Goal: Task Accomplishment & Management: Manage account settings

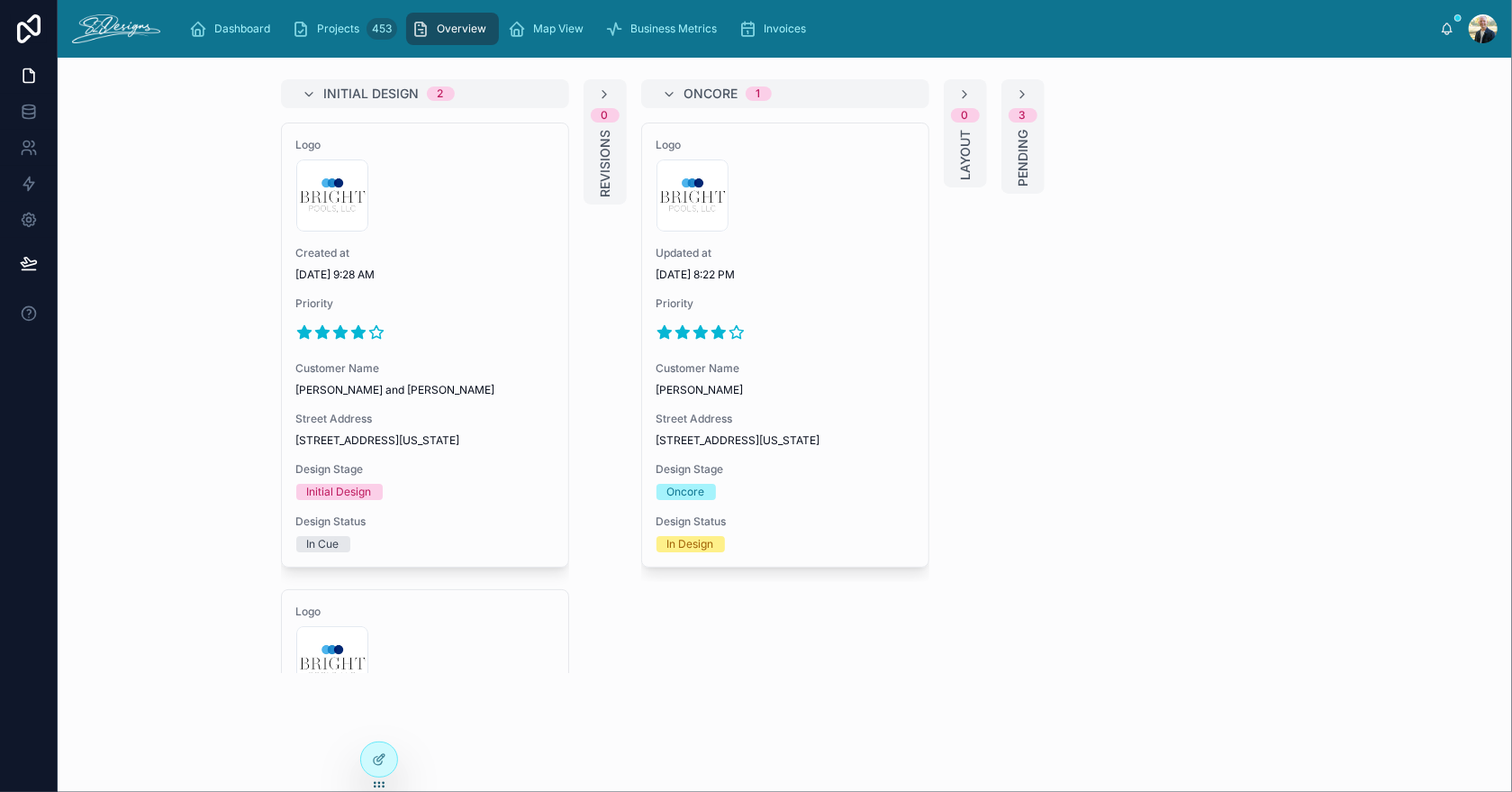
click at [1280, 2] on div "Dashboard Projects 453 Overview Map View Business Metrics Invoices [PERSON_NAME]" at bounding box center [784, 28] width 1455 height 57
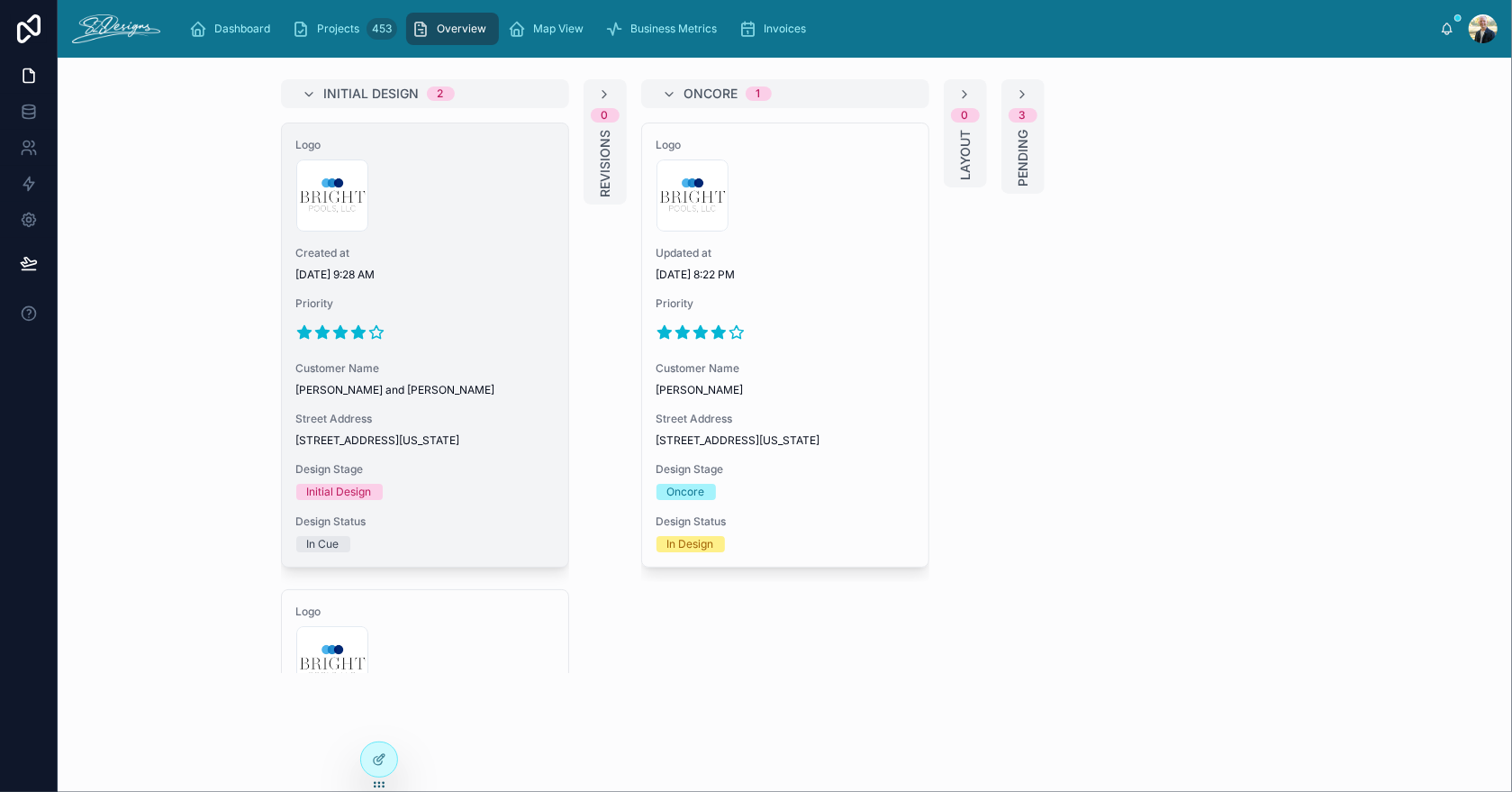
click at [425, 257] on span "Created at" at bounding box center [424, 253] width 258 height 15
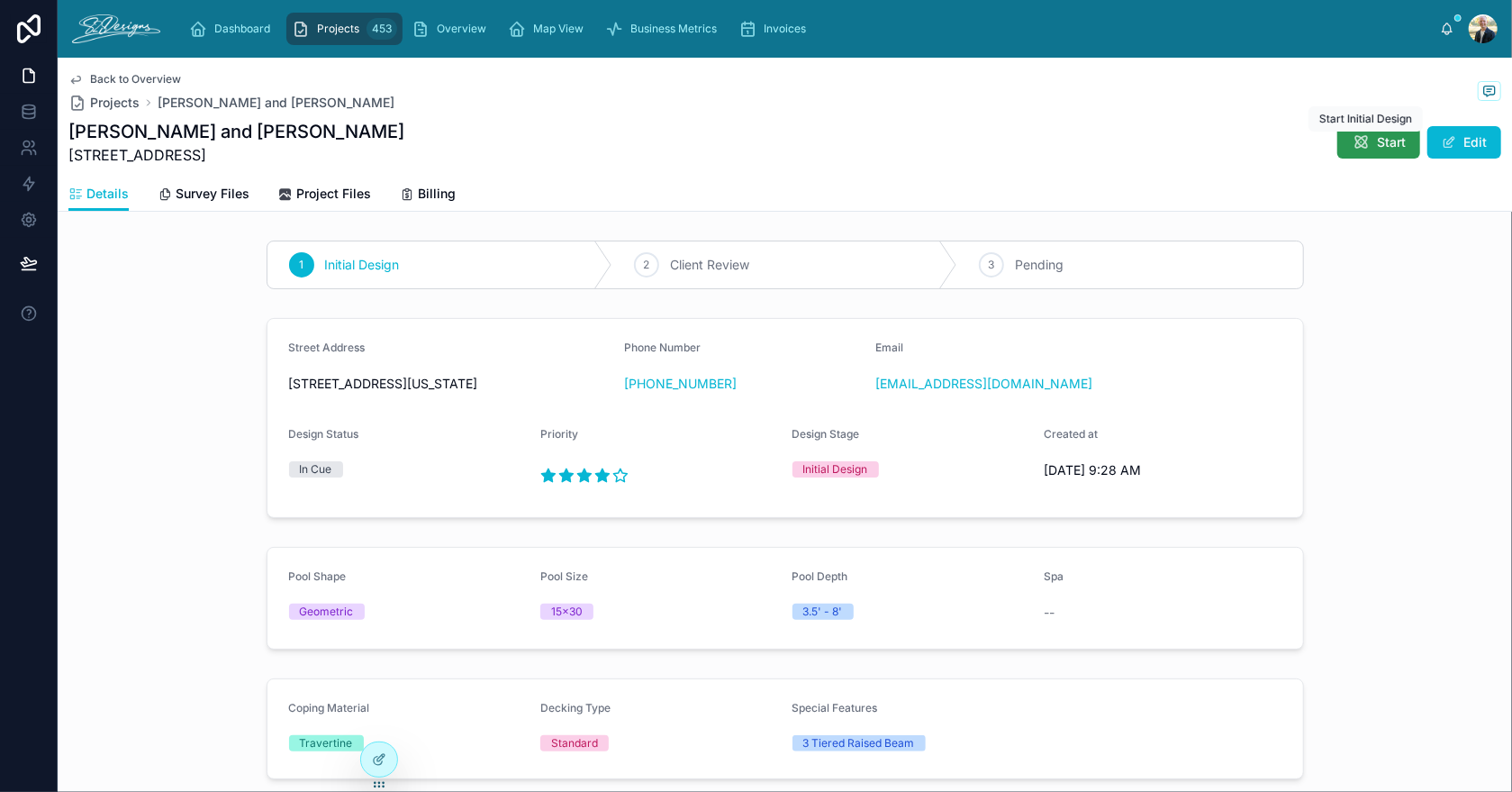
click at [1333, 130] on div "Start Initial Design Start Initial Design" at bounding box center [1366, 119] width 115 height 26
click at [1377, 140] on span "Start" at bounding box center [1392, 142] width 29 height 18
click at [1483, 95] on icon at bounding box center [1490, 91] width 15 height 15
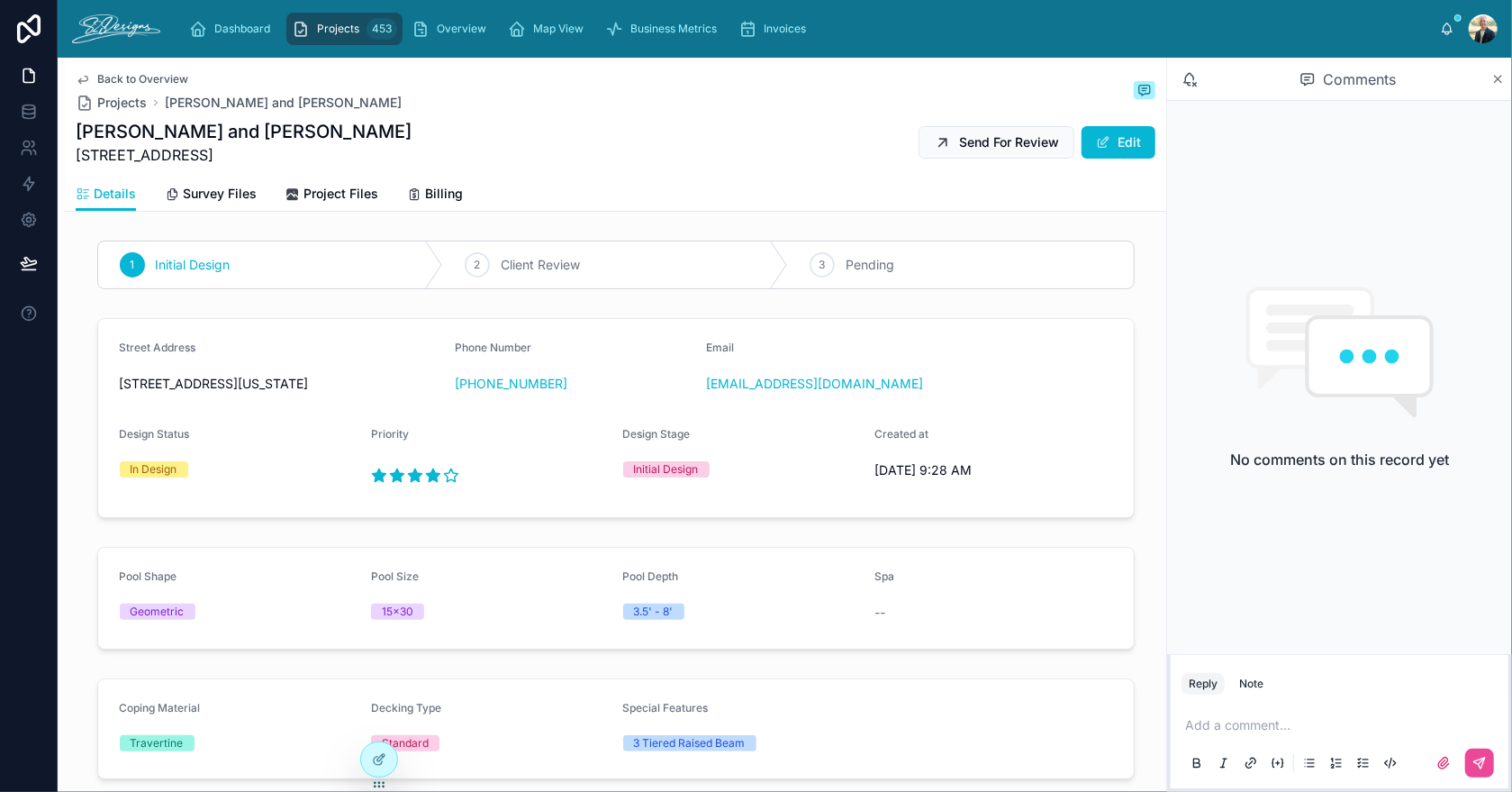
click at [1495, 81] on icon at bounding box center [1497, 79] width 14 height 15
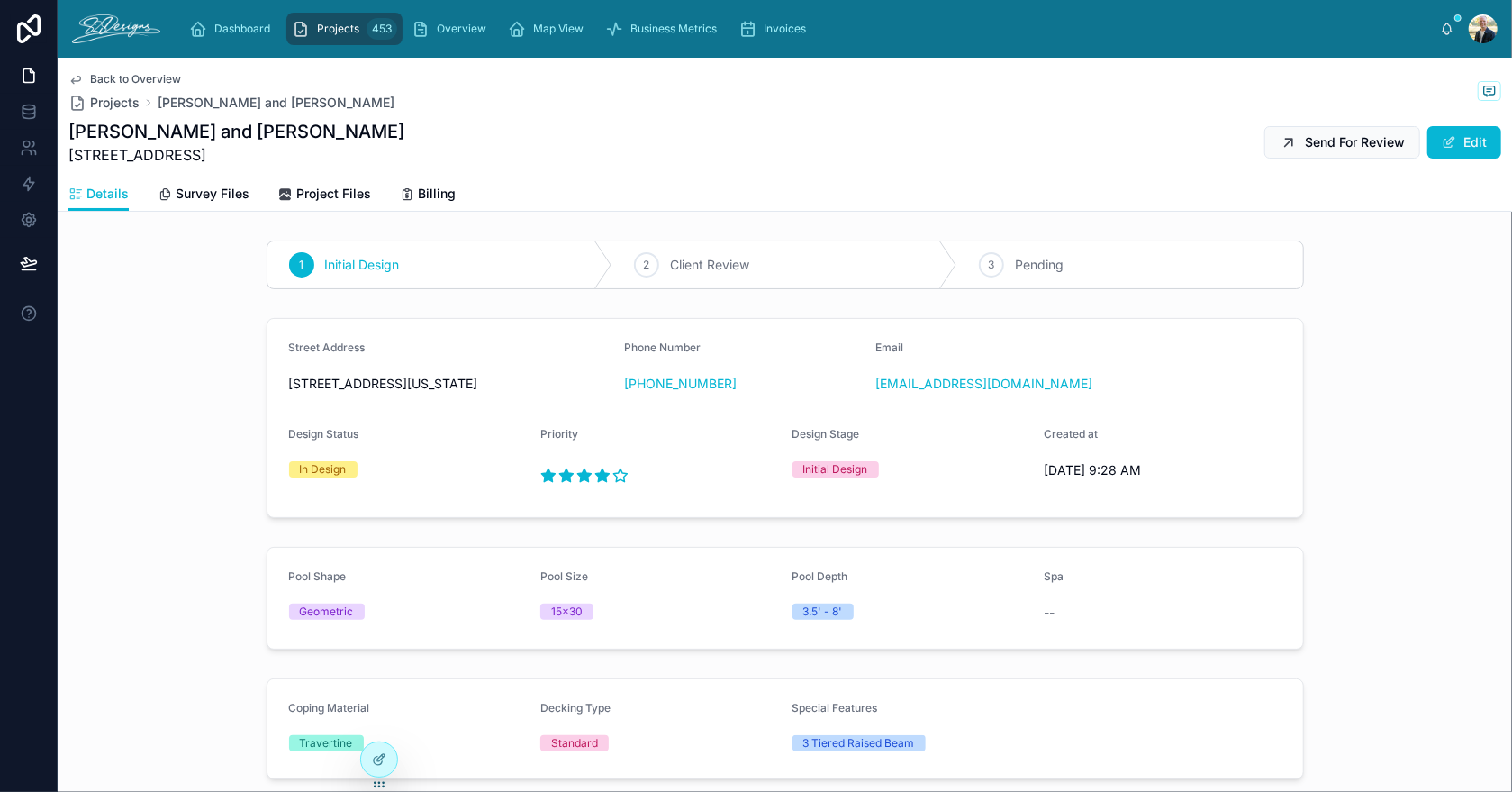
click at [350, 33] on span "Projects" at bounding box center [338, 29] width 42 height 15
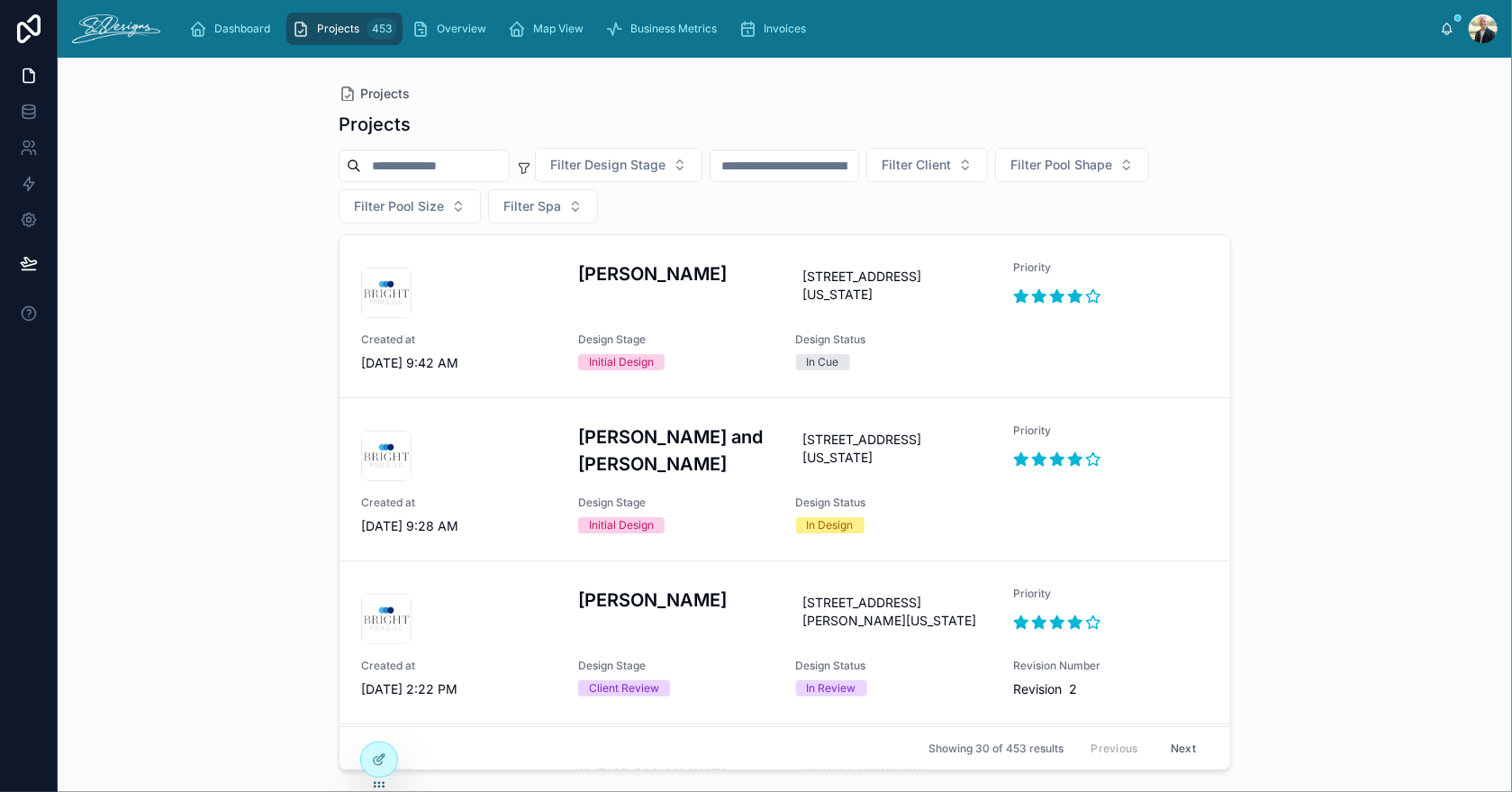
click at [776, 154] on input "text" at bounding box center [784, 166] width 148 height 26
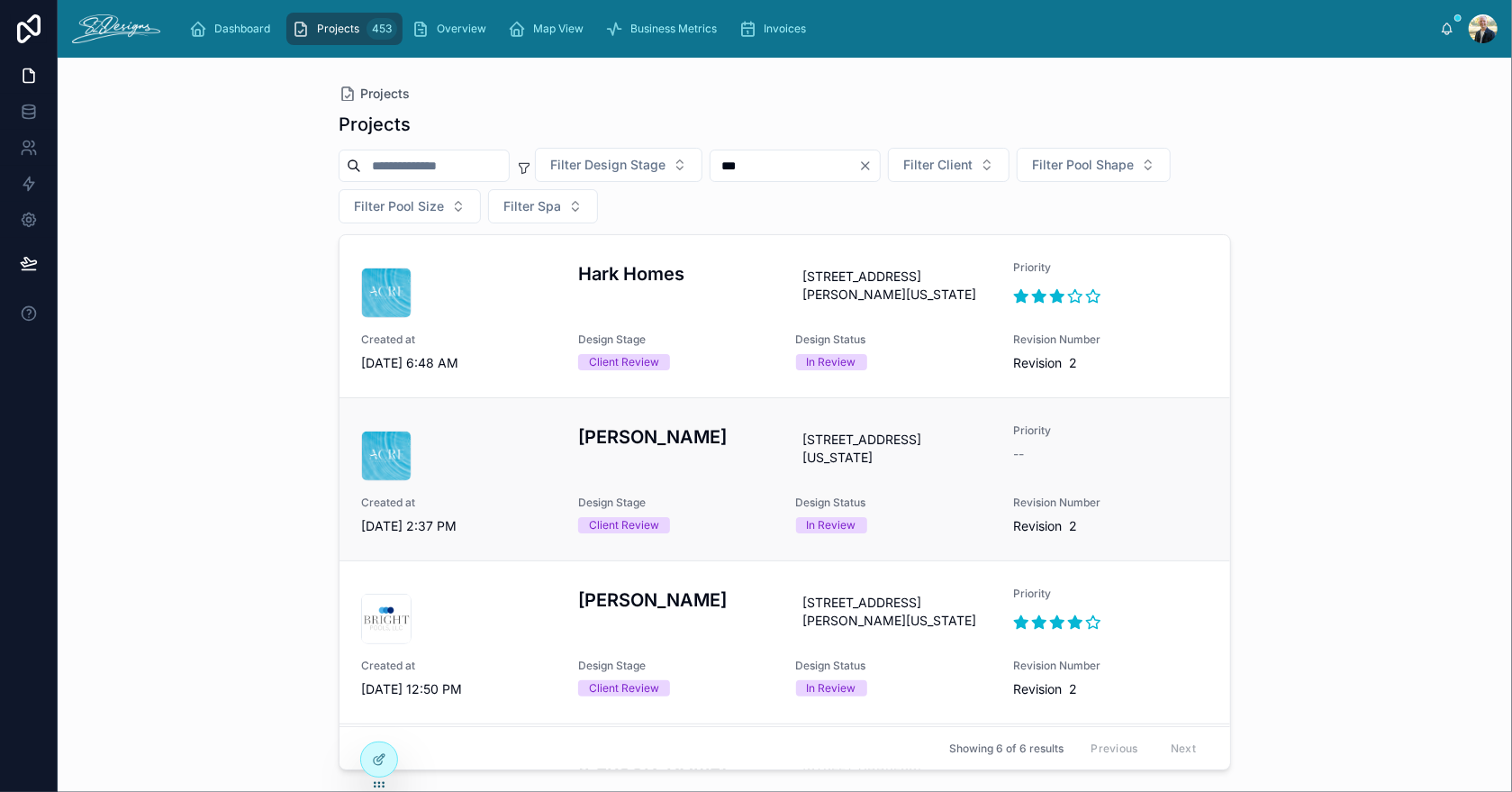
type input "***"
click at [742, 481] on div "[PERSON_NAME]" at bounding box center [676, 452] width 196 height 57
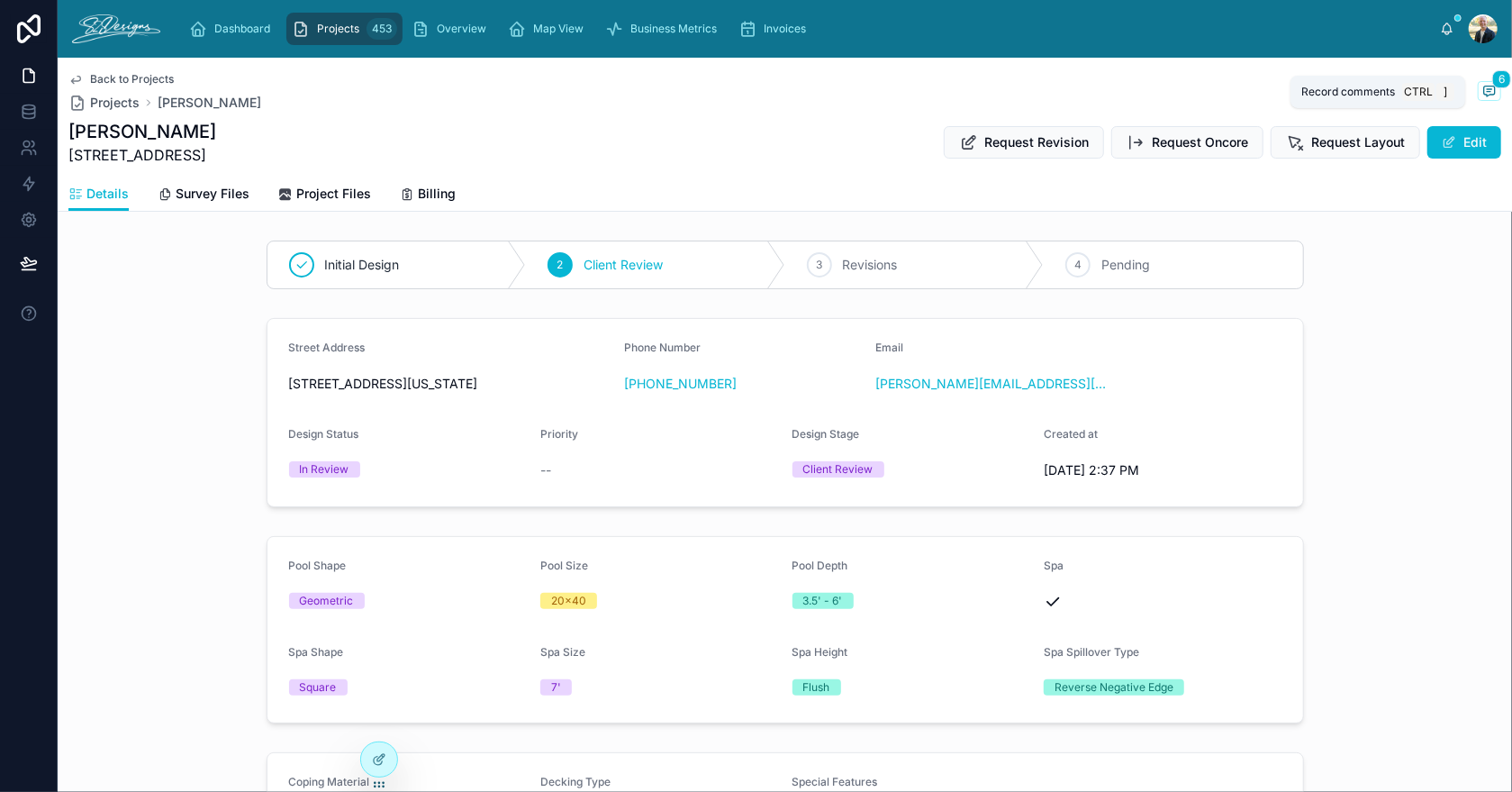
click at [1483, 87] on icon at bounding box center [1490, 91] width 15 height 15
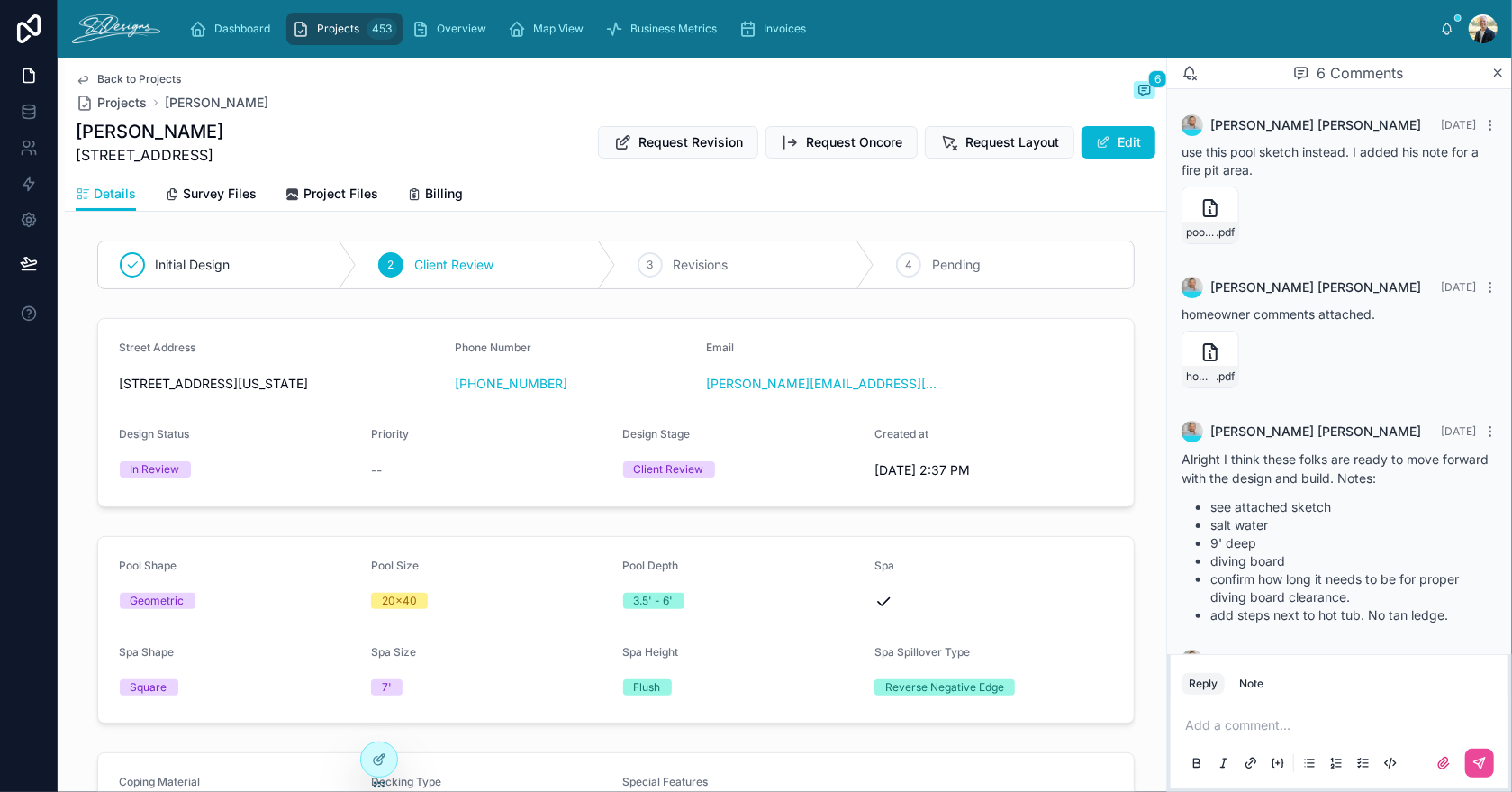
scroll to position [293, 0]
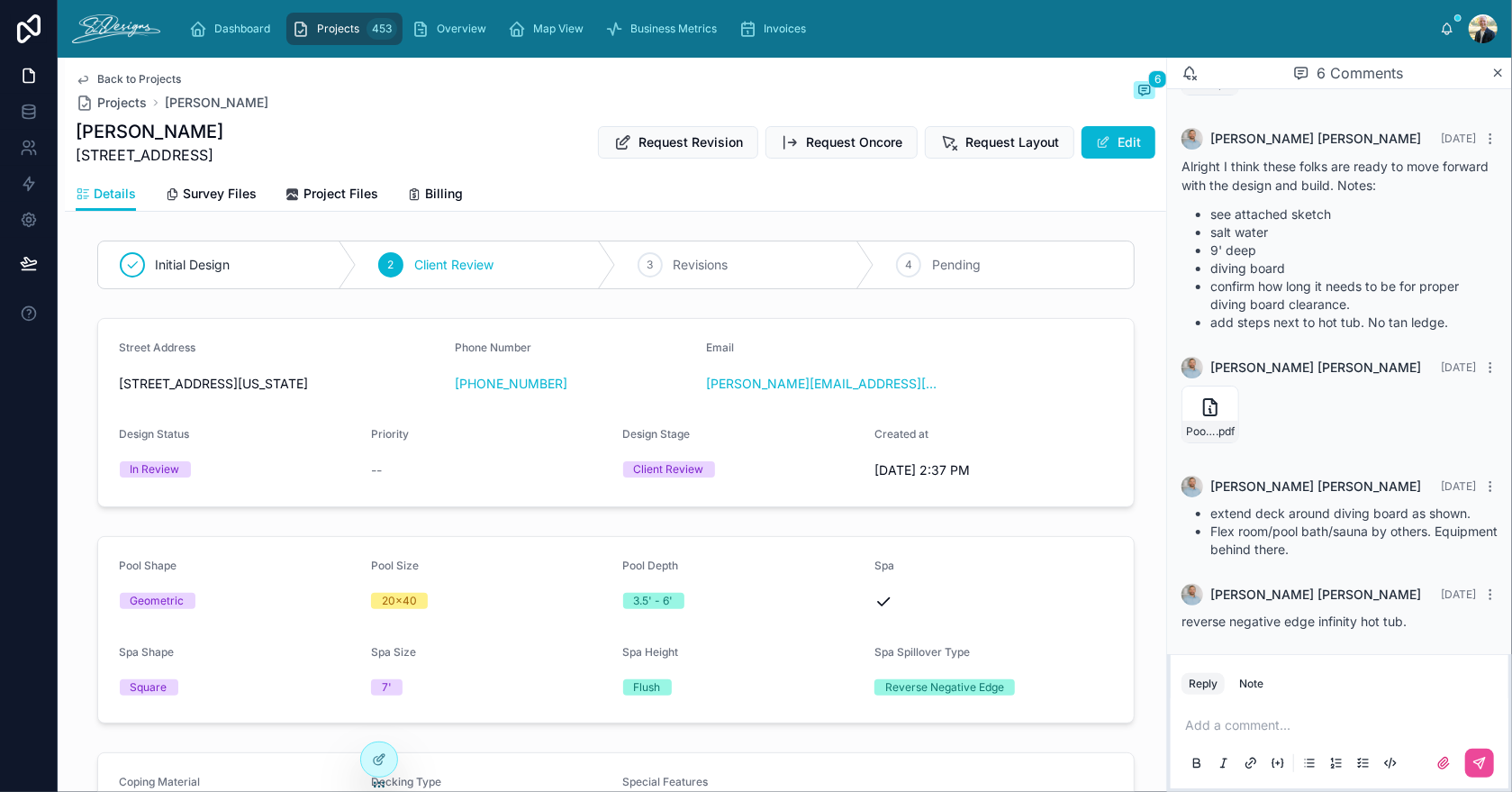
click at [1216, 721] on p at bounding box center [1343, 725] width 316 height 18
click at [1245, 698] on span "[PERSON_NAME][EMAIL_ADDRESS][DOMAIN_NAME]" at bounding box center [1377, 695] width 321 height 18
drag, startPoint x: 1330, startPoint y: 721, endPoint x: 1154, endPoint y: 722, distance: 176.0
click at [1154, 722] on div "Back to Projects Projects [PERSON_NAME] 6 [PERSON_NAME] [STREET_ADDRESS] Reques…" at bounding box center [784, 425] width 1455 height 735
click at [1116, 148] on button "Edit" at bounding box center [1119, 142] width 74 height 33
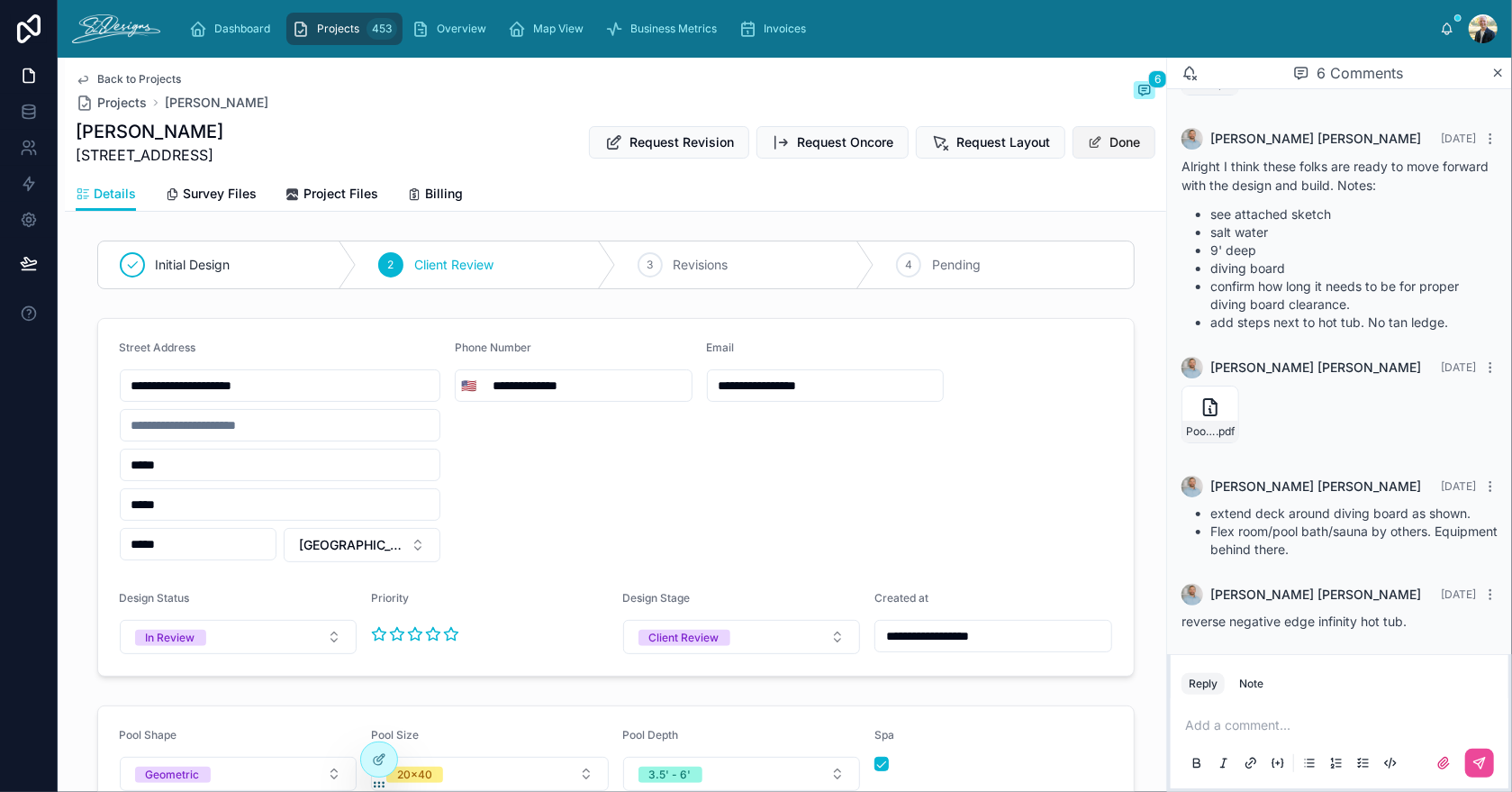
click at [1115, 138] on button "Done" at bounding box center [1114, 142] width 83 height 33
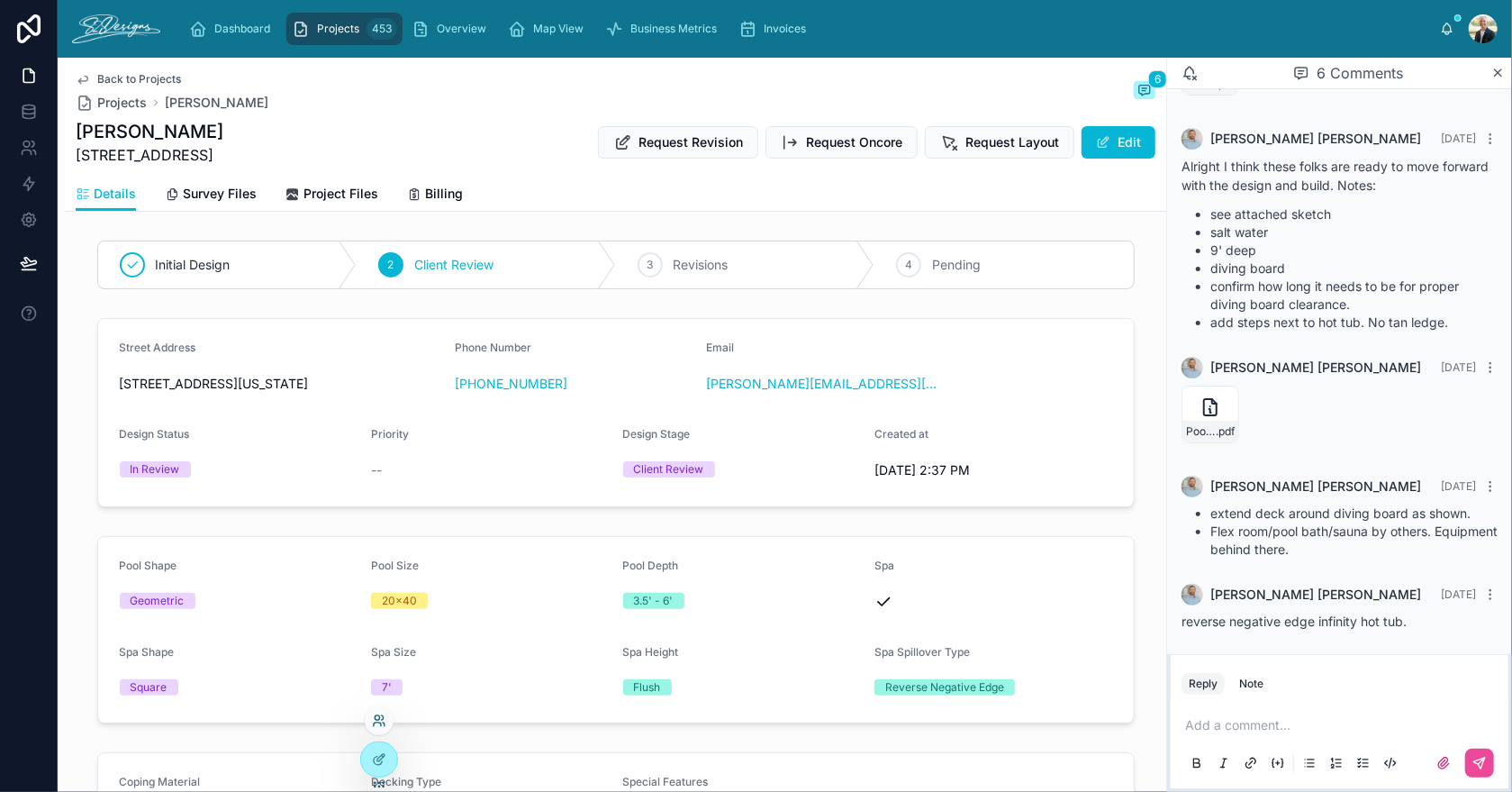
click at [374, 723] on icon at bounding box center [379, 721] width 15 height 15
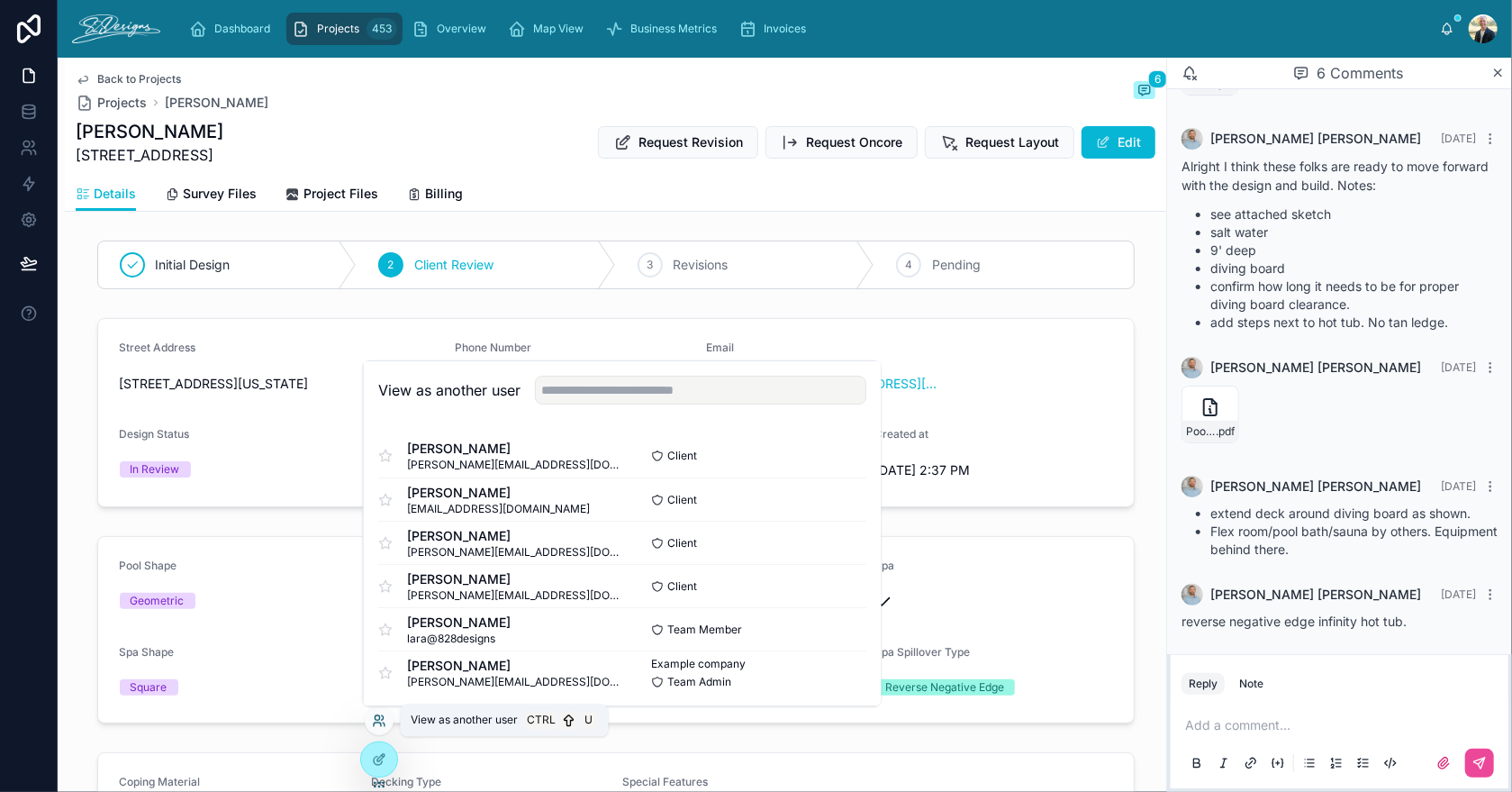
click at [374, 723] on icon at bounding box center [379, 721] width 15 height 15
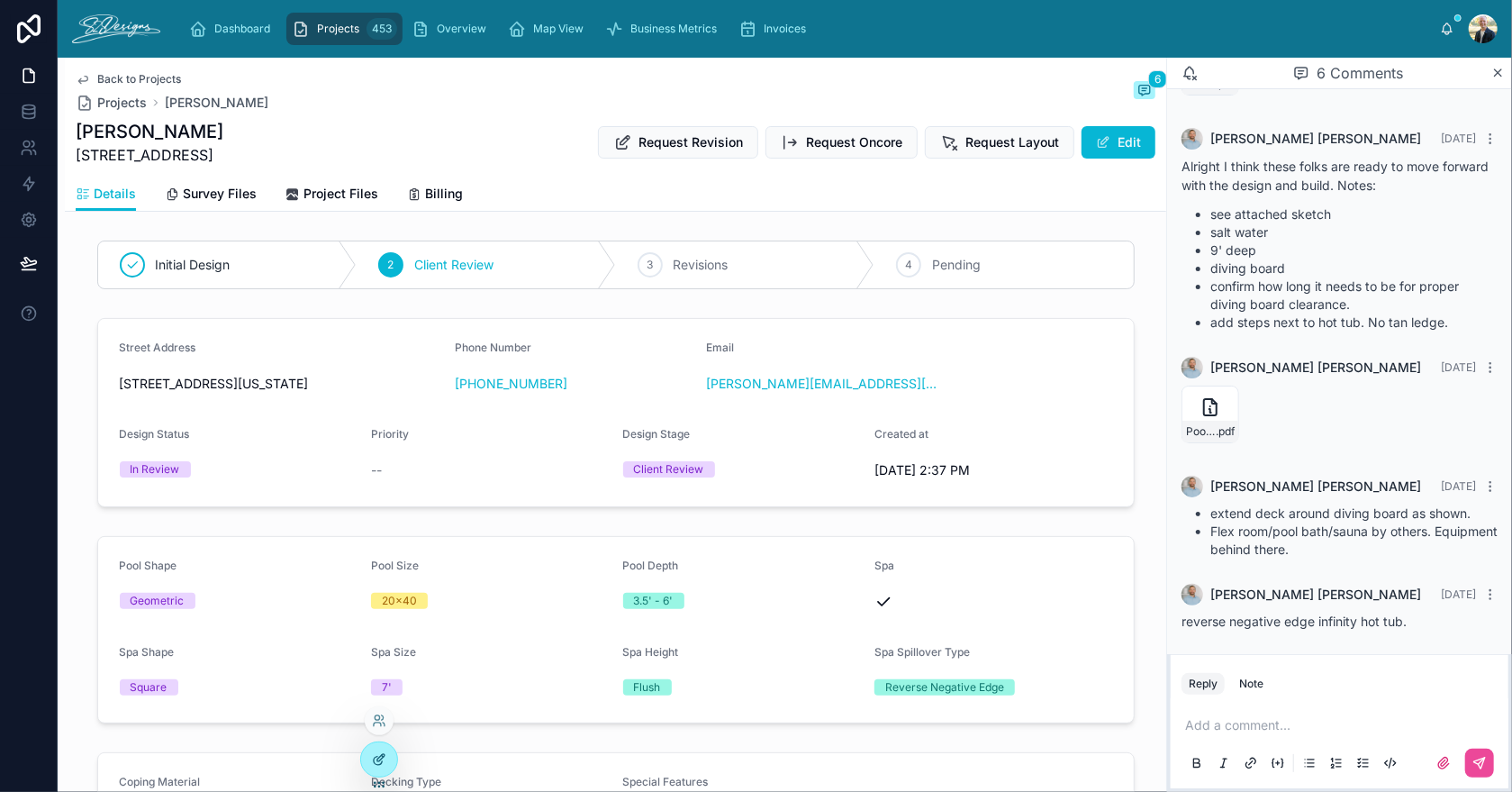
click at [378, 763] on icon at bounding box center [379, 760] width 15 height 15
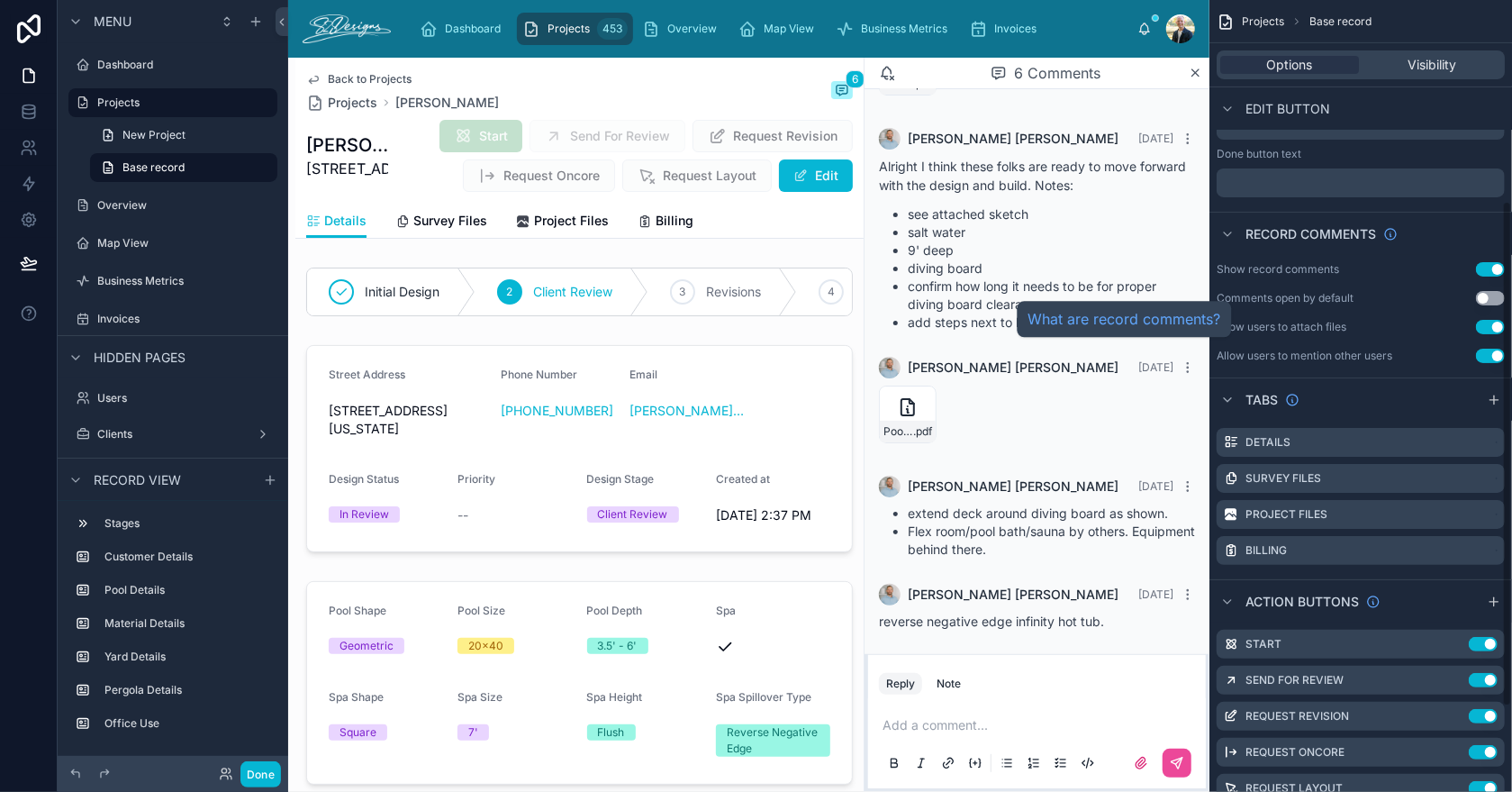
scroll to position [447, 0]
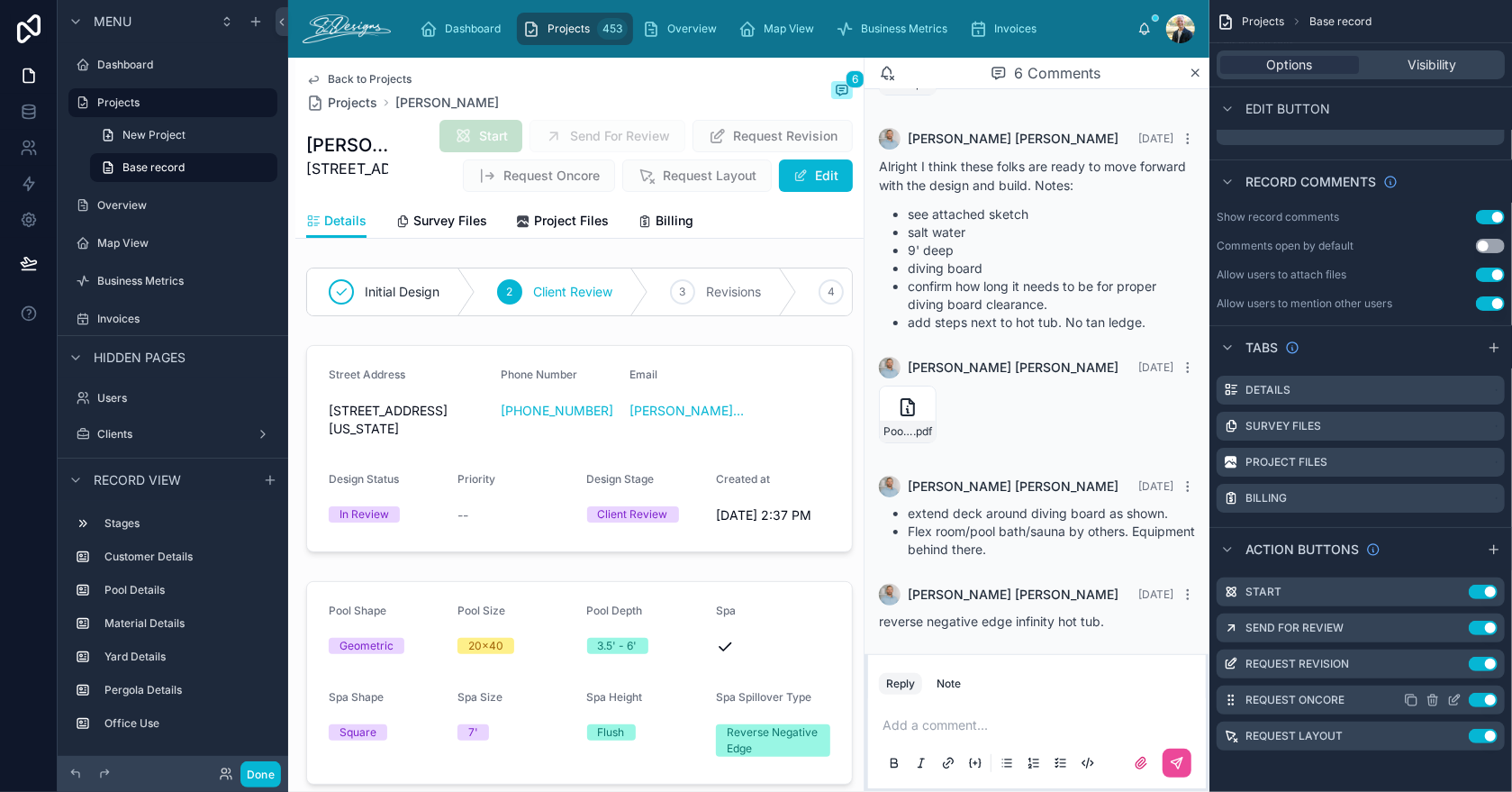
click at [1455, 699] on icon "scrollable content" at bounding box center [1456, 698] width 7 height 7
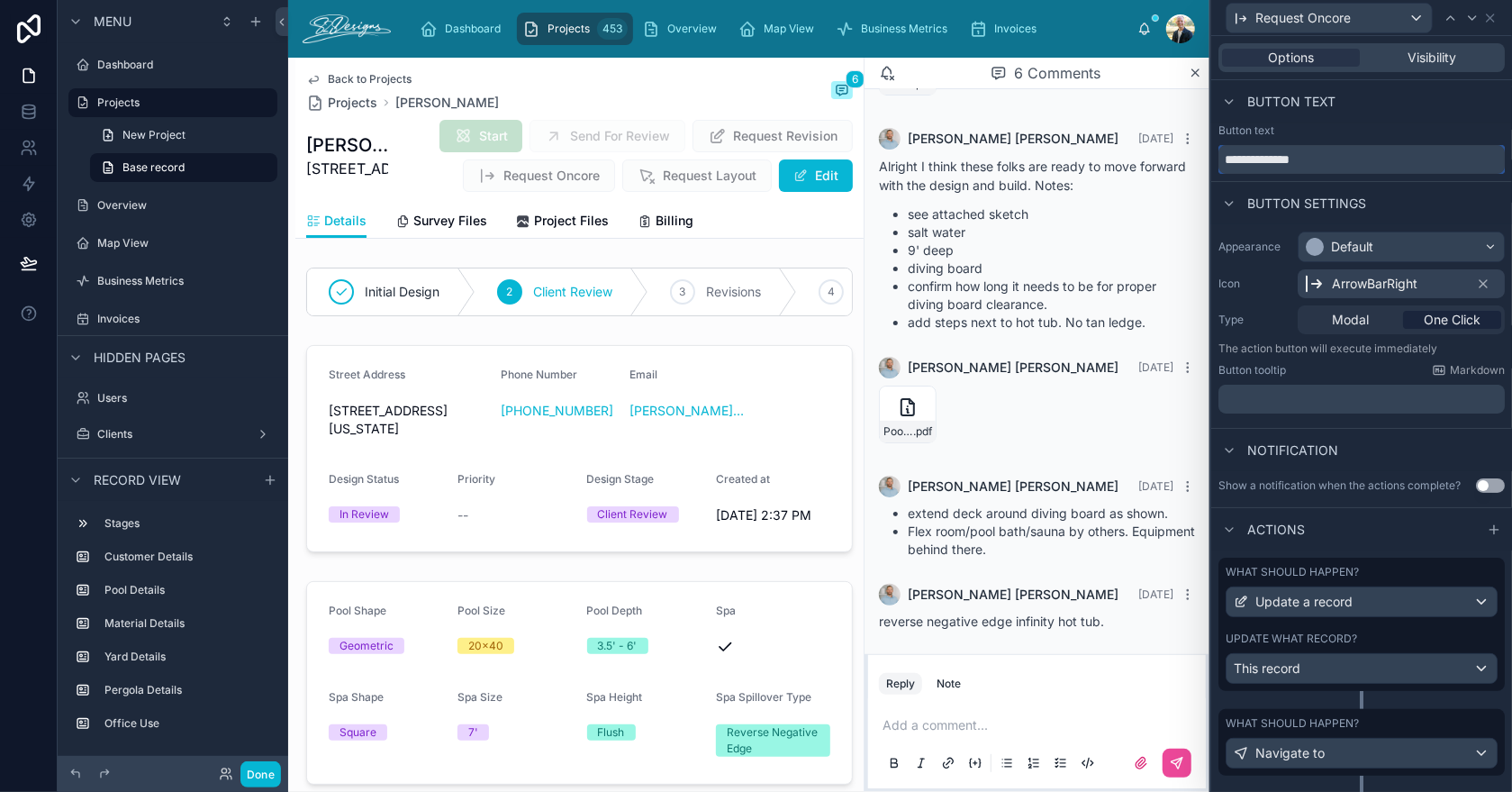
drag, startPoint x: 1321, startPoint y: 161, endPoint x: 1278, endPoint y: 153, distance: 43.7
click at [1278, 153] on input "**********" at bounding box center [1362, 159] width 286 height 29
click at [1364, 162] on input "**********" at bounding box center [1362, 159] width 286 height 29
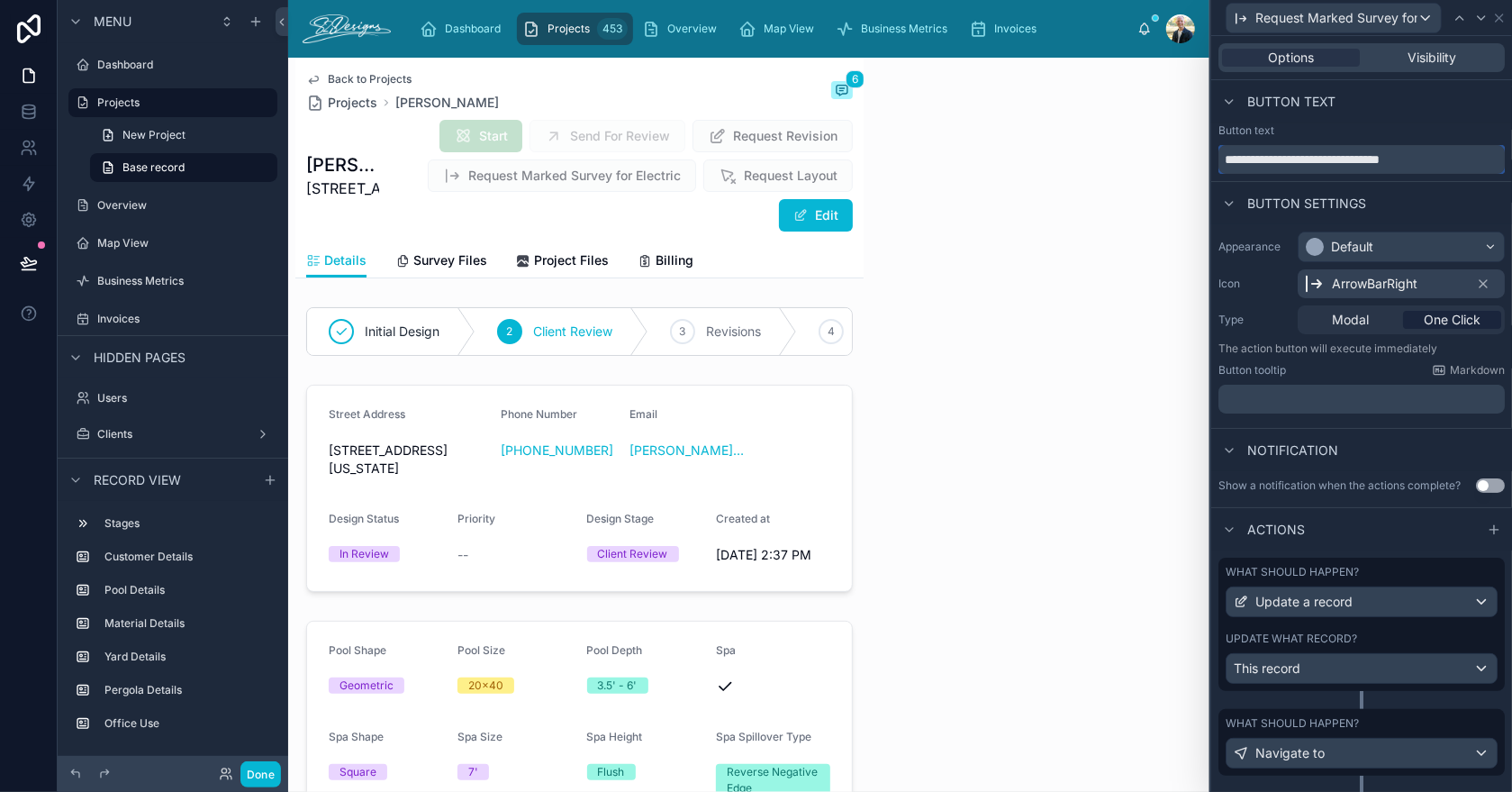
scroll to position [293, 0]
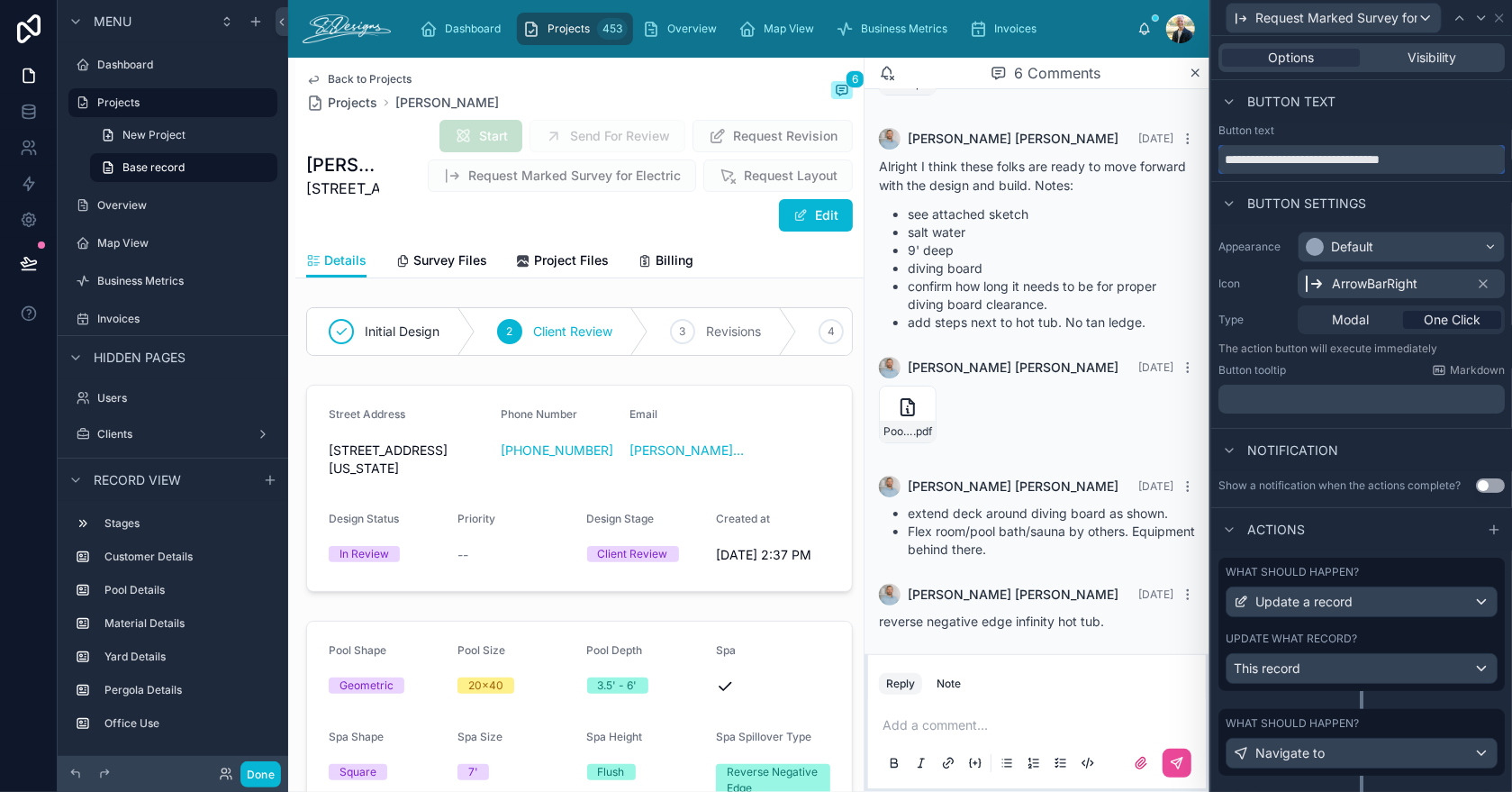
type input "**********"
click at [1441, 209] on div "Button settings" at bounding box center [1362, 202] width 301 height 43
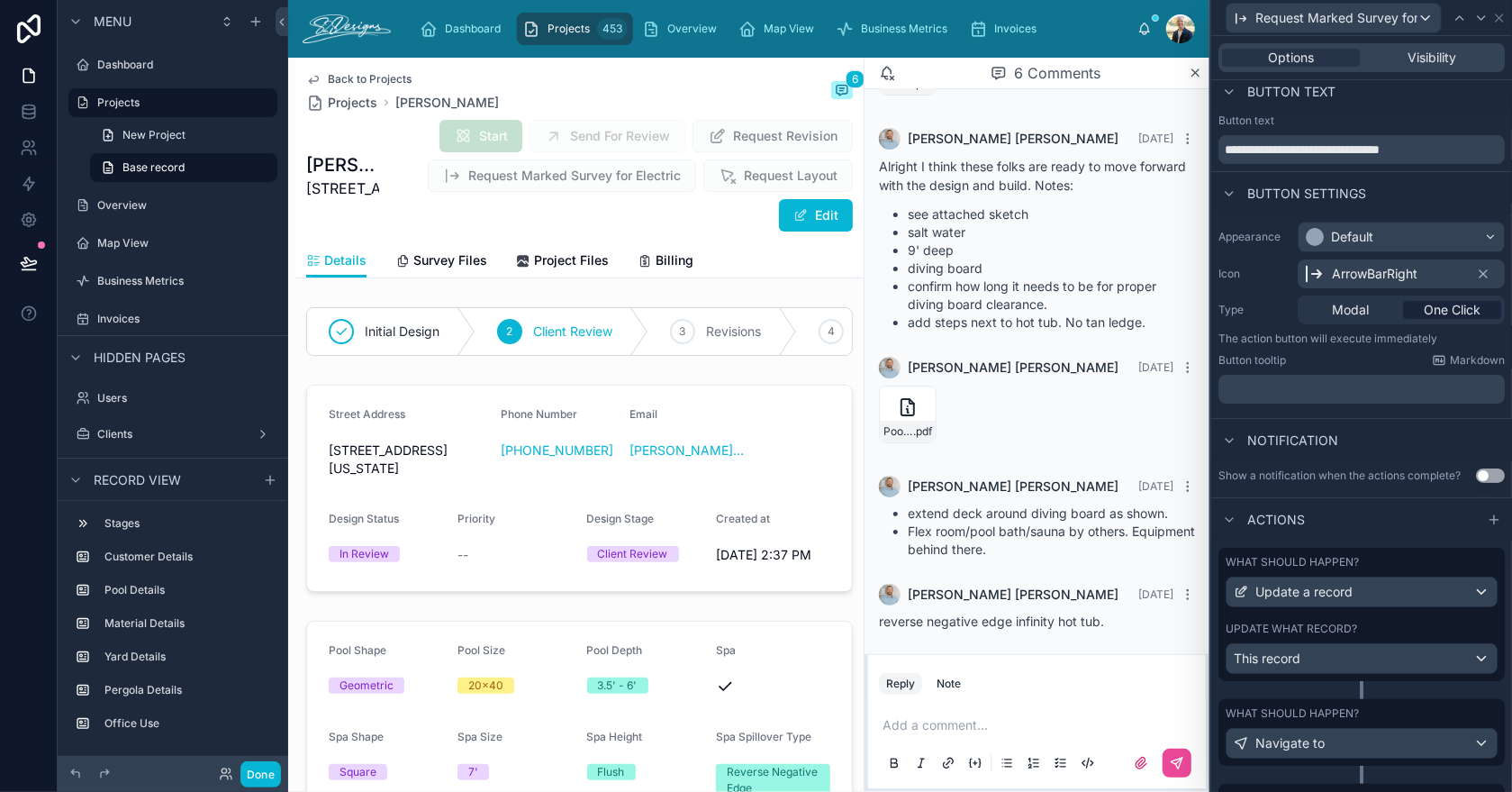
scroll to position [0, 0]
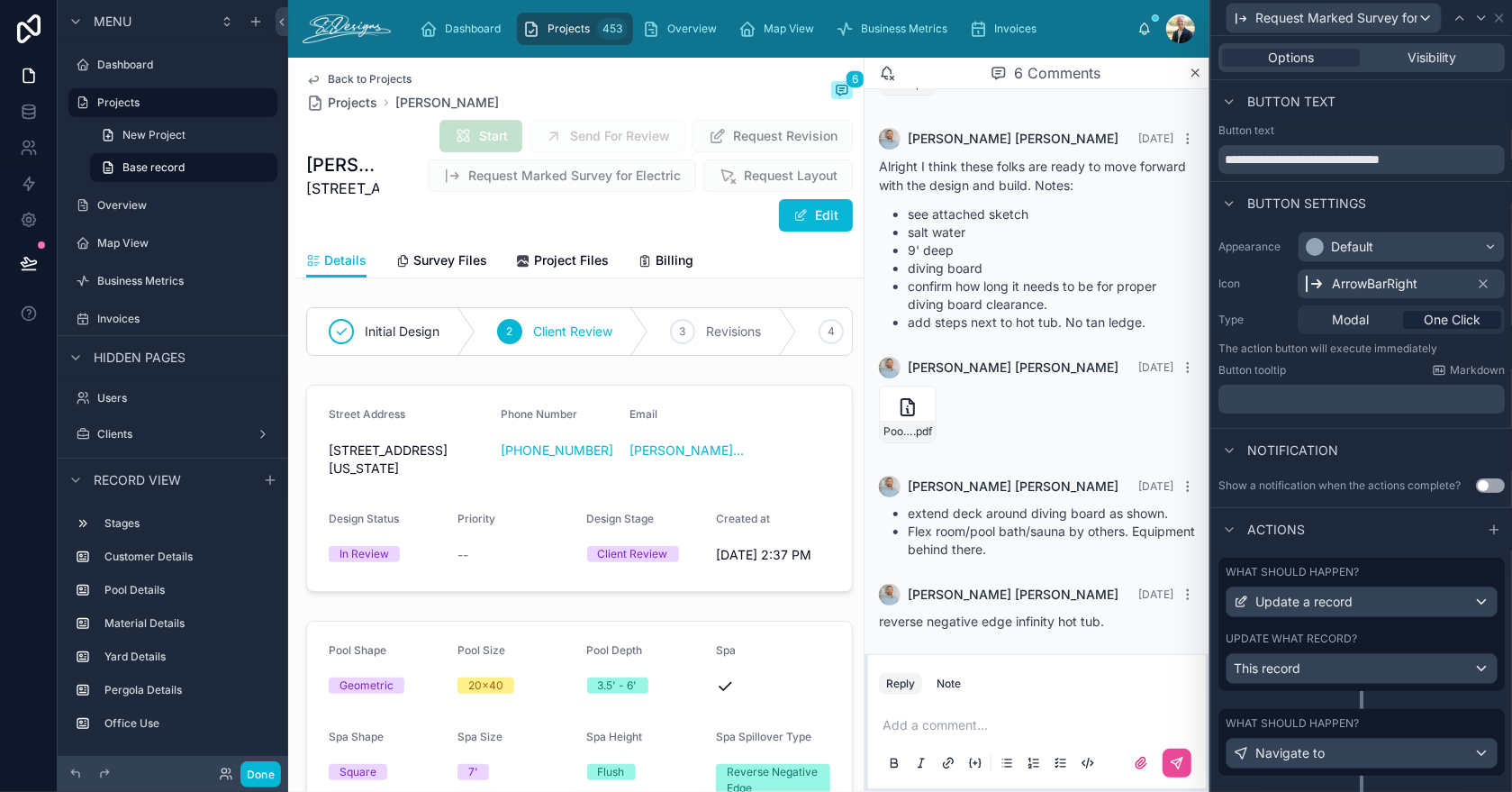
click at [1390, 98] on div "Button text" at bounding box center [1362, 101] width 301 height 43
click at [1236, 13] on icon at bounding box center [1241, 19] width 15 height 15
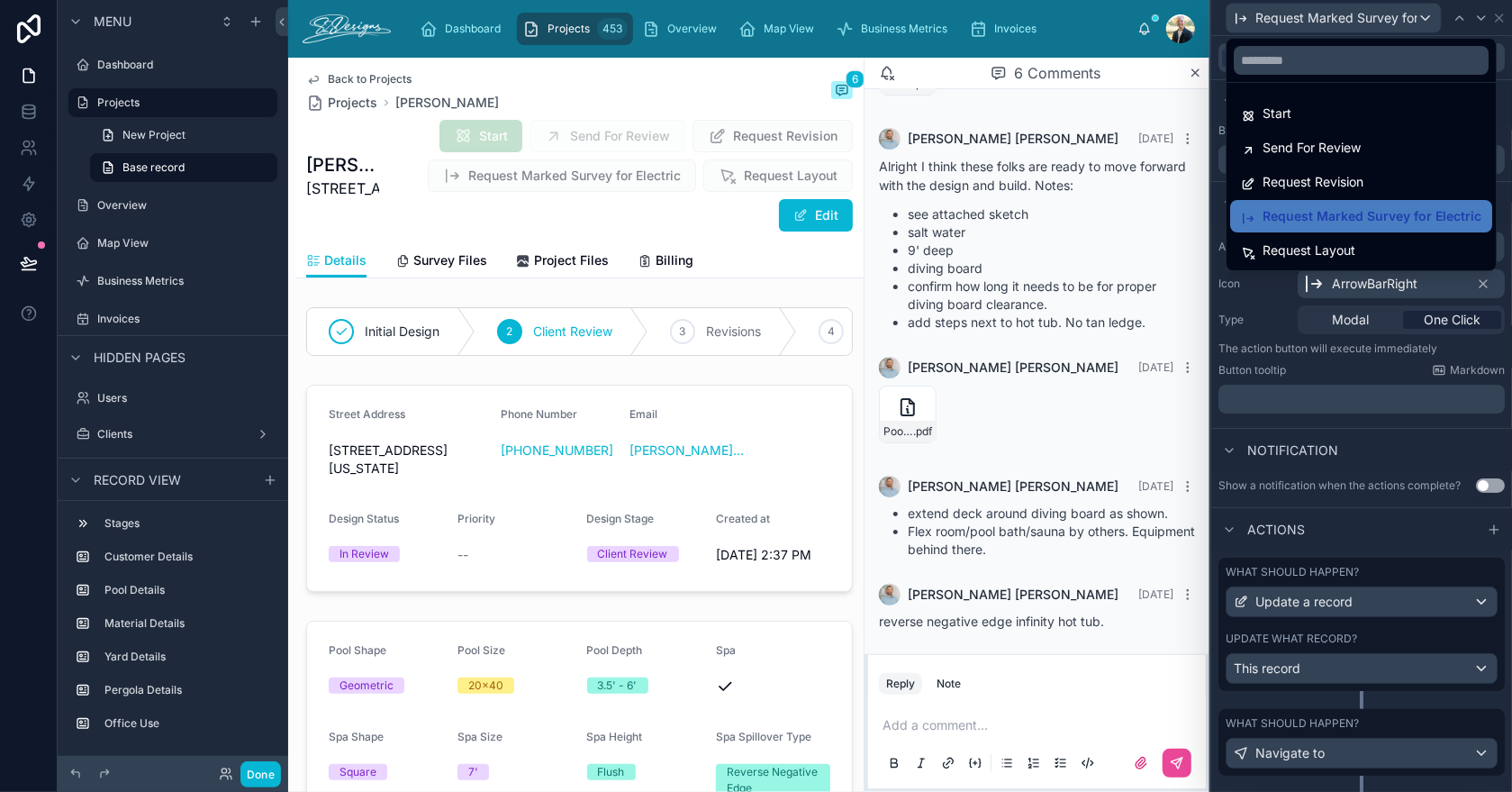
click at [1236, 13] on div at bounding box center [1362, 396] width 301 height 792
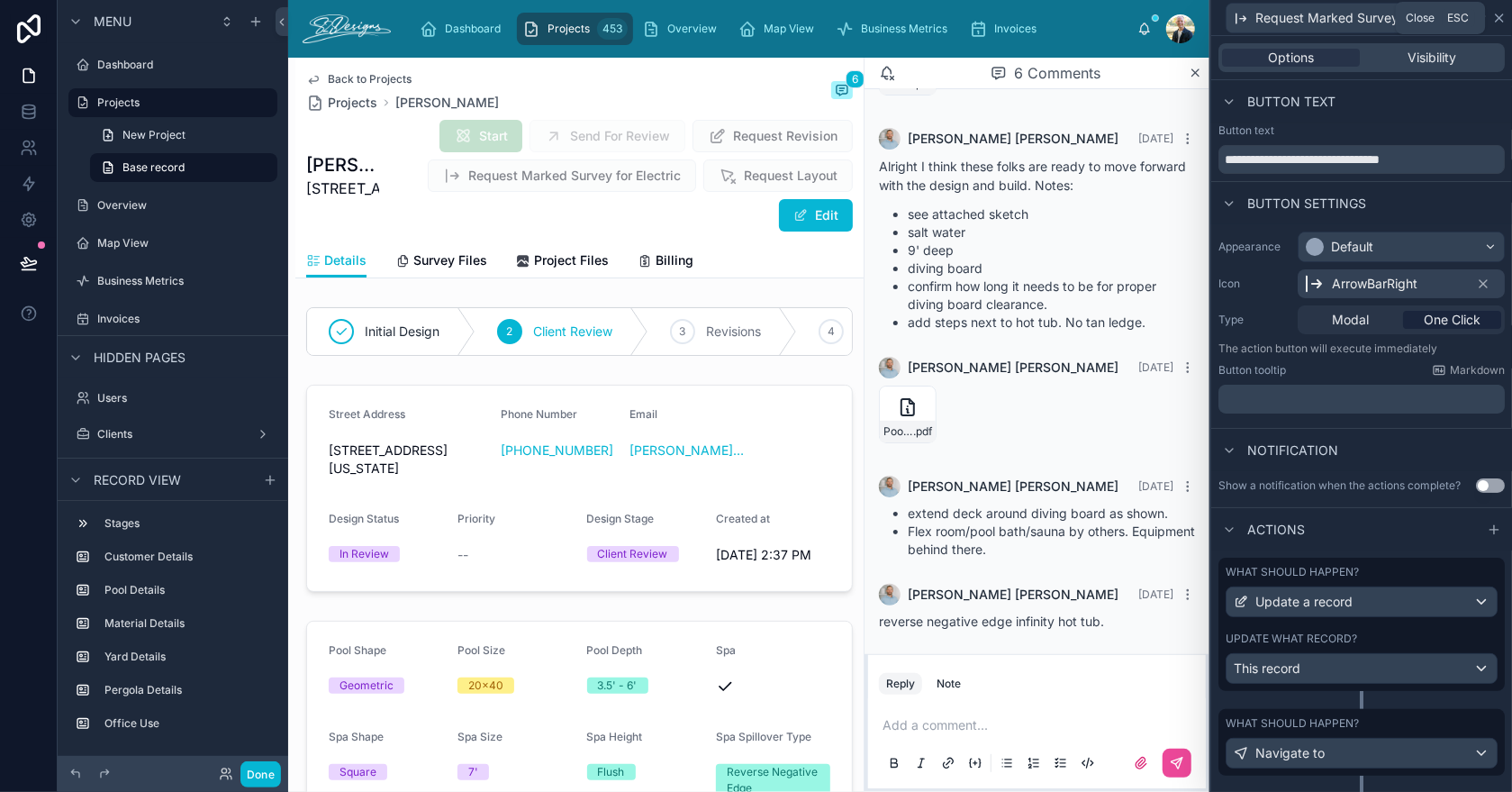
click at [1495, 17] on icon at bounding box center [1499, 18] width 15 height 15
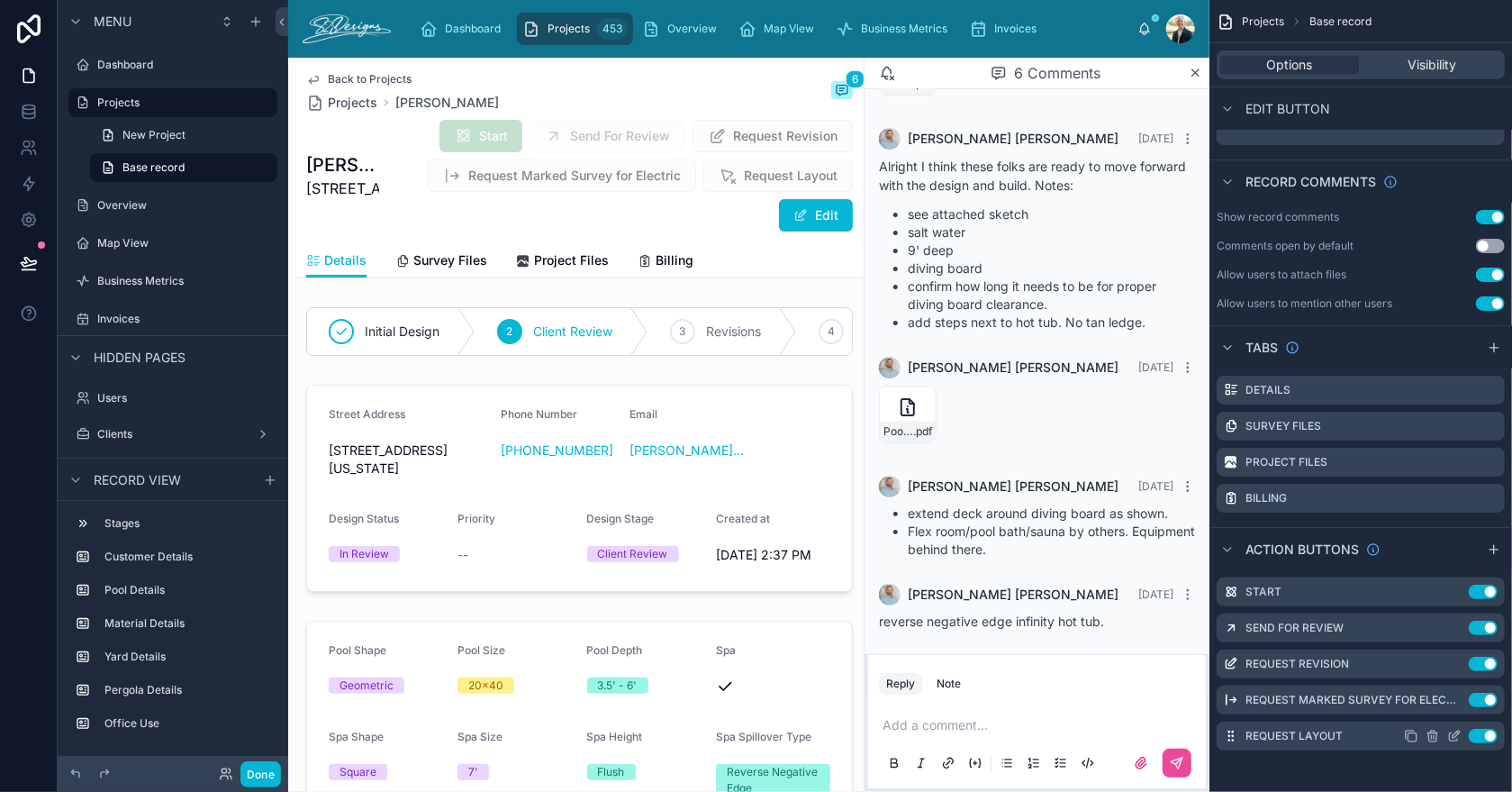
click at [1453, 733] on icon "scrollable content" at bounding box center [1455, 736] width 15 height 15
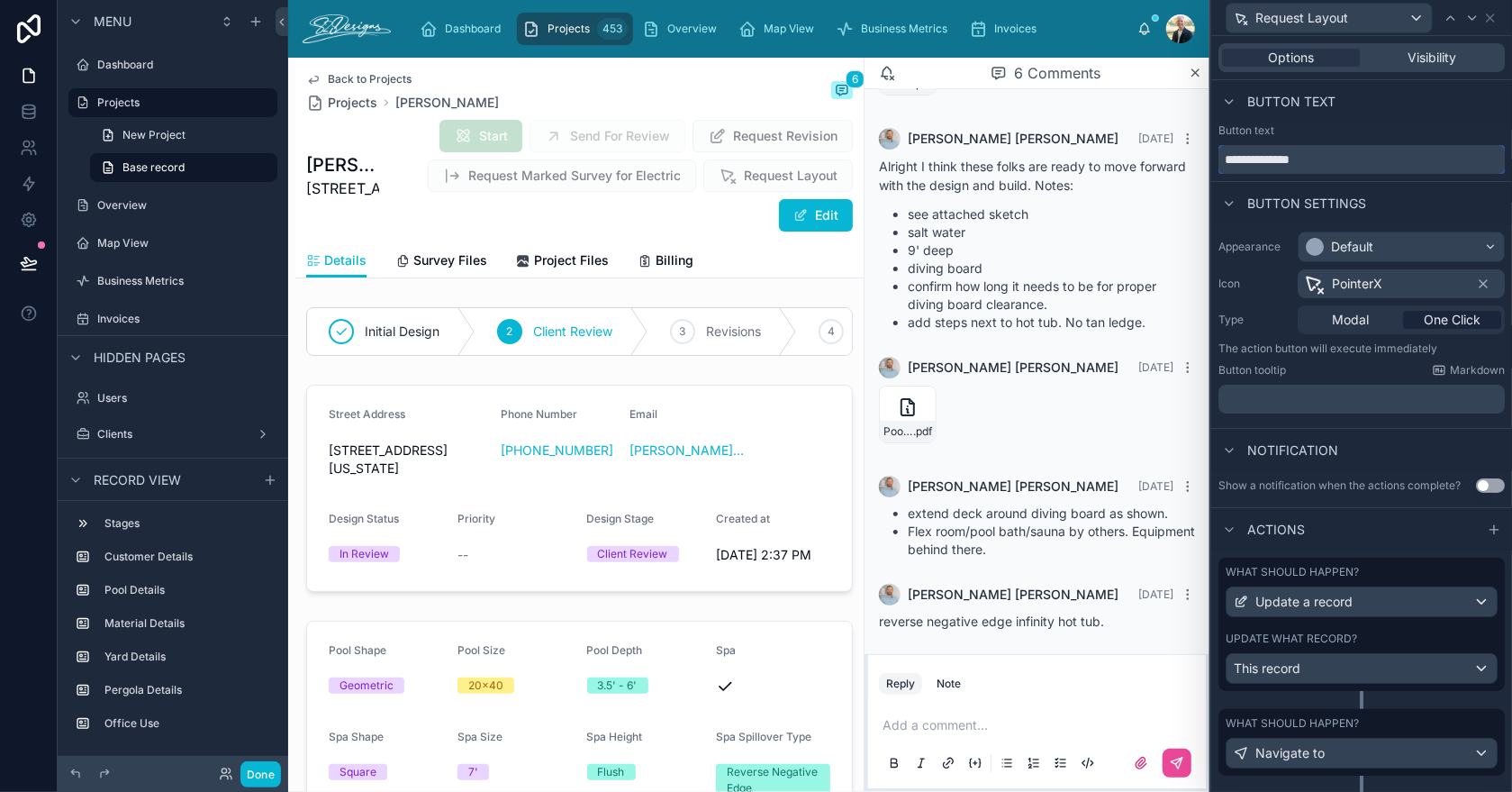
drag, startPoint x: 1326, startPoint y: 159, endPoint x: 1275, endPoint y: 163, distance: 51.2
click at [1275, 163] on input "**********" at bounding box center [1362, 159] width 286 height 29
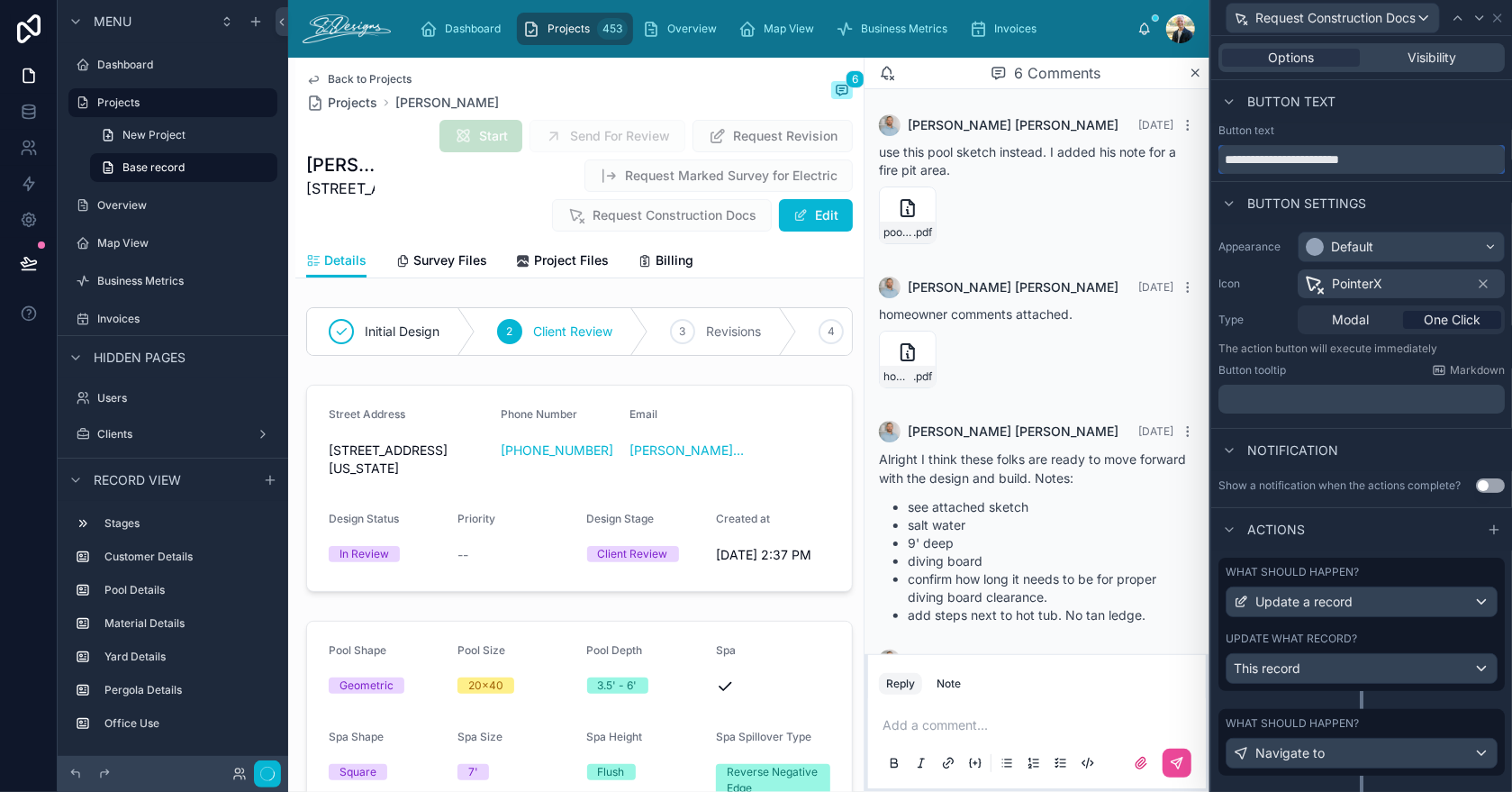
scroll to position [293, 0]
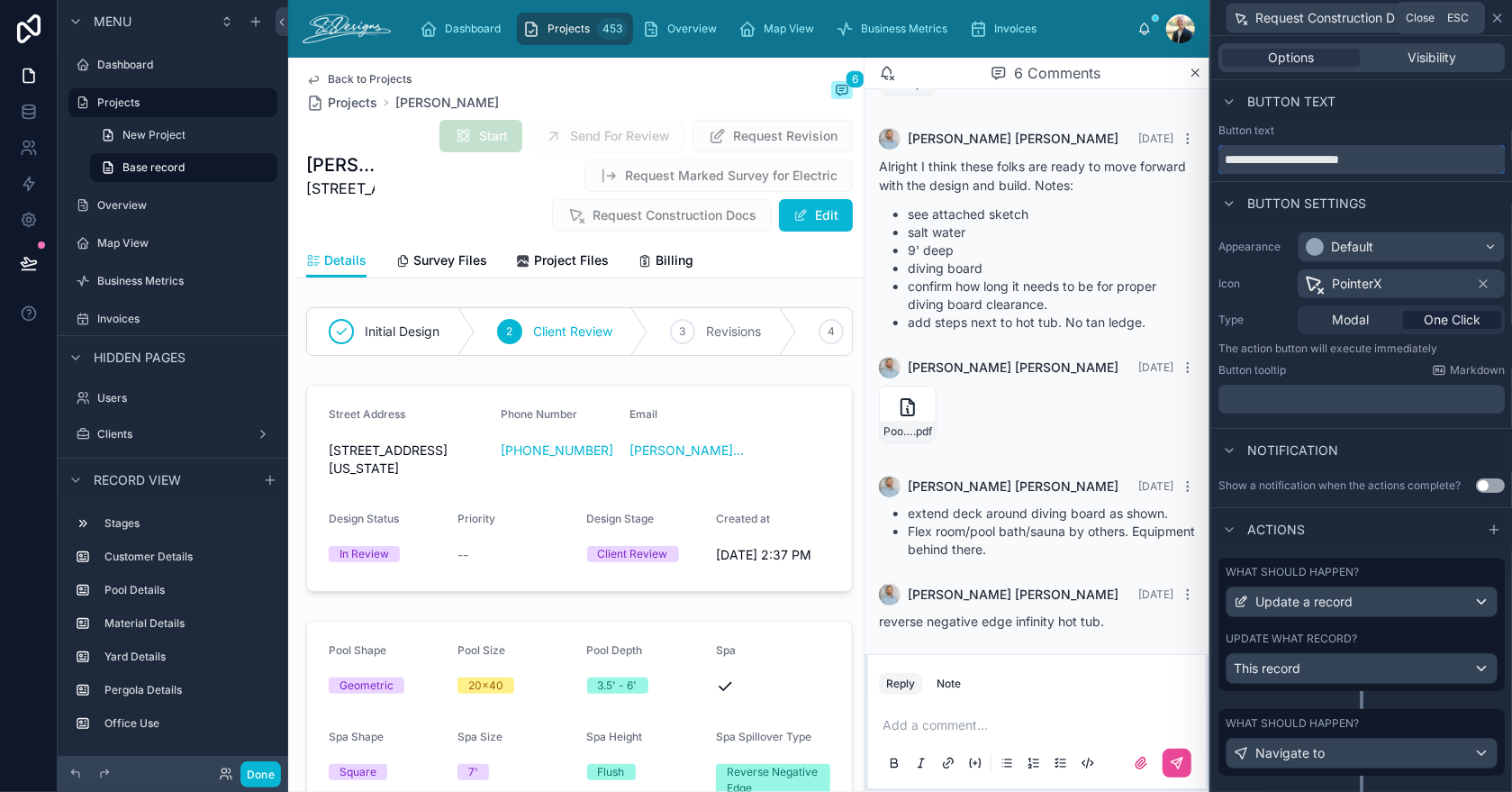
type input "**********"
click at [1501, 15] on icon at bounding box center [1497, 18] width 15 height 15
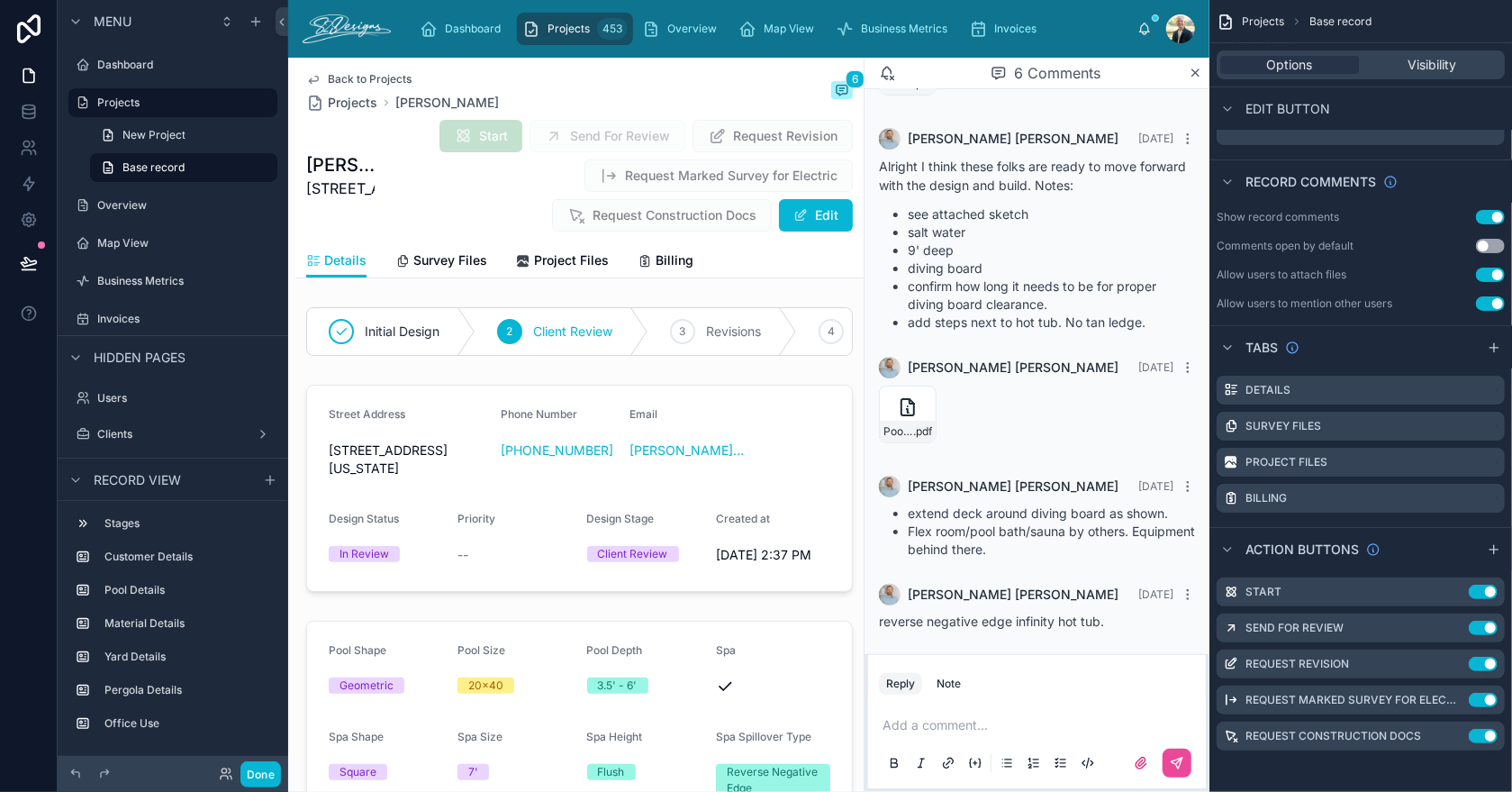
click at [1174, 683] on div "Reply Note" at bounding box center [1037, 684] width 338 height 29
click at [1292, 65] on span "Options" at bounding box center [1290, 65] width 46 height 18
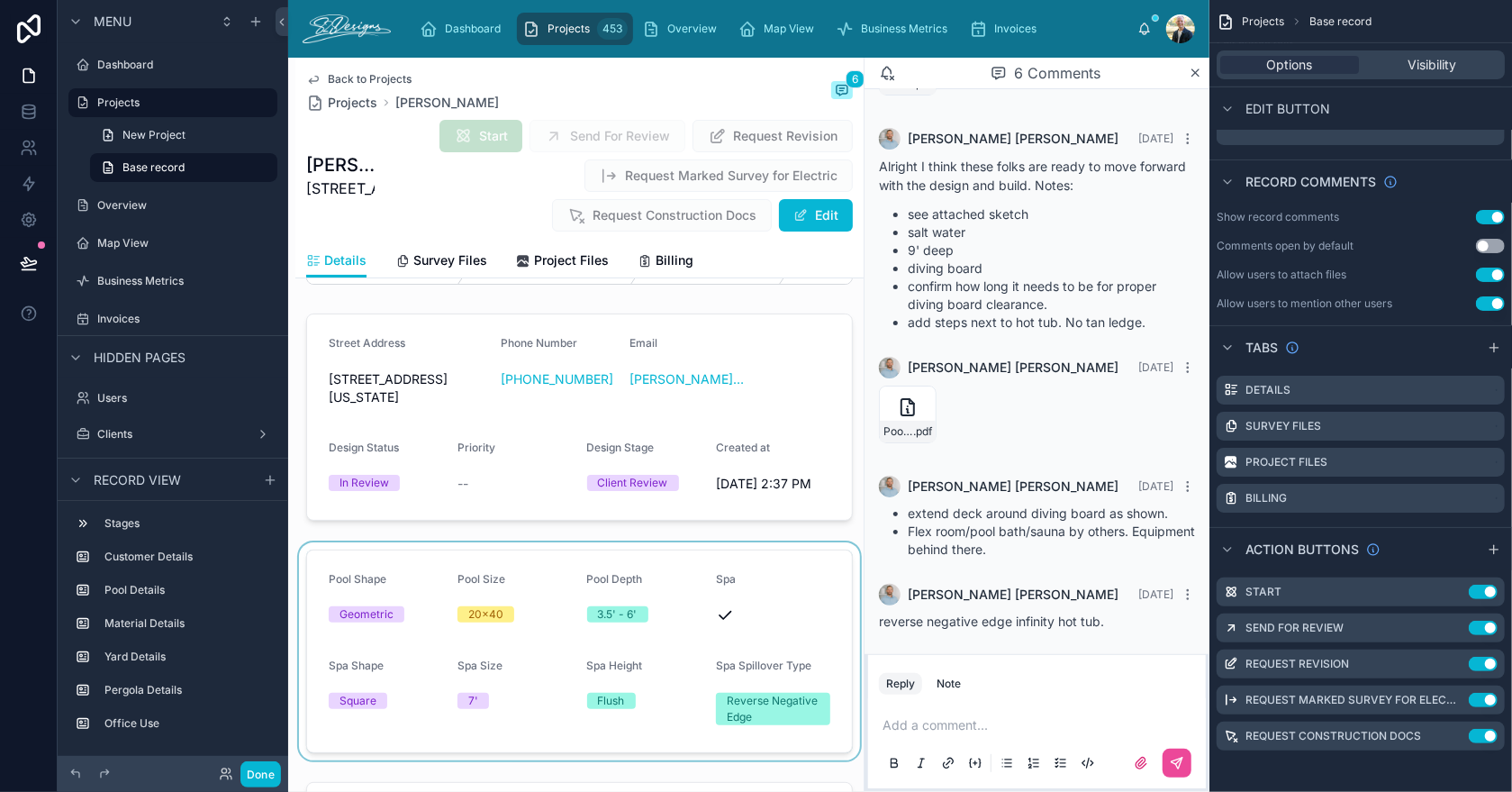
scroll to position [271, 0]
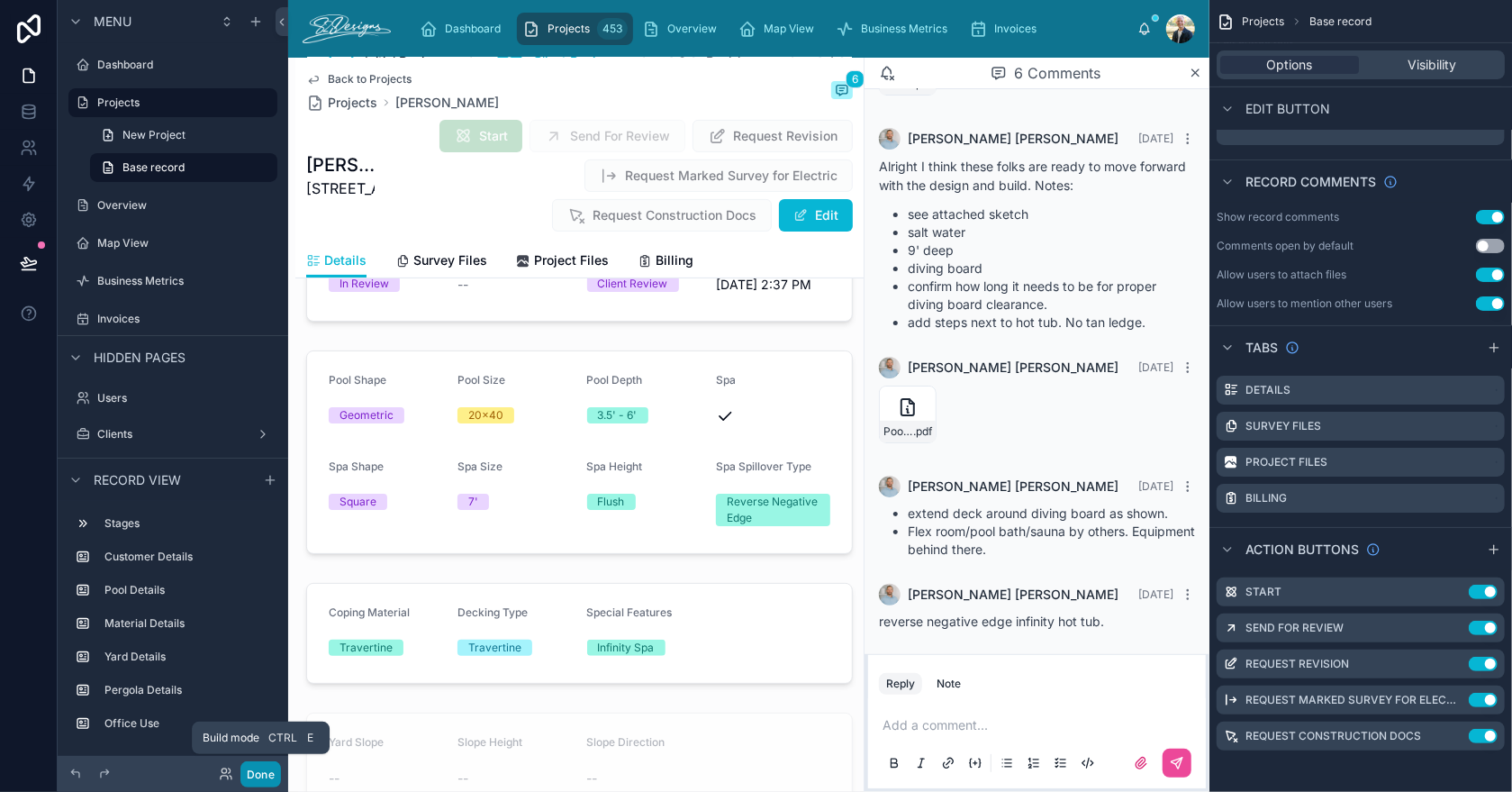
click at [249, 779] on button "Done" at bounding box center [261, 775] width 40 height 26
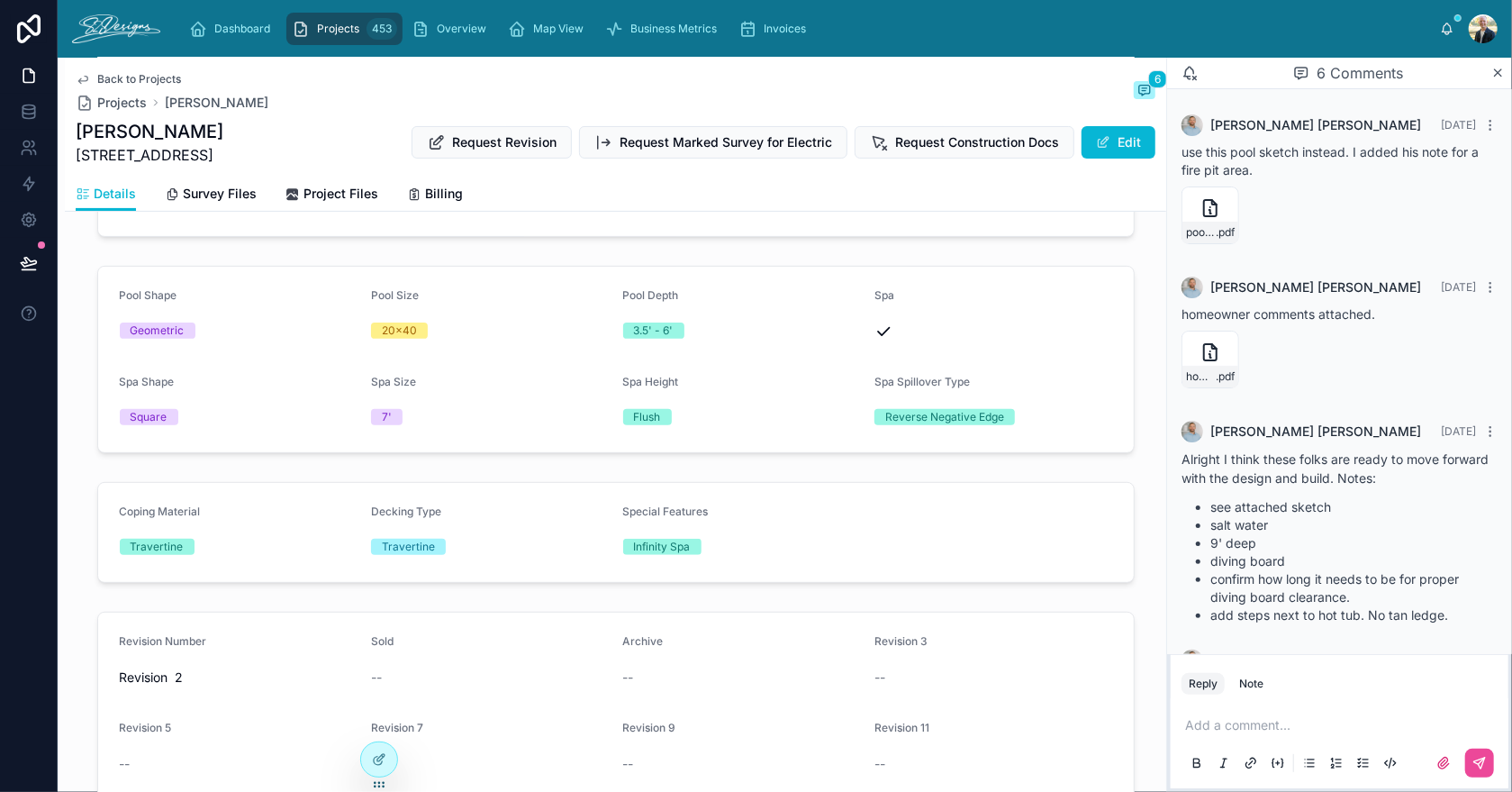
scroll to position [293, 0]
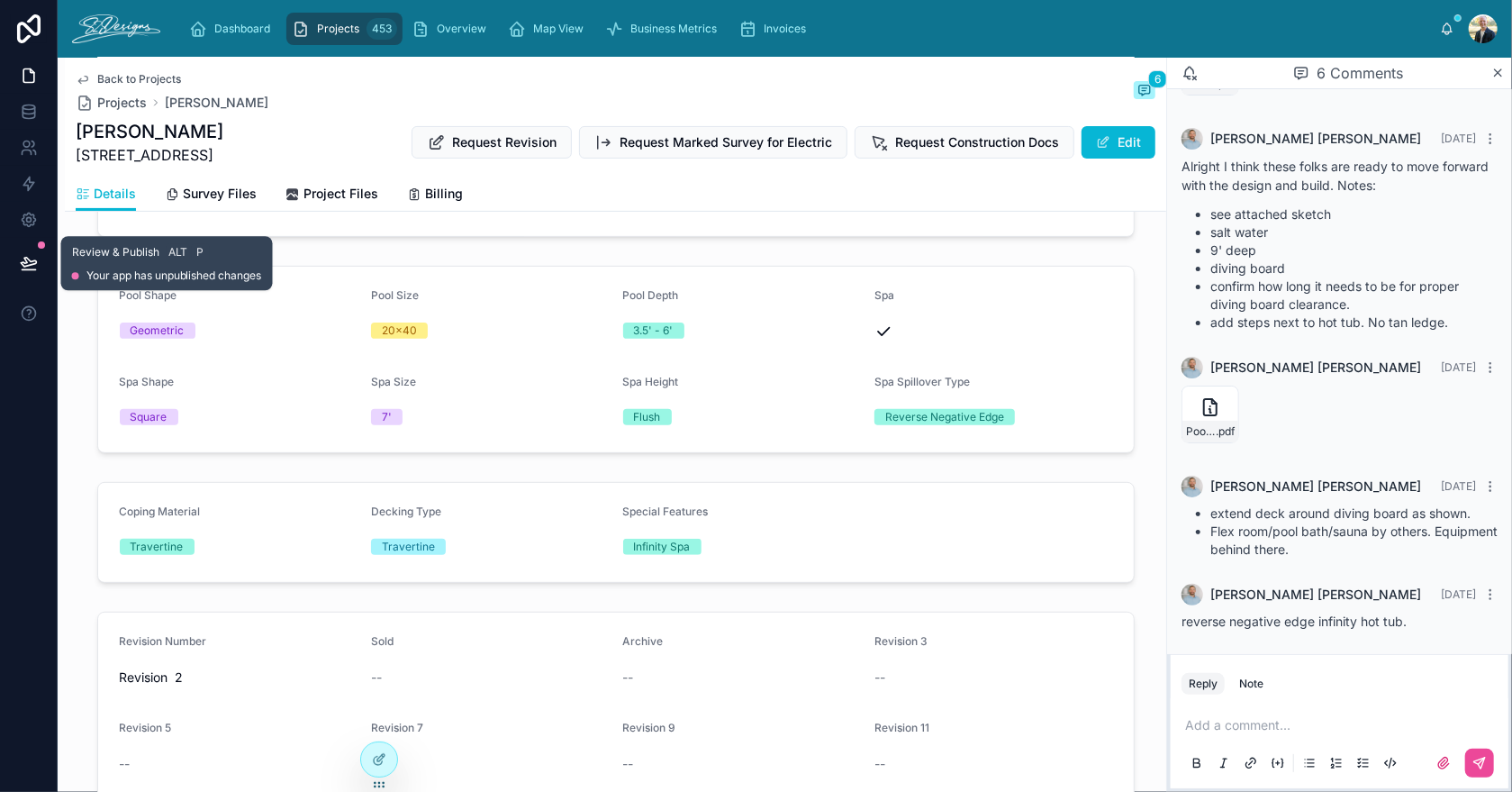
click at [30, 268] on icon at bounding box center [29, 263] width 18 height 18
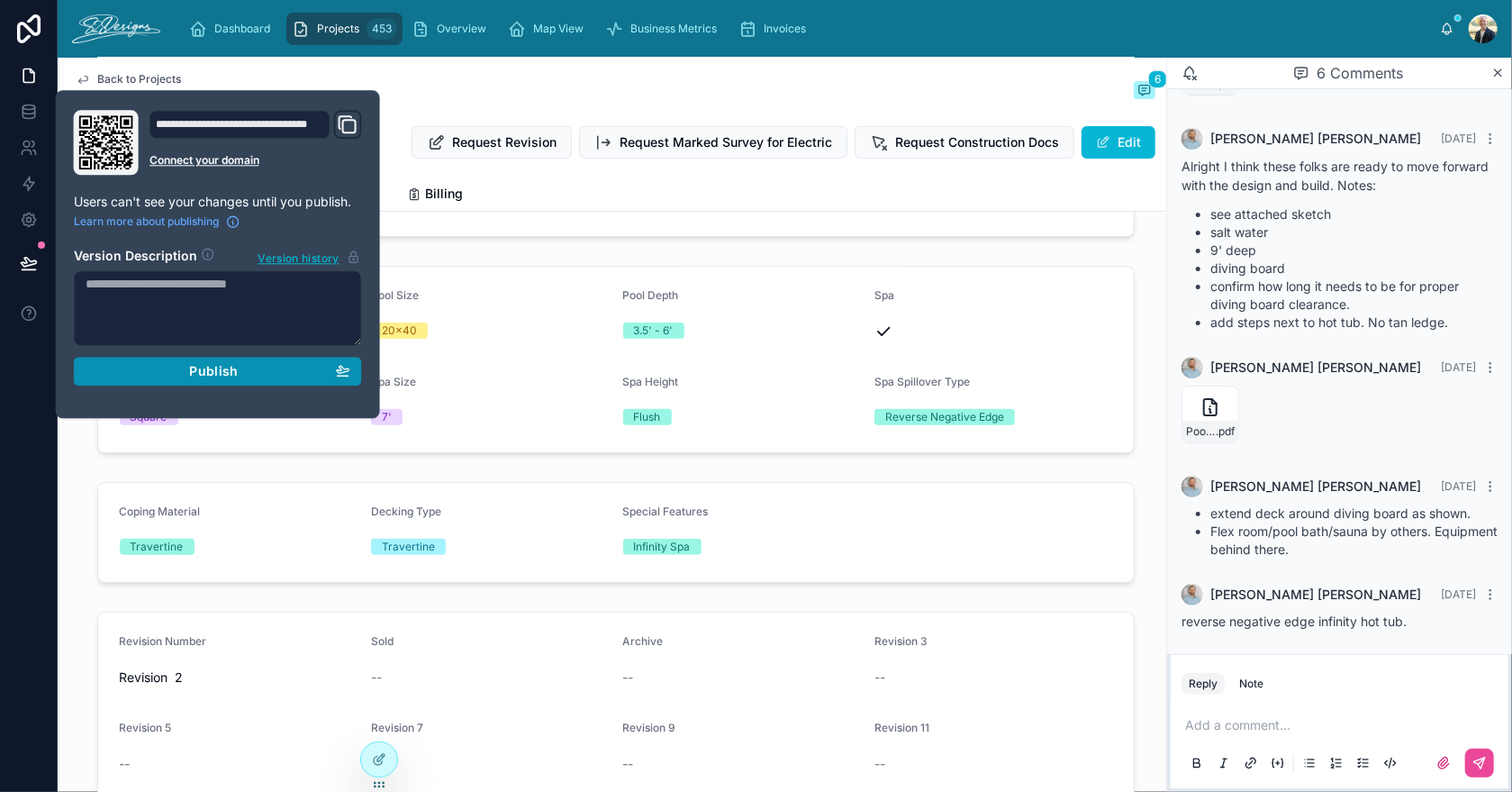
click at [198, 376] on span "Publish" at bounding box center [213, 371] width 48 height 16
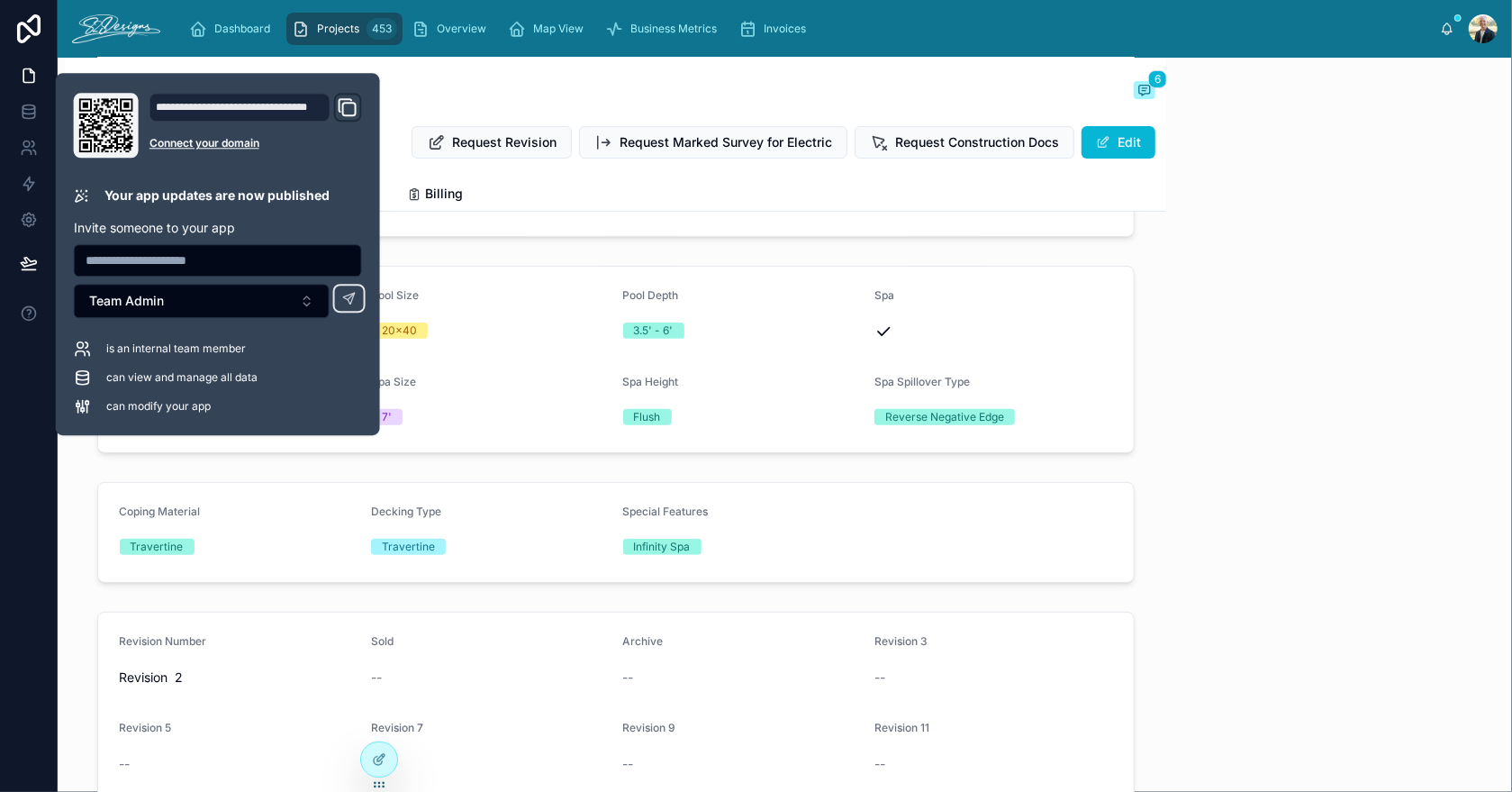
scroll to position [293, 0]
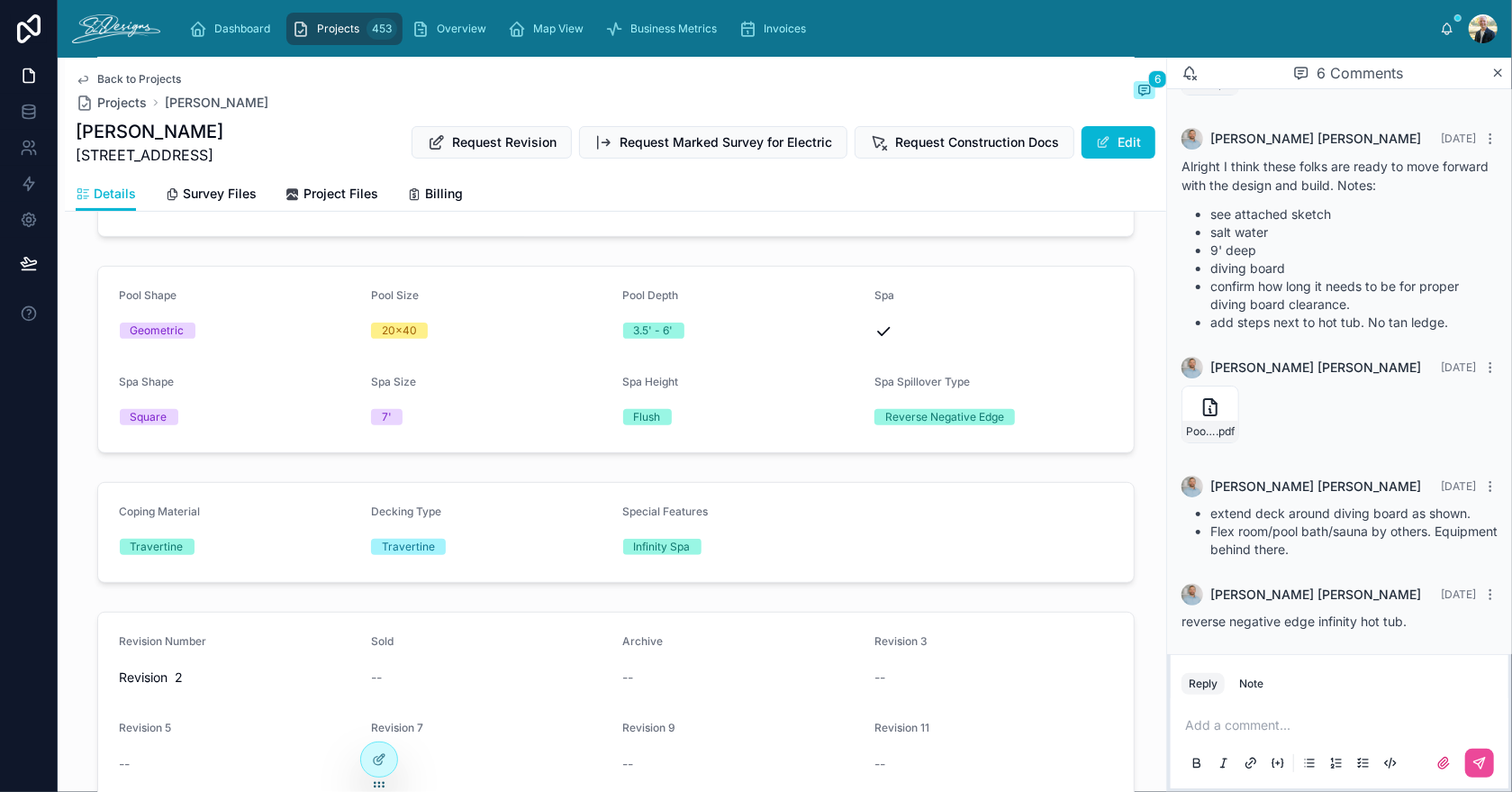
click at [730, 83] on div "Back to Projects Projects [PERSON_NAME] 6" at bounding box center [616, 92] width 1080 height 40
click at [460, 36] on div "Overview" at bounding box center [453, 29] width 82 height 29
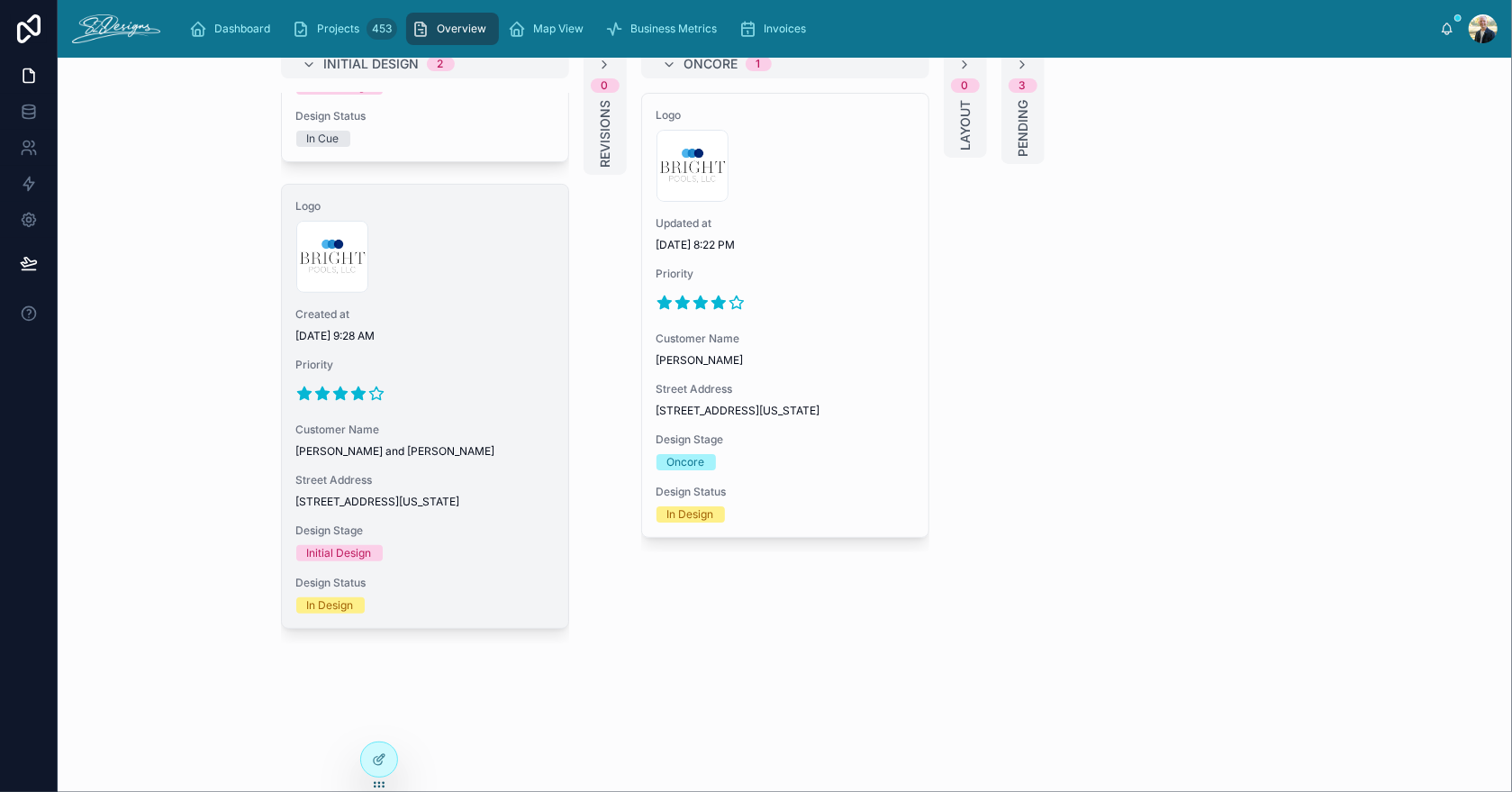
scroll to position [33, 0]
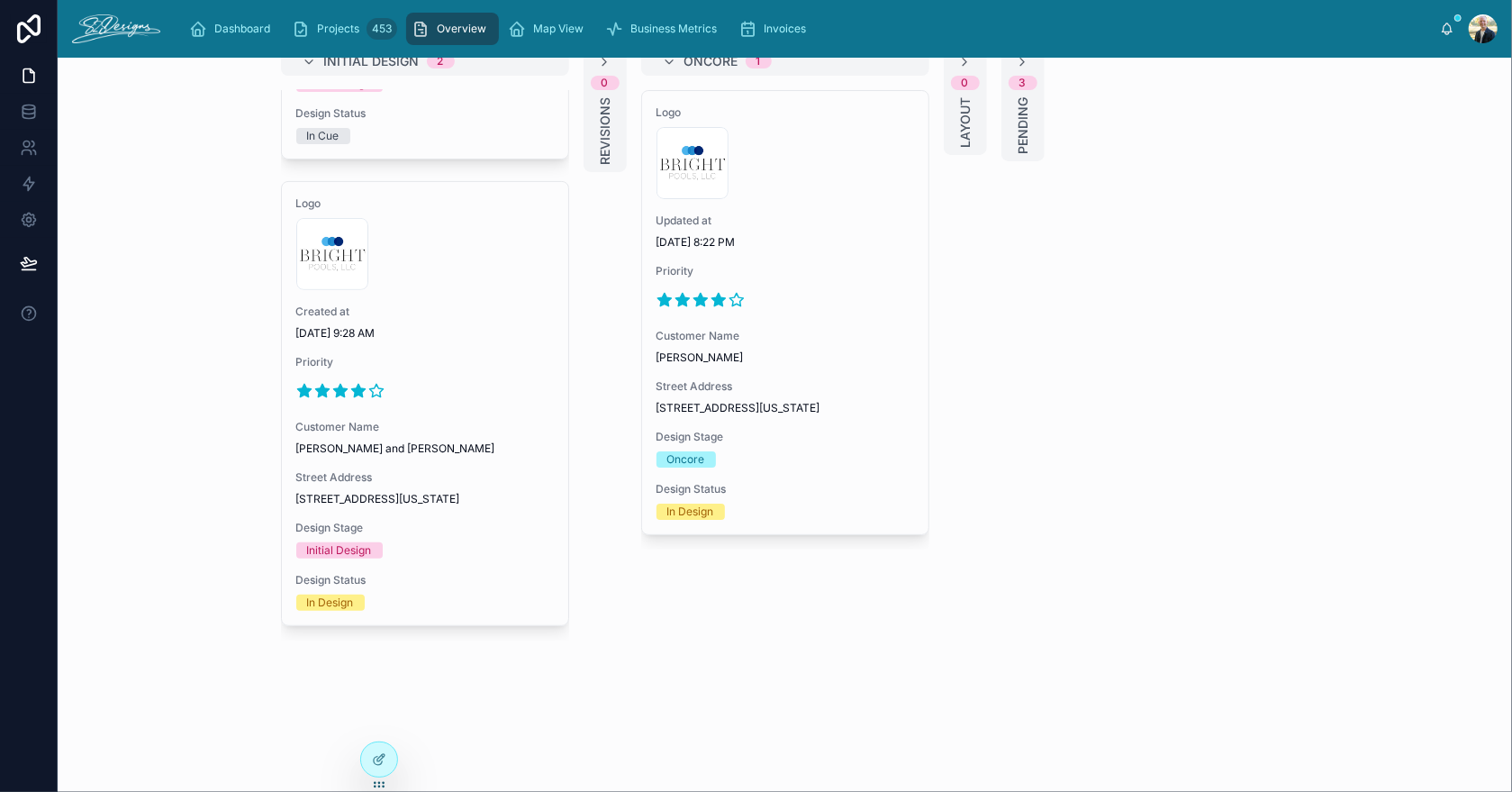
click at [1268, 596] on div "Initial Design 2 Logo 300x300-logo .jpg Created at [DATE] 9:42 AM Priority Cust…" at bounding box center [785, 344] width 1037 height 594
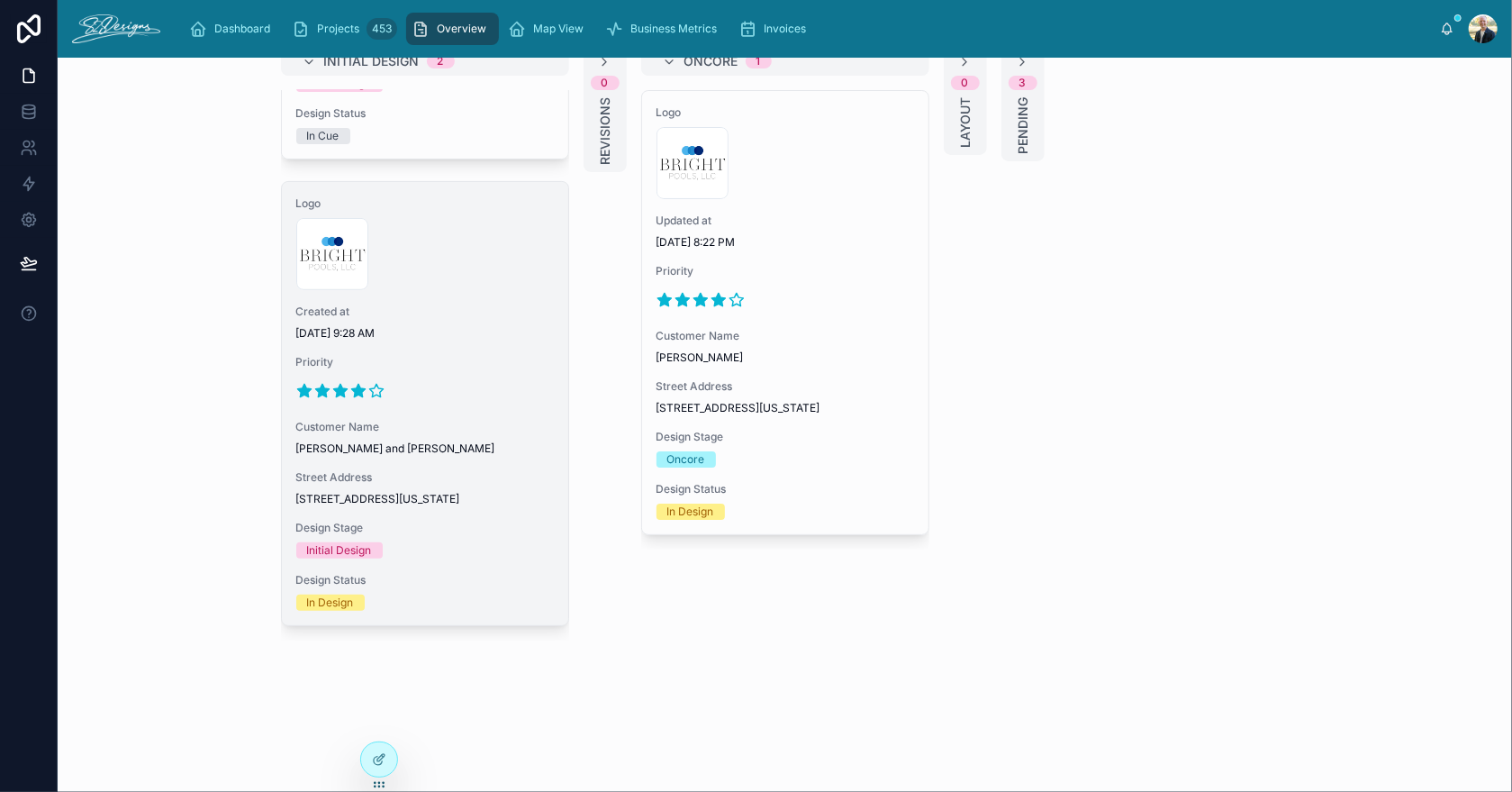
click at [394, 493] on span "[STREET_ADDRESS][US_STATE]" at bounding box center [424, 499] width 258 height 15
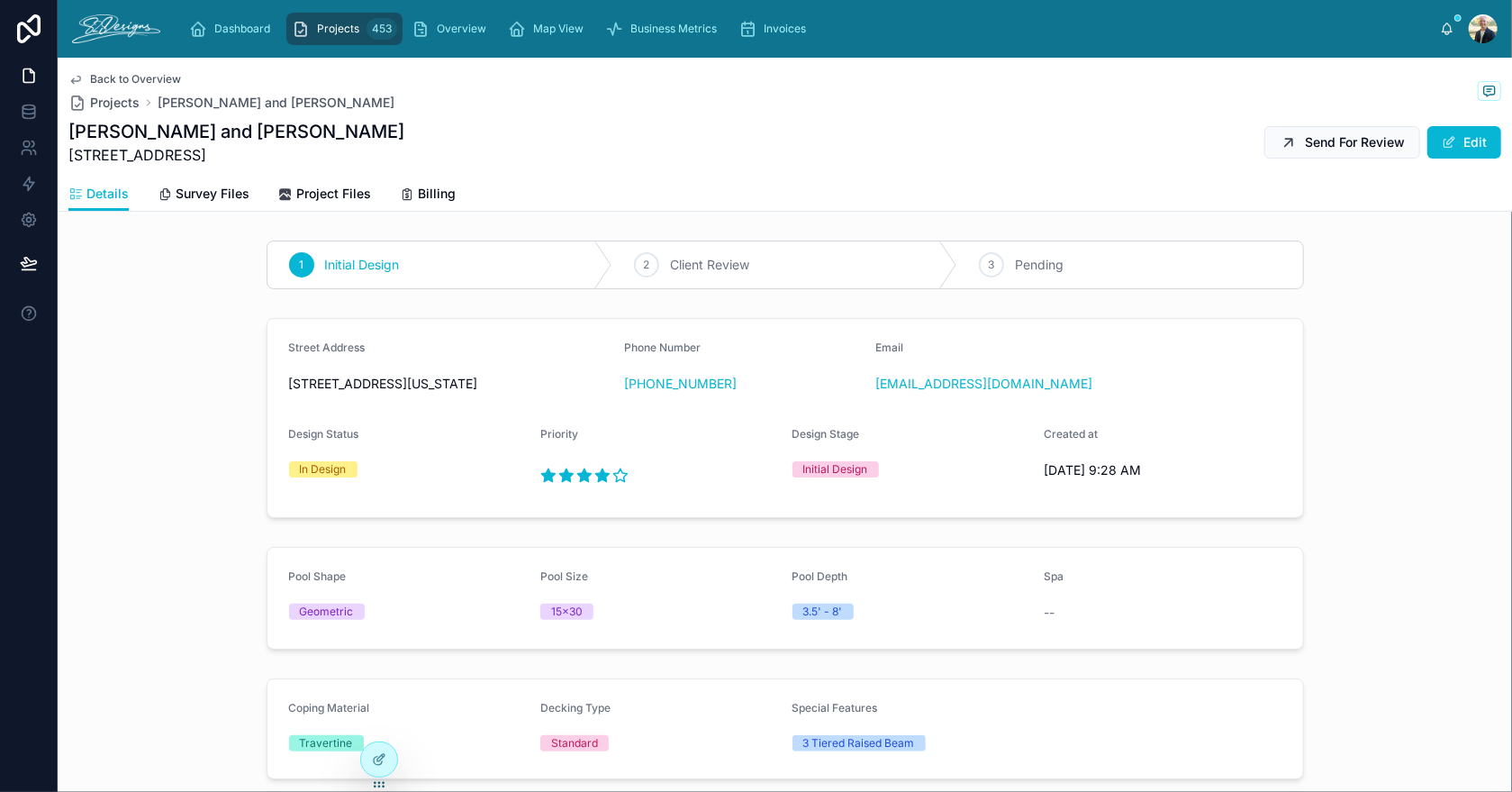
drag, startPoint x: 281, startPoint y: 383, endPoint x: 467, endPoint y: 413, distance: 188.4
click at [467, 398] on div "[STREET_ADDRESS][US_STATE]" at bounding box center [449, 384] width 322 height 29
copy span "[STREET_ADDRESS][US_STATE]"
drag, startPoint x: 1075, startPoint y: 417, endPoint x: 868, endPoint y: 406, distance: 207.3
click at [868, 406] on form "Street Address [STREET_ADDRESS][US_STATE] Phone Number [PHONE_NUMBER] Email [EM…" at bounding box center [785, 418] width 1036 height 199
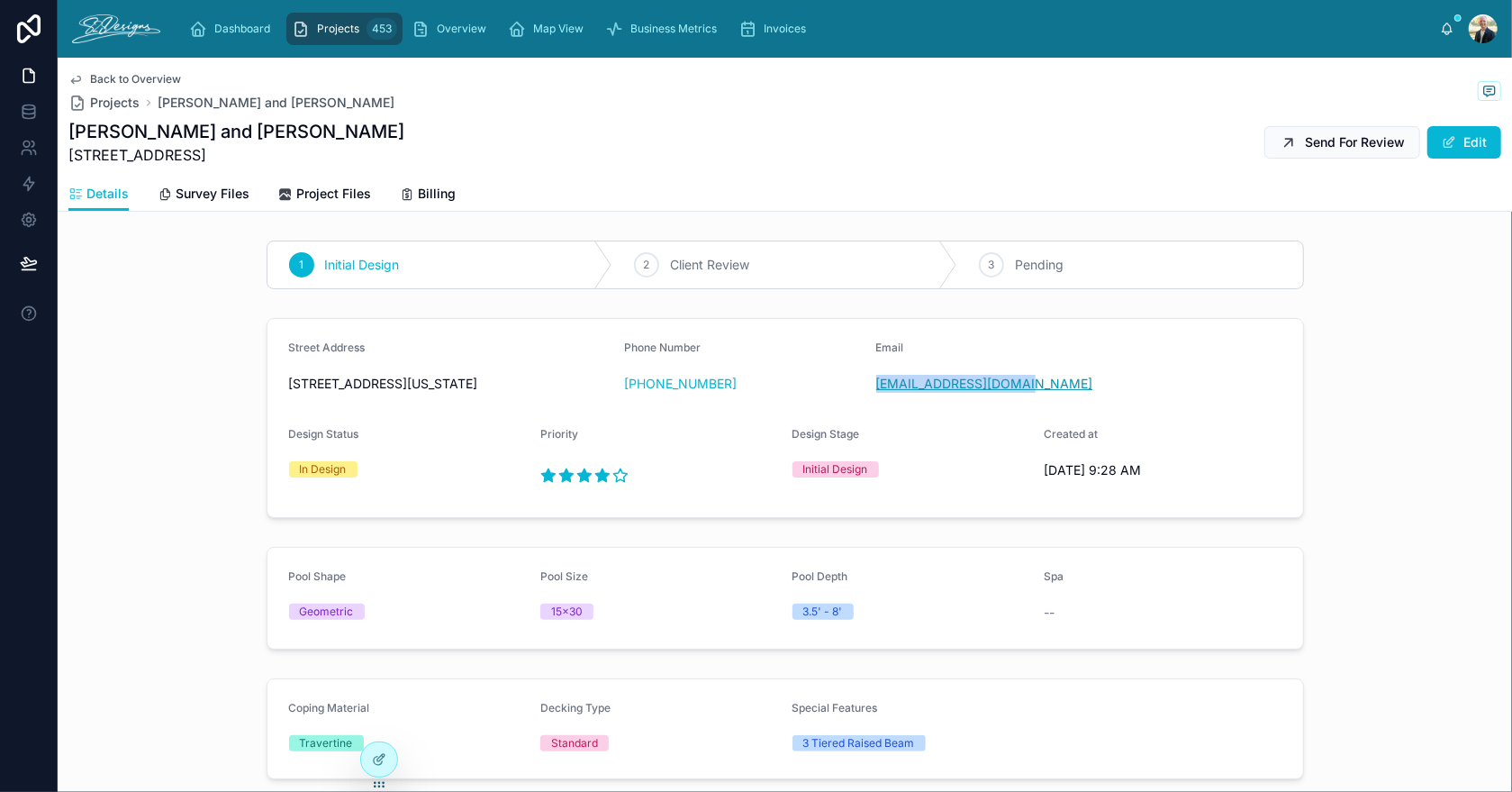
copy link "[EMAIL_ADDRESS][DOMAIN_NAME]"
drag, startPoint x: 731, startPoint y: 375, endPoint x: 635, endPoint y: 407, distance: 101.2
click at [635, 398] on div "Phone Number [PHONE_NUMBER]" at bounding box center [742, 369] width 238 height 57
copy link "[PHONE_NUMBER]"
drag, startPoint x: 66, startPoint y: 128, endPoint x: 281, endPoint y: 115, distance: 215.4
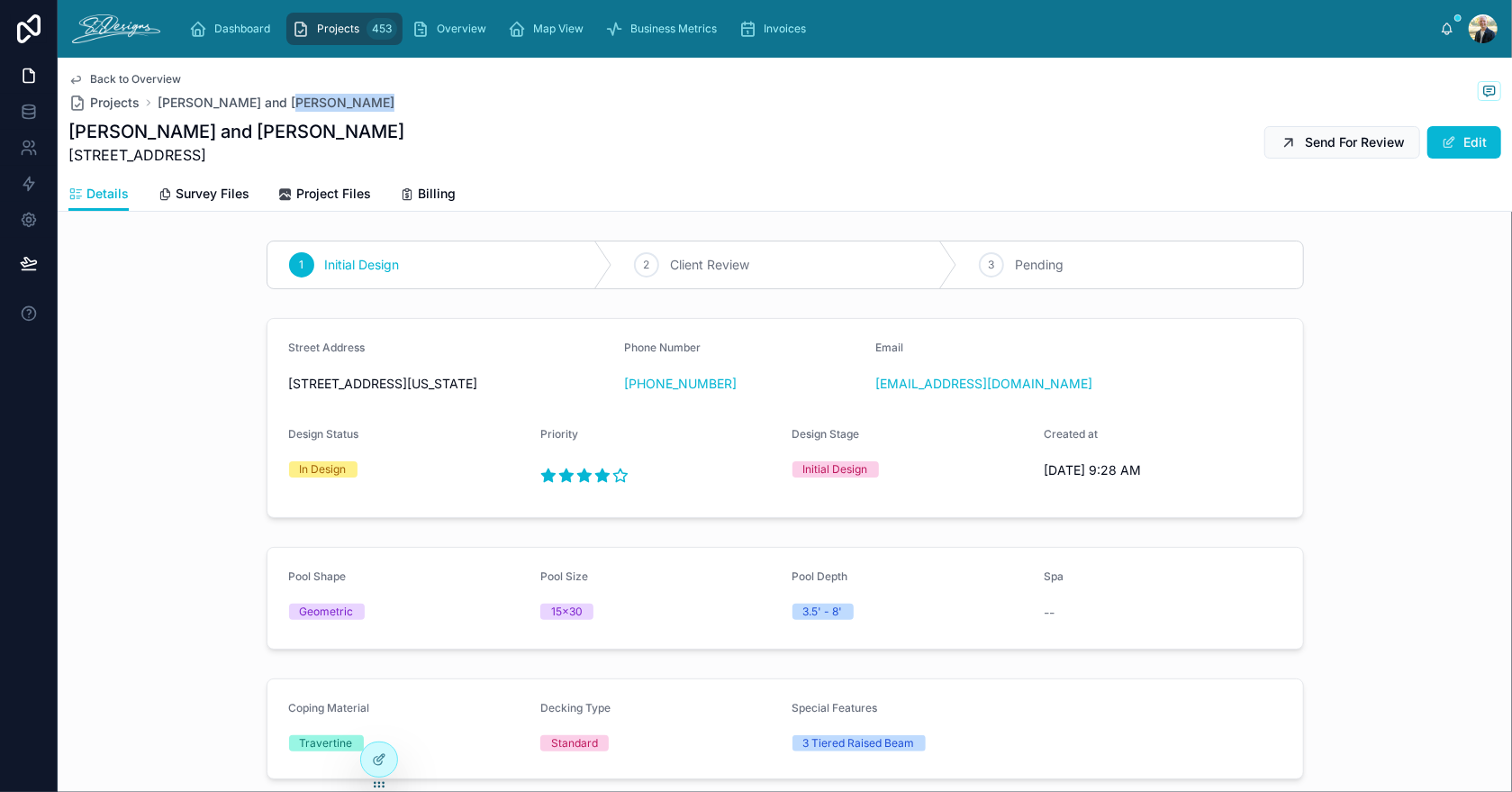
click at [281, 115] on div "Back to Overview Projects [PERSON_NAME] and [PERSON_NAME] [PERSON_NAME] and [PE…" at bounding box center [784, 134] width 1455 height 154
click at [66, 128] on div "Back to Overview Projects [PERSON_NAME] and [PERSON_NAME] [PERSON_NAME] and [PE…" at bounding box center [784, 134] width 1455 height 154
click at [73, 131] on h1 "[PERSON_NAME] and [PERSON_NAME]" at bounding box center [236, 132] width 336 height 26
click at [355, 146] on div "[PERSON_NAME] and [PERSON_NAME] [STREET_ADDRESS] Send For Review Edit" at bounding box center [784, 142] width 1433 height 46
drag, startPoint x: 271, startPoint y: 130, endPoint x: 71, endPoint y: 142, distance: 200.4
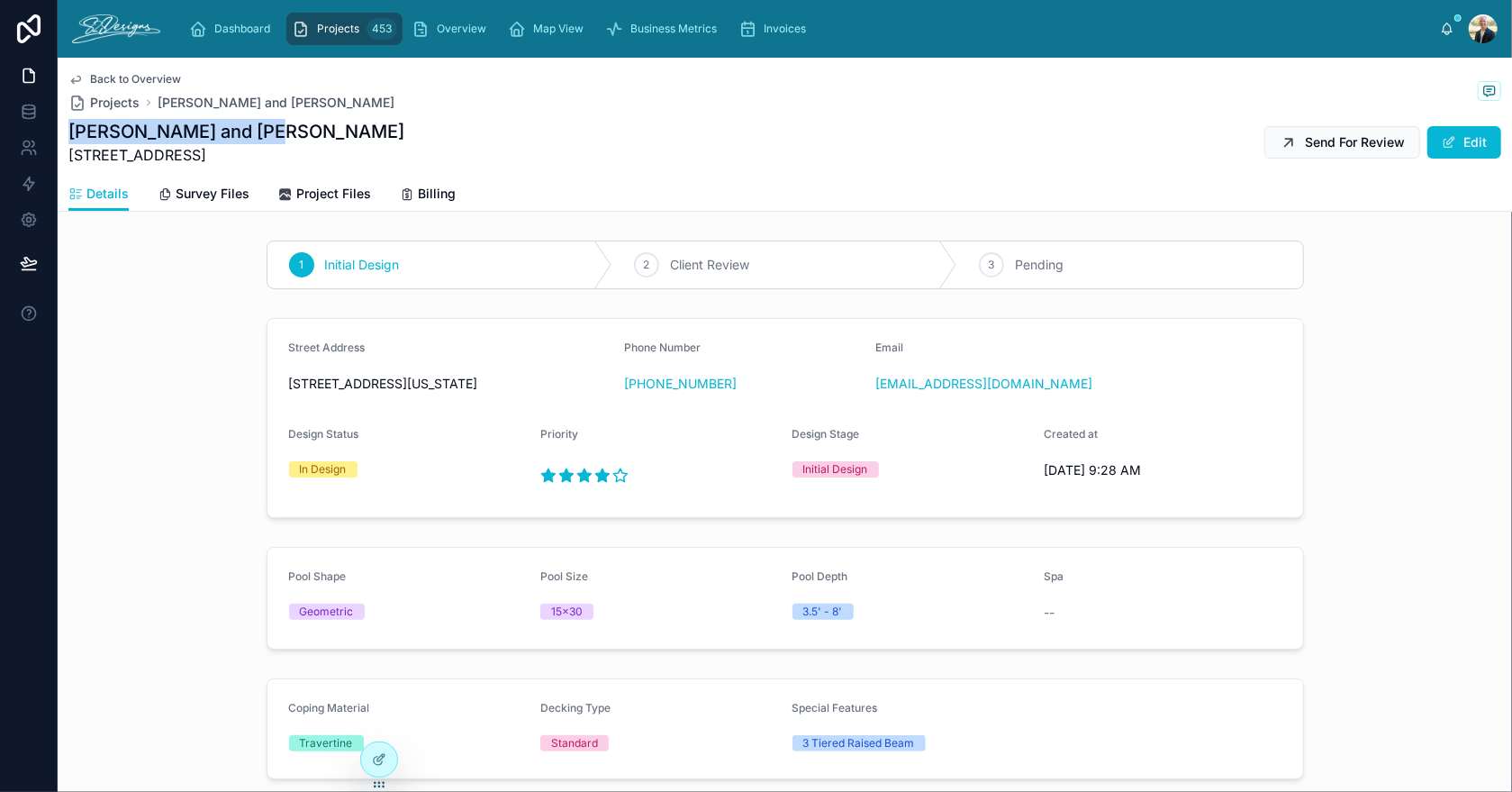
click at [71, 142] on h1 "[PERSON_NAME] and [PERSON_NAME]" at bounding box center [236, 132] width 336 height 26
copy h1 "[PERSON_NAME] and [PERSON_NAME]"
click at [224, 196] on span "Survey Files" at bounding box center [212, 194] width 74 height 18
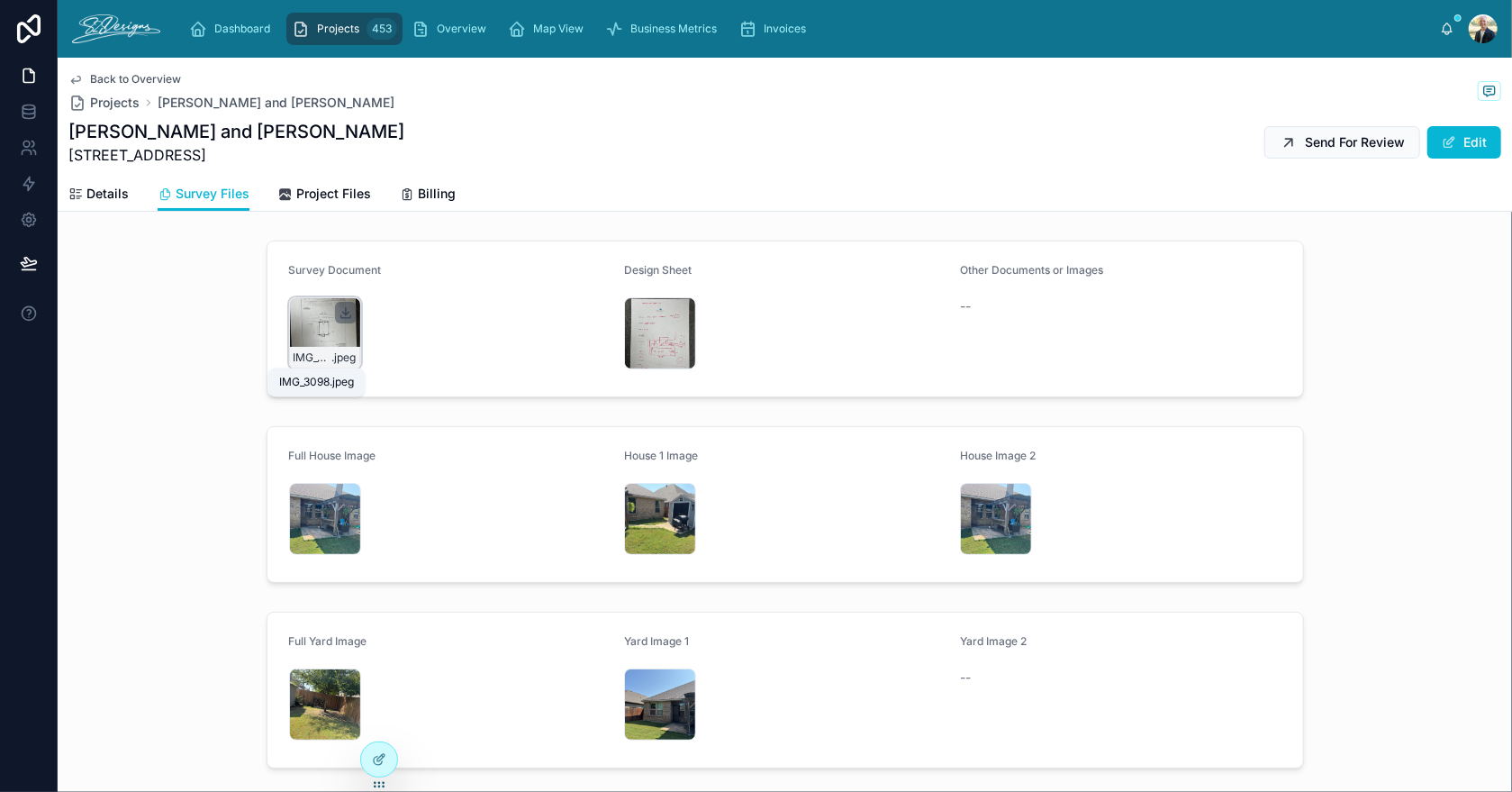
click at [346, 309] on icon at bounding box center [346, 312] width 0 height 7
click at [296, 504] on div "IMG_3077 .jpeg" at bounding box center [324, 519] width 72 height 72
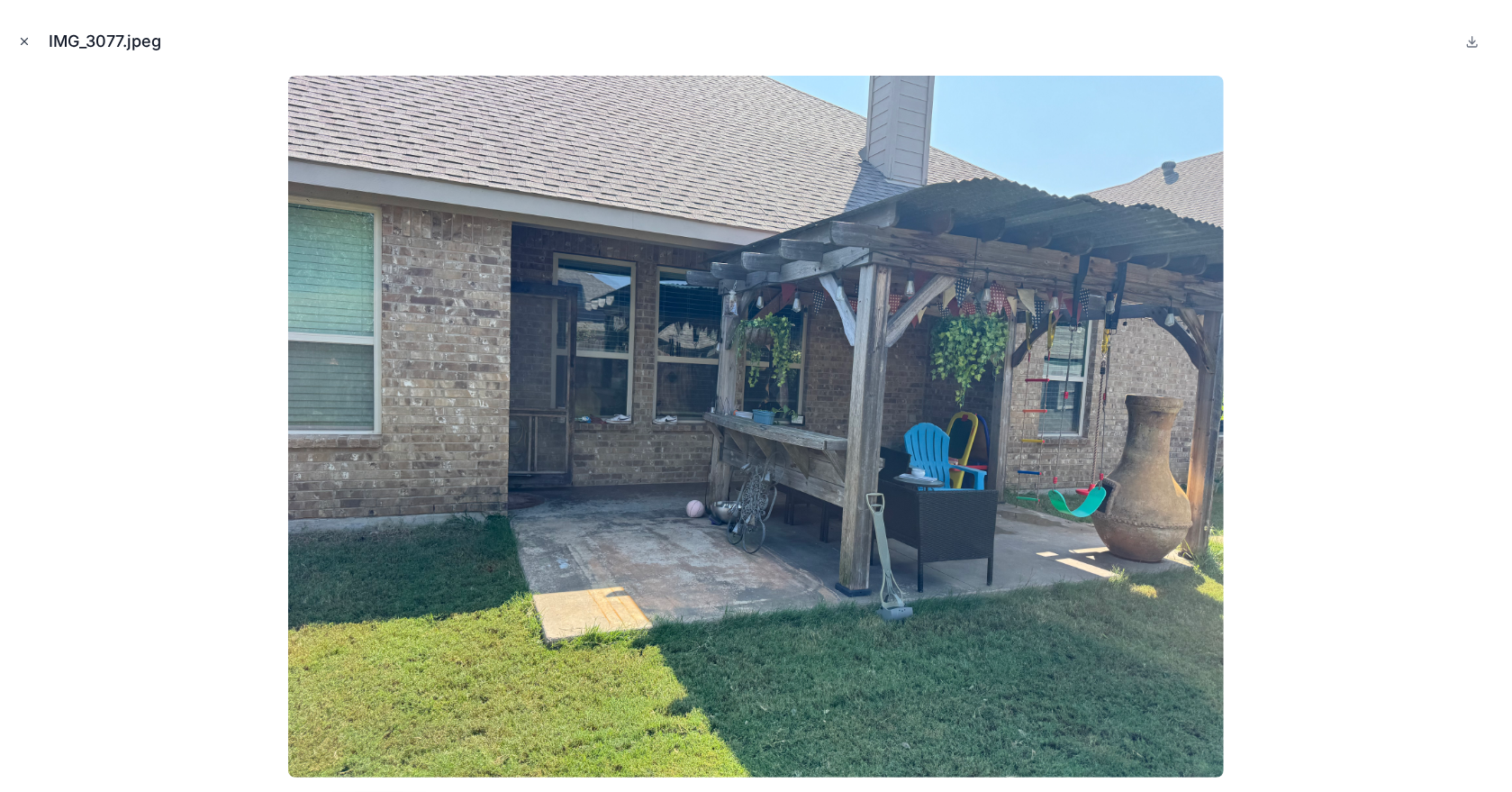
click at [27, 41] on icon "Close modal" at bounding box center [25, 42] width 13 height 13
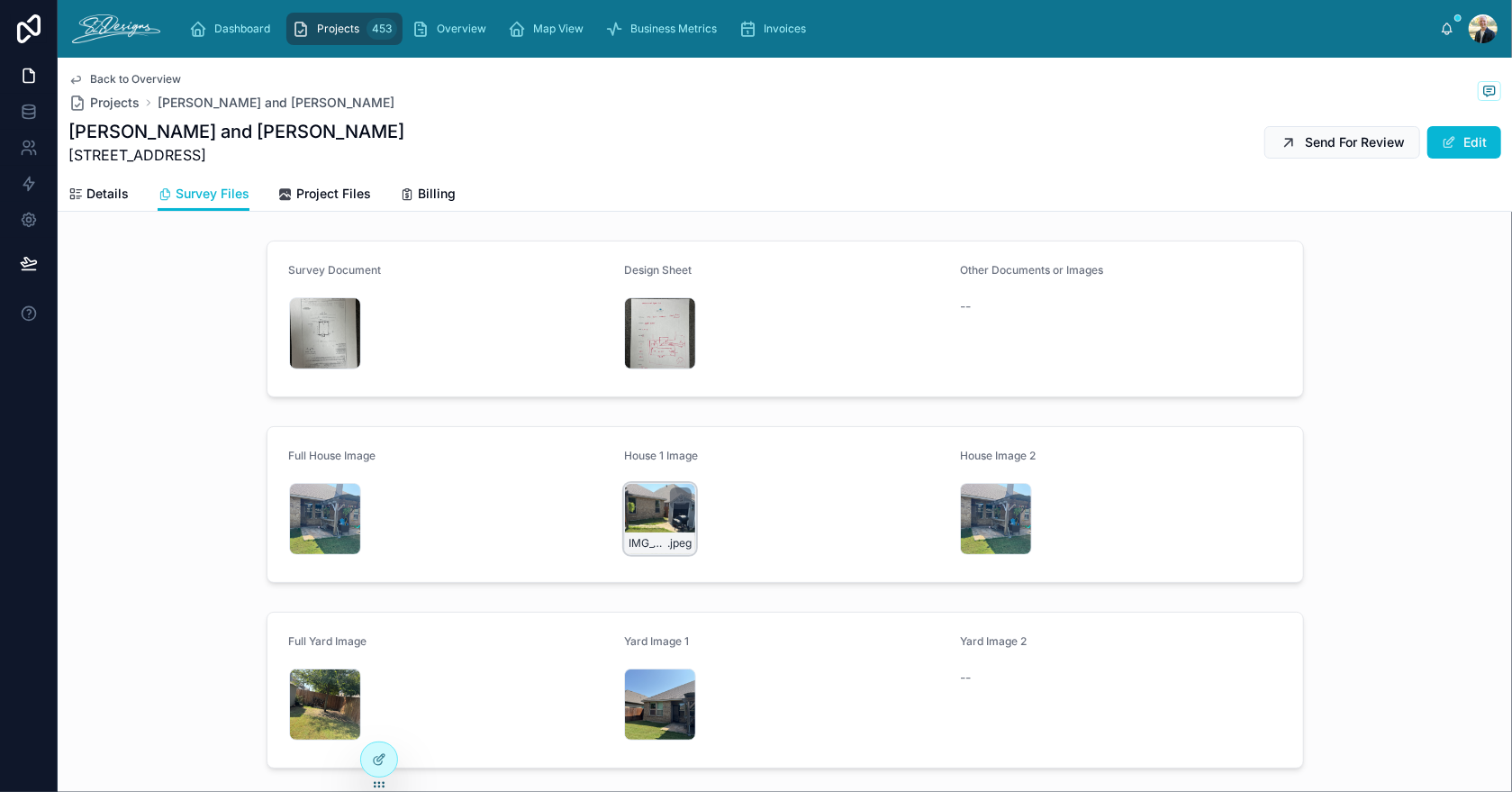
click at [641, 501] on div "IMG_3078 .jpeg" at bounding box center [659, 519] width 72 height 72
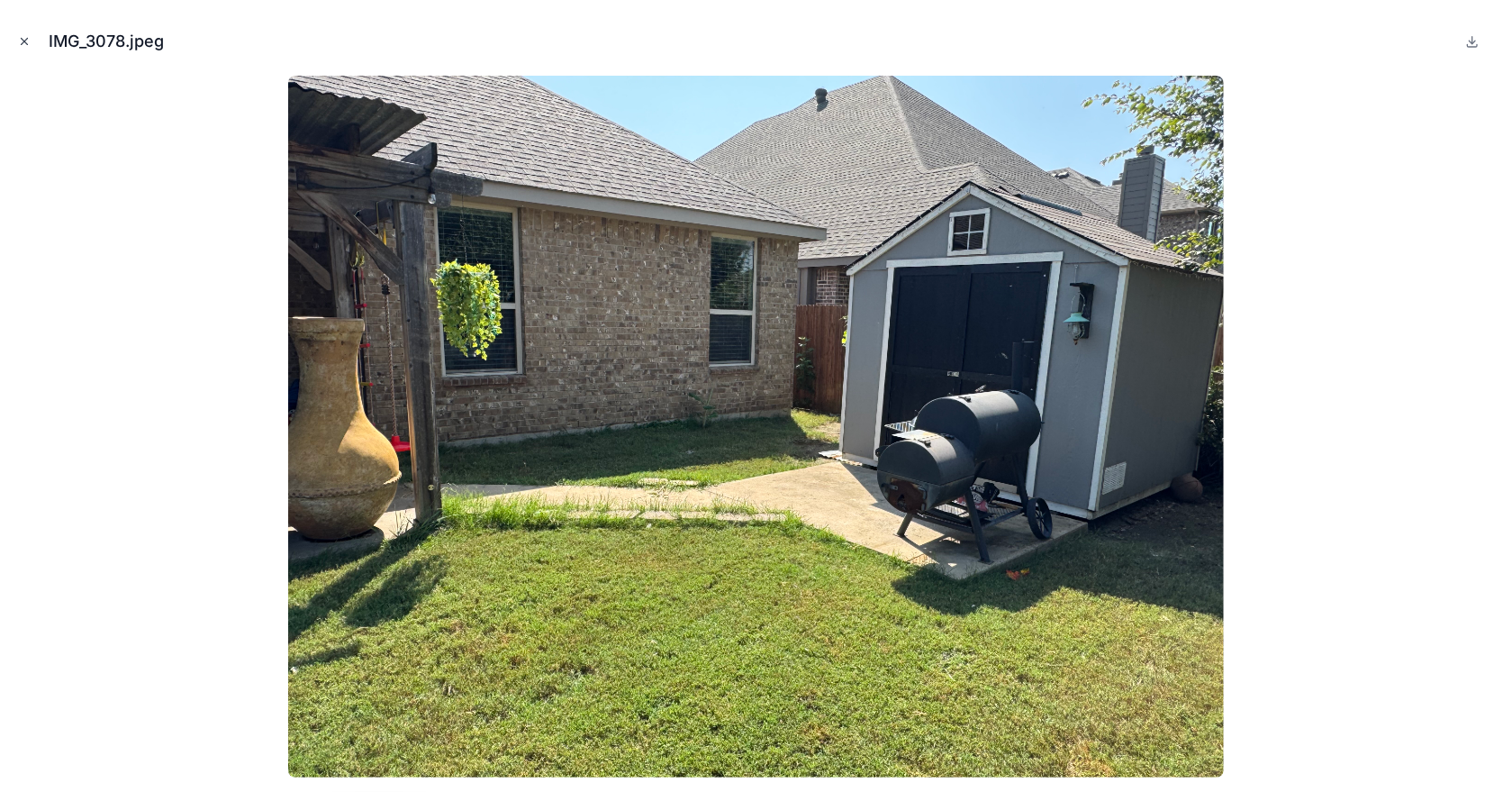
click at [22, 40] on icon "Close modal" at bounding box center [25, 42] width 13 height 13
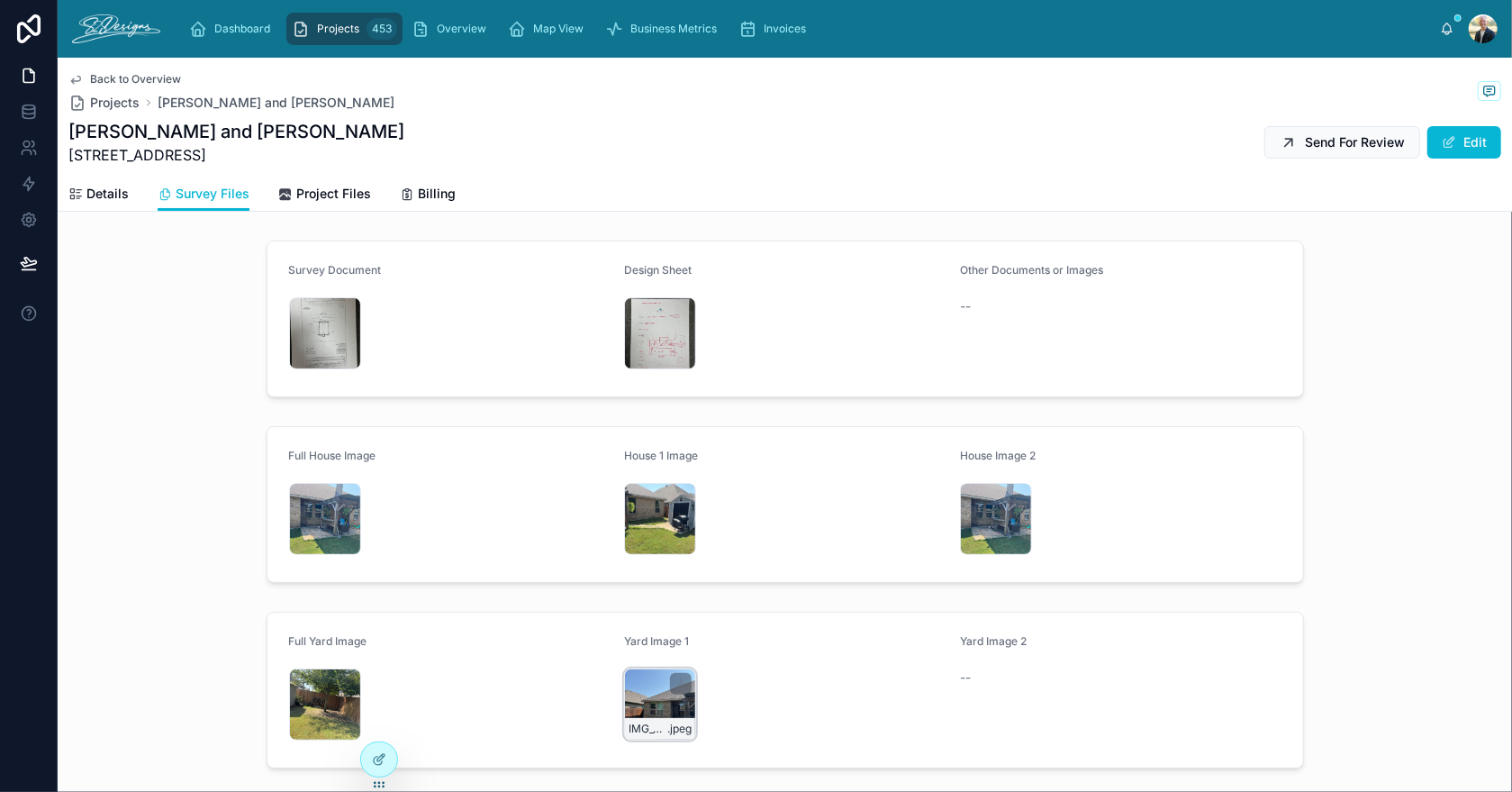
click at [638, 677] on div "IMG_3075 .jpeg" at bounding box center [659, 705] width 72 height 72
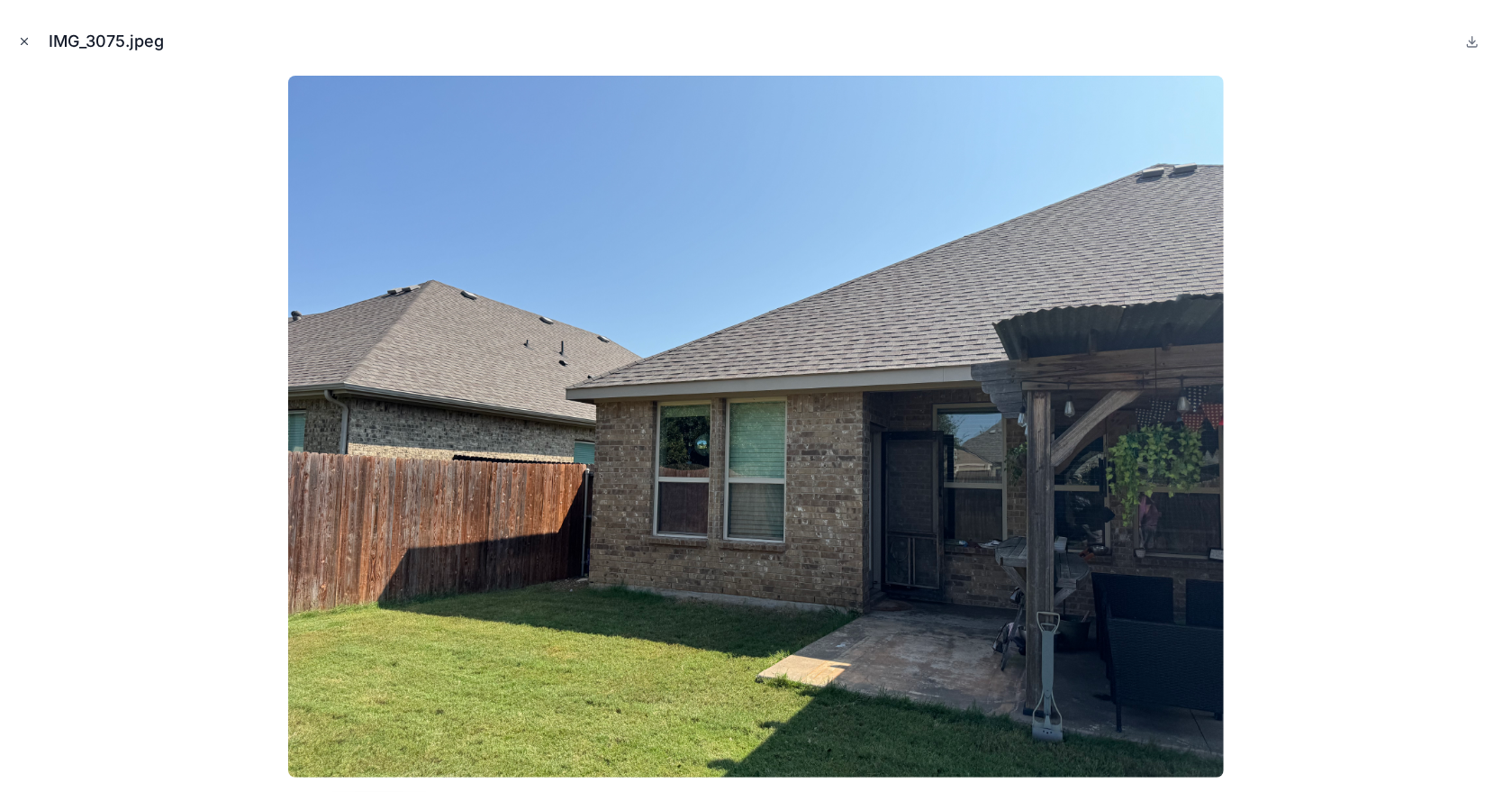
click at [25, 40] on icon "Close modal" at bounding box center [25, 42] width 6 height 6
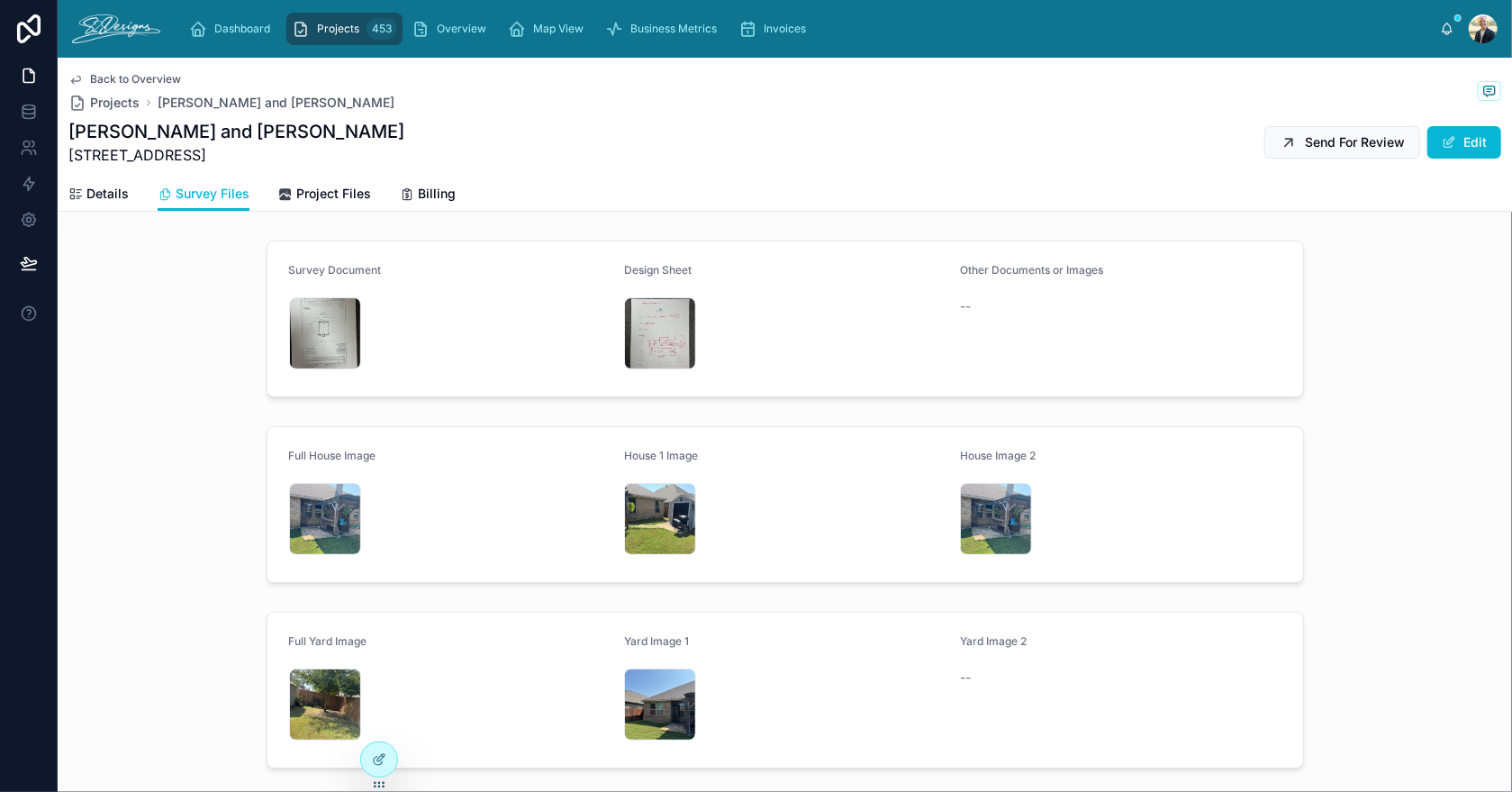
drag, startPoint x: 67, startPoint y: 158, endPoint x: 182, endPoint y: 159, distance: 115.0
click at [182, 159] on span "[STREET_ADDRESS]" at bounding box center [236, 155] width 336 height 22
copy span "[STREET_ADDRESS]"
click at [652, 501] on div "IMG_3078 .jpeg" at bounding box center [659, 519] width 72 height 72
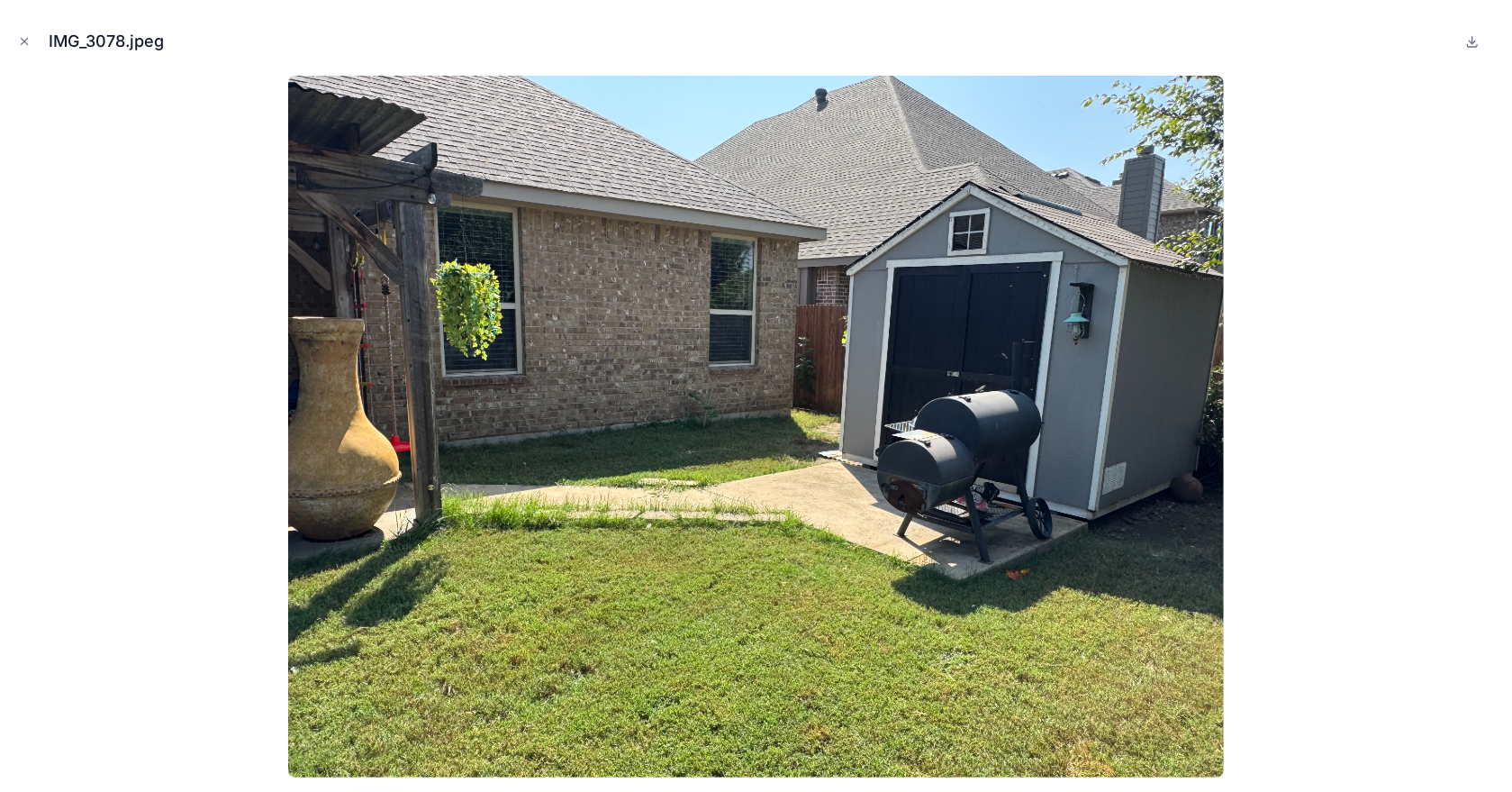
click at [651, 501] on img at bounding box center [755, 427] width 935 height 702
click at [25, 41] on icon "Close modal" at bounding box center [25, 42] width 13 height 13
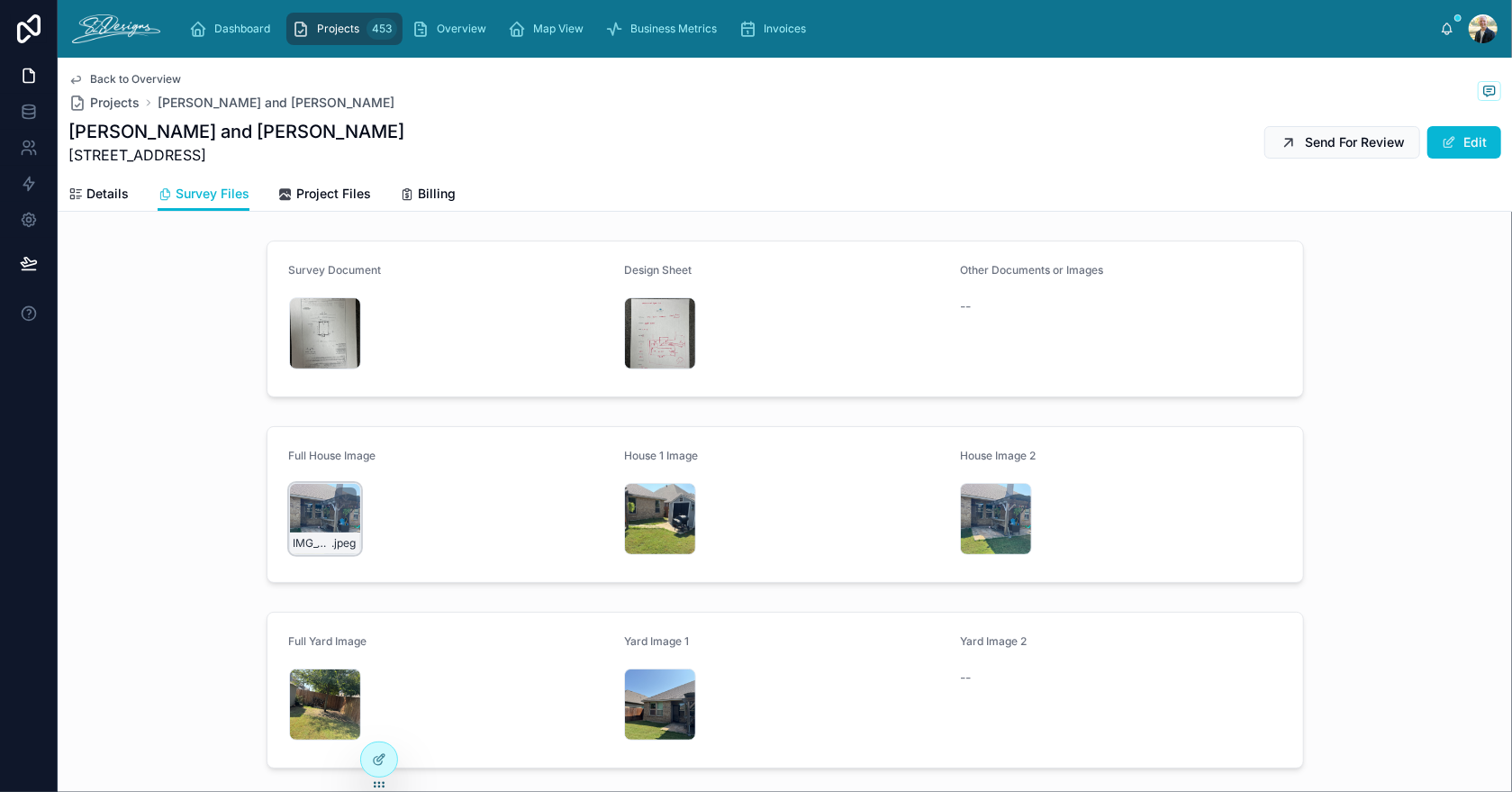
click at [300, 515] on div "IMG_3077 .jpeg" at bounding box center [324, 519] width 72 height 72
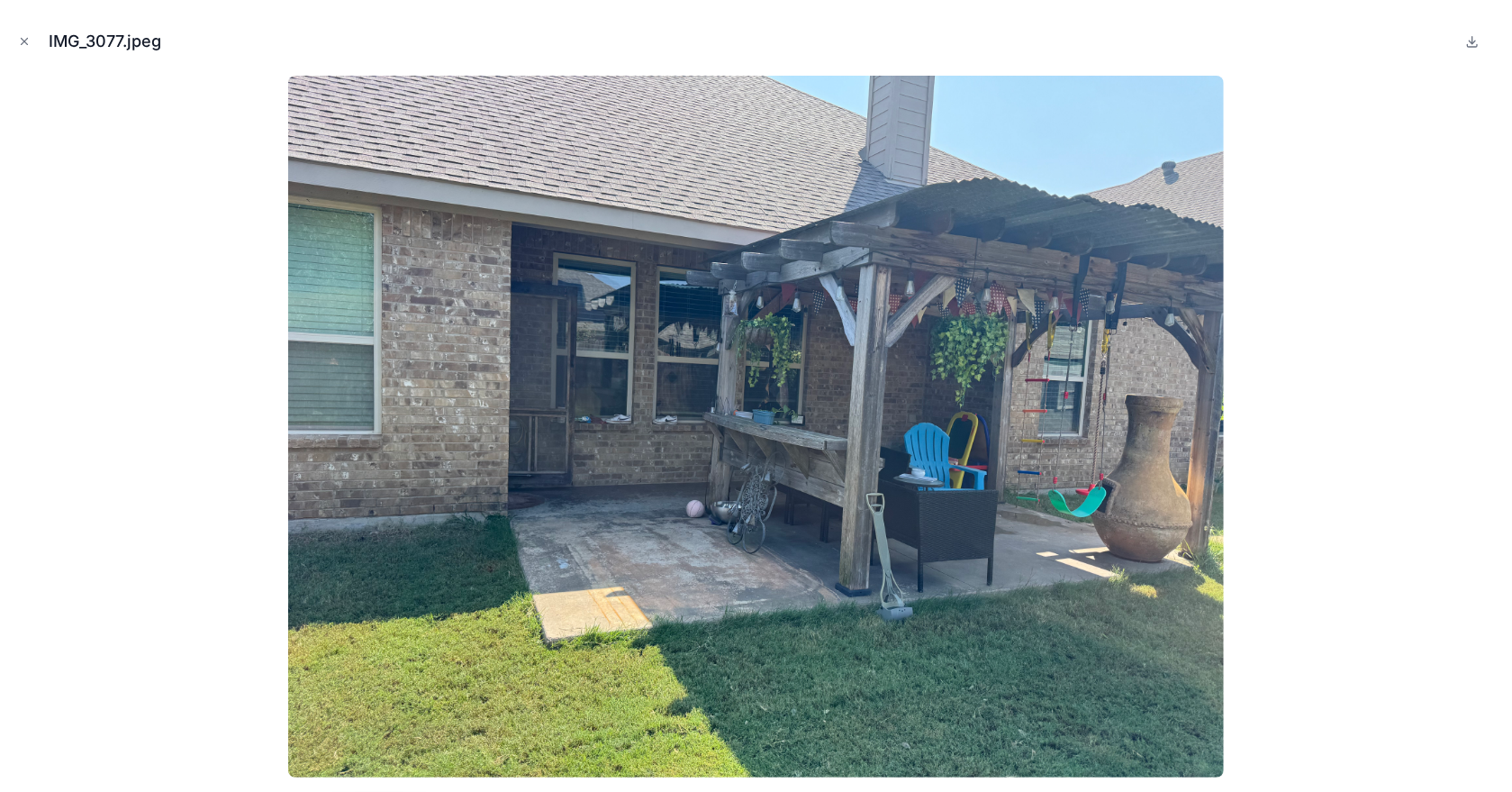
click at [26, 46] on icon "Close modal" at bounding box center [25, 42] width 13 height 13
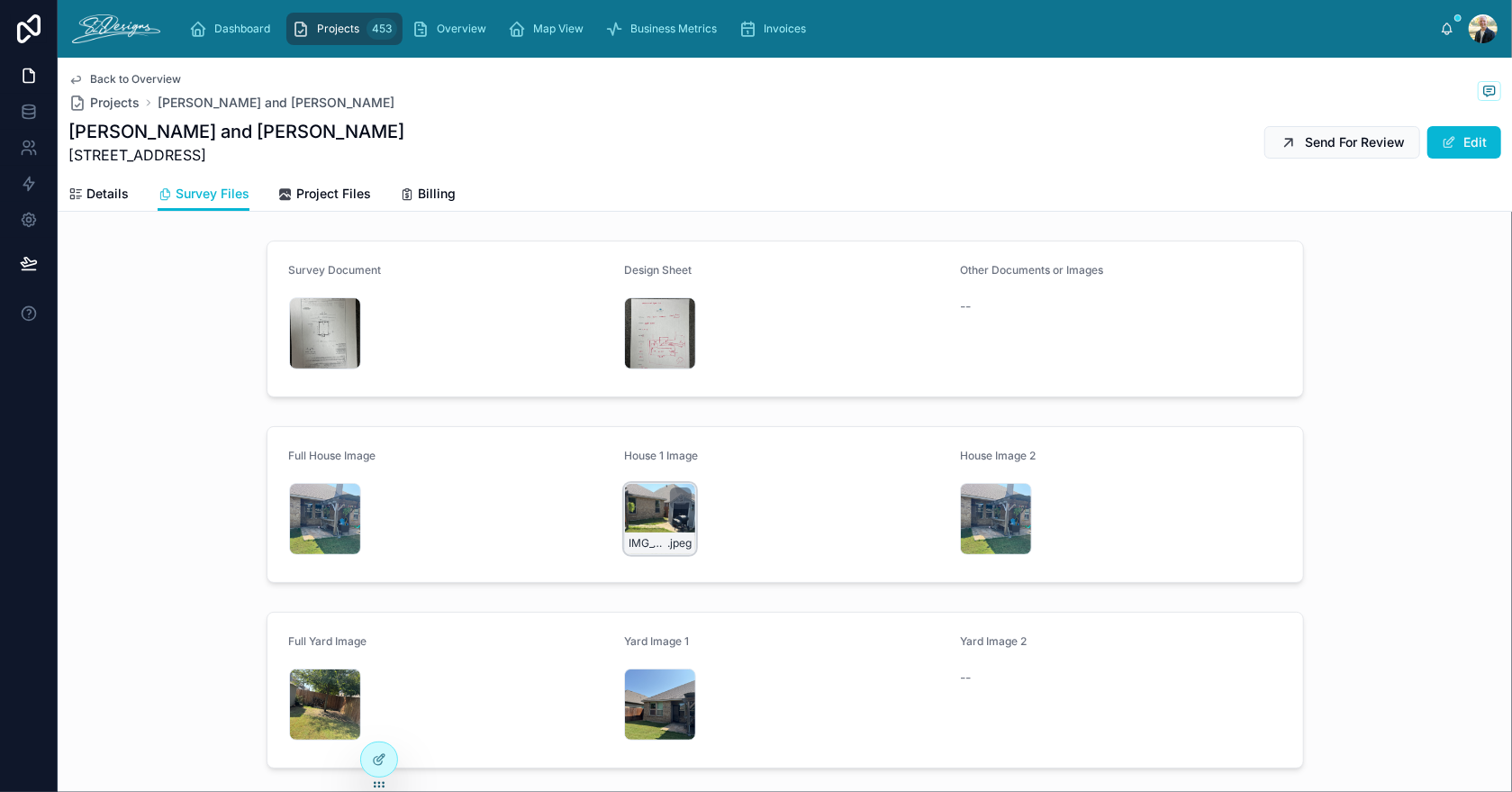
click at [650, 501] on div "IMG_3078 .jpeg" at bounding box center [659, 519] width 72 height 72
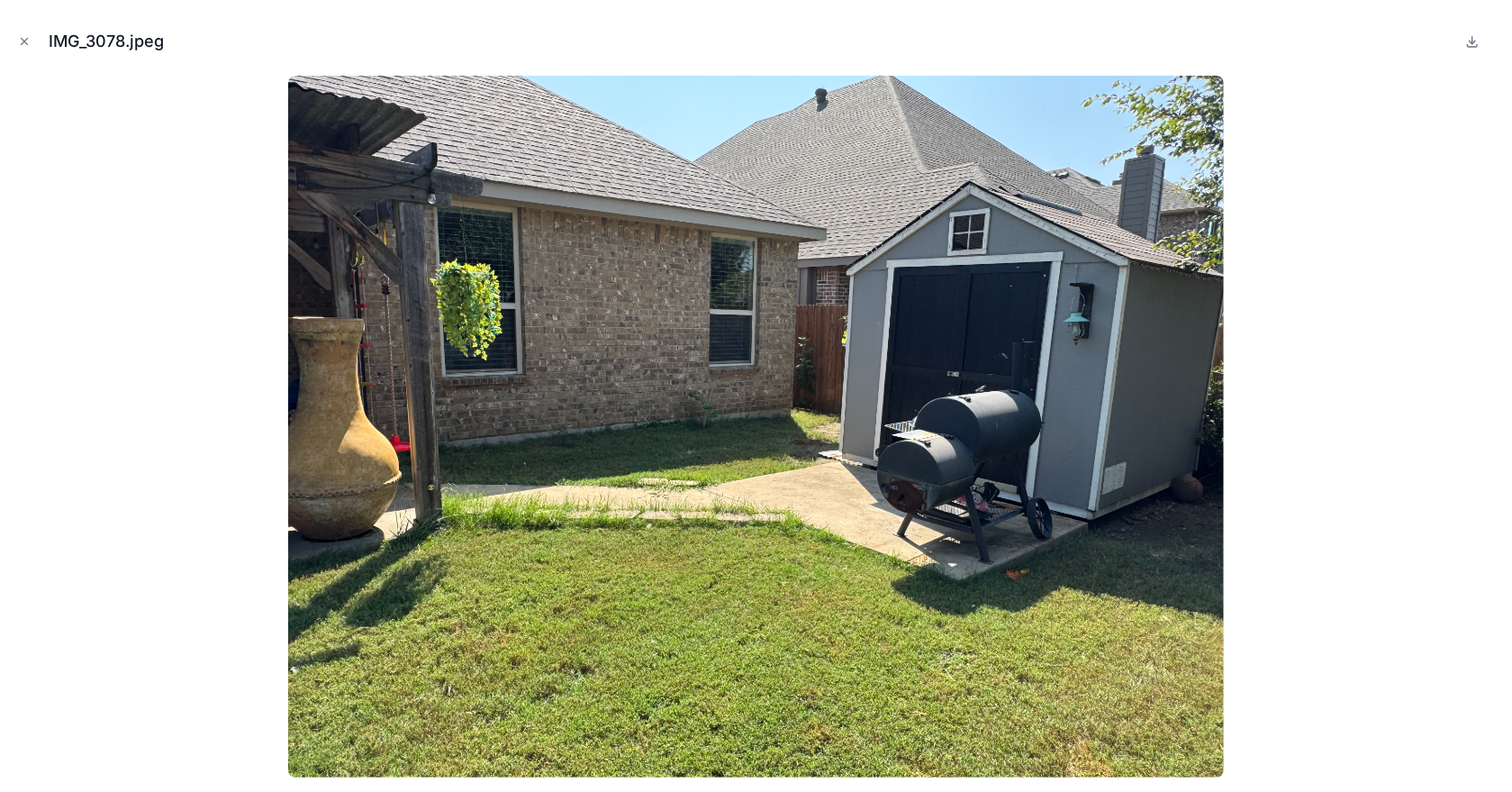
click at [18, 42] on icon "Close modal" at bounding box center [25, 42] width 13 height 13
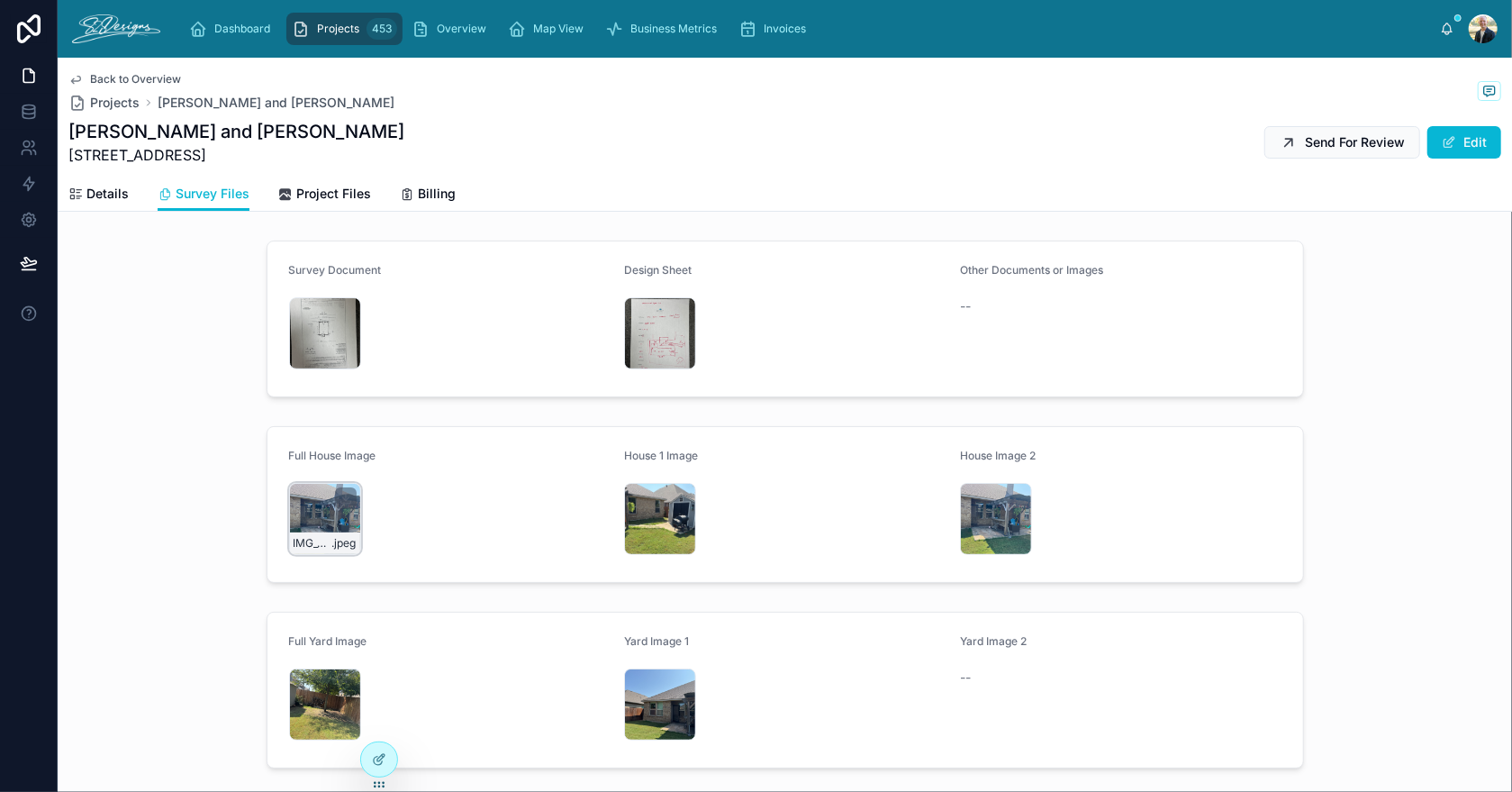
click at [309, 510] on div "IMG_3077 .jpeg" at bounding box center [324, 519] width 72 height 72
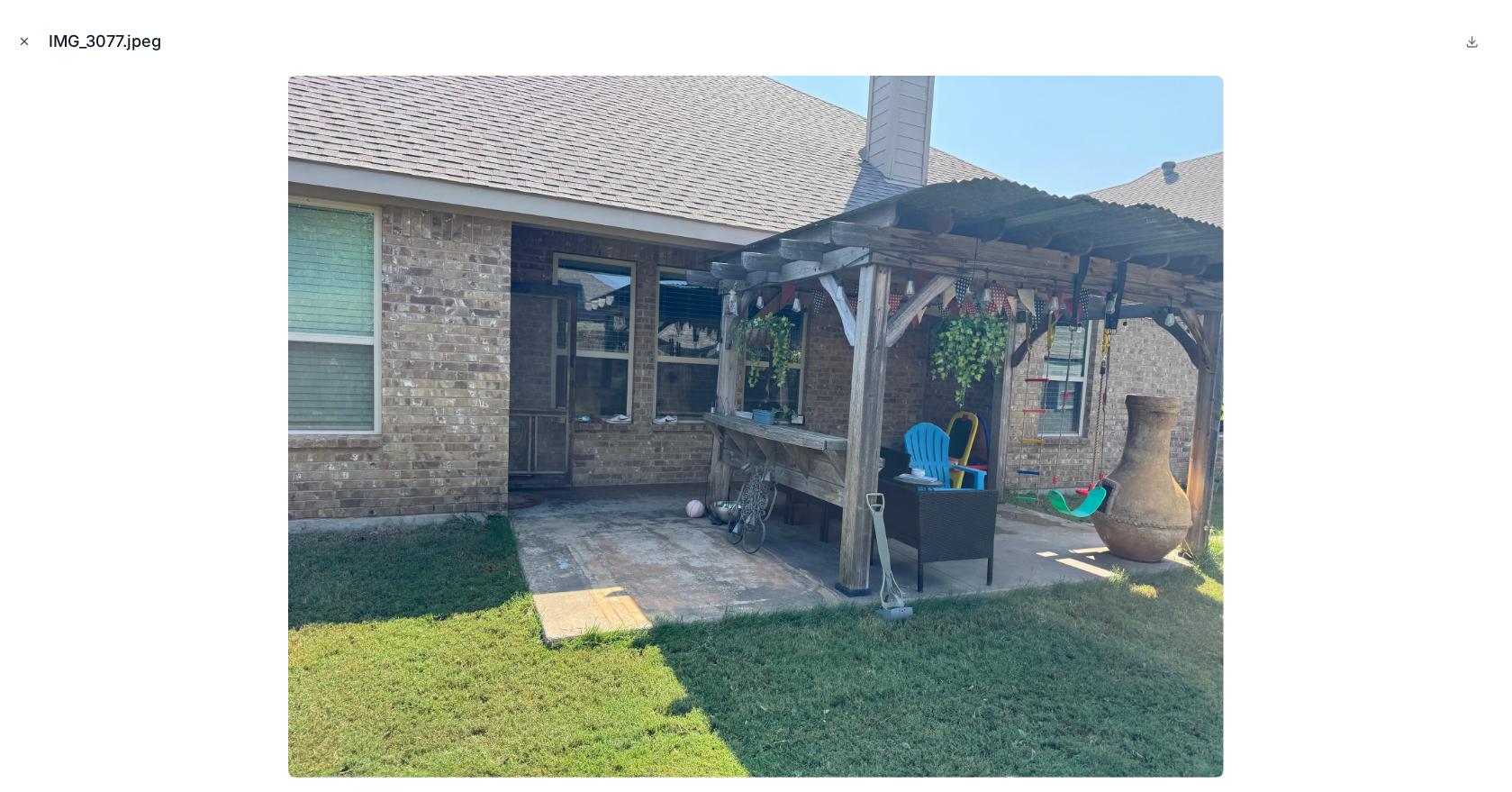
click at [22, 43] on icon "Close modal" at bounding box center [25, 42] width 6 height 6
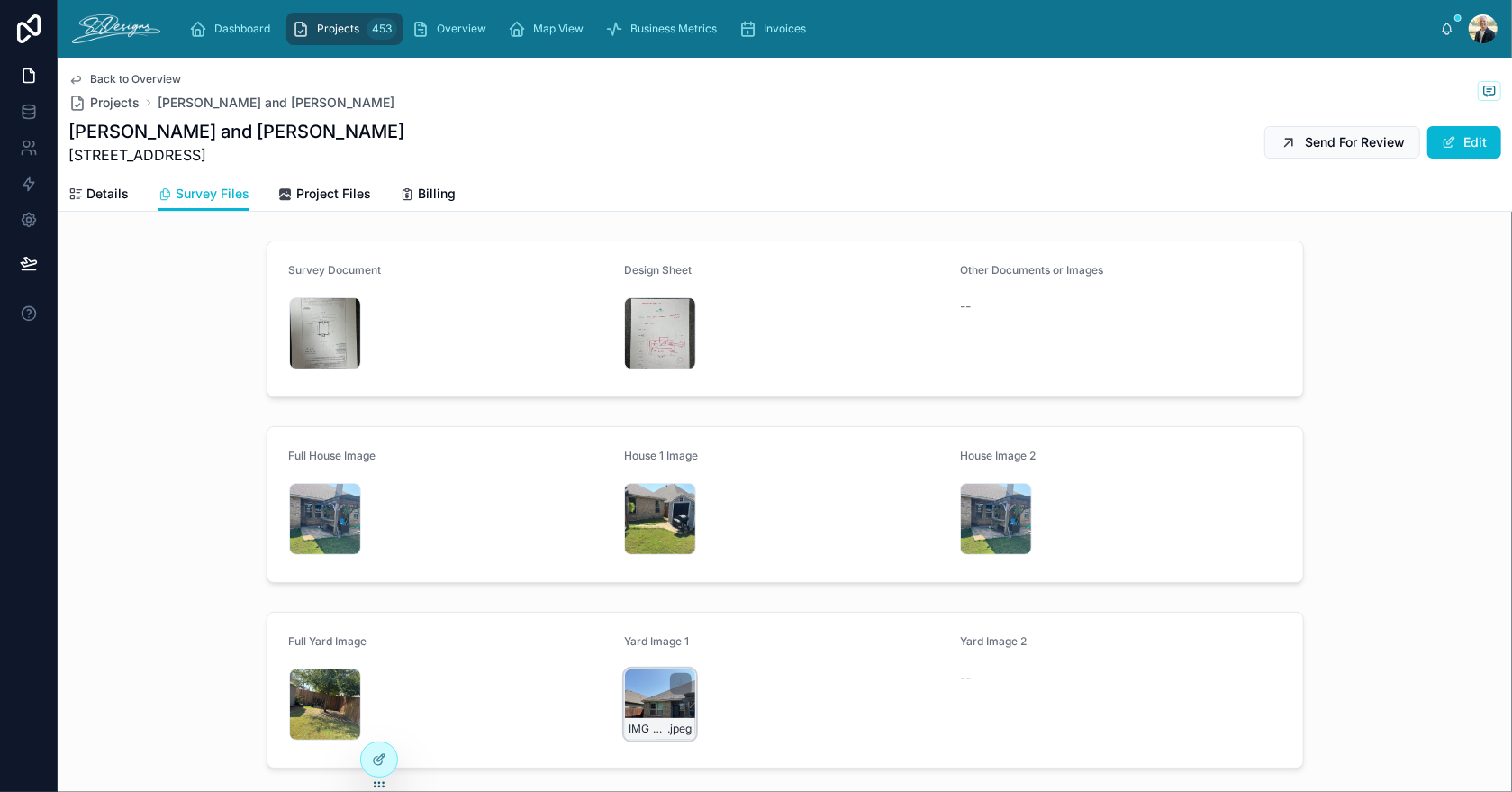
click at [649, 704] on div "IMG_3075 .jpeg" at bounding box center [659, 705] width 72 height 72
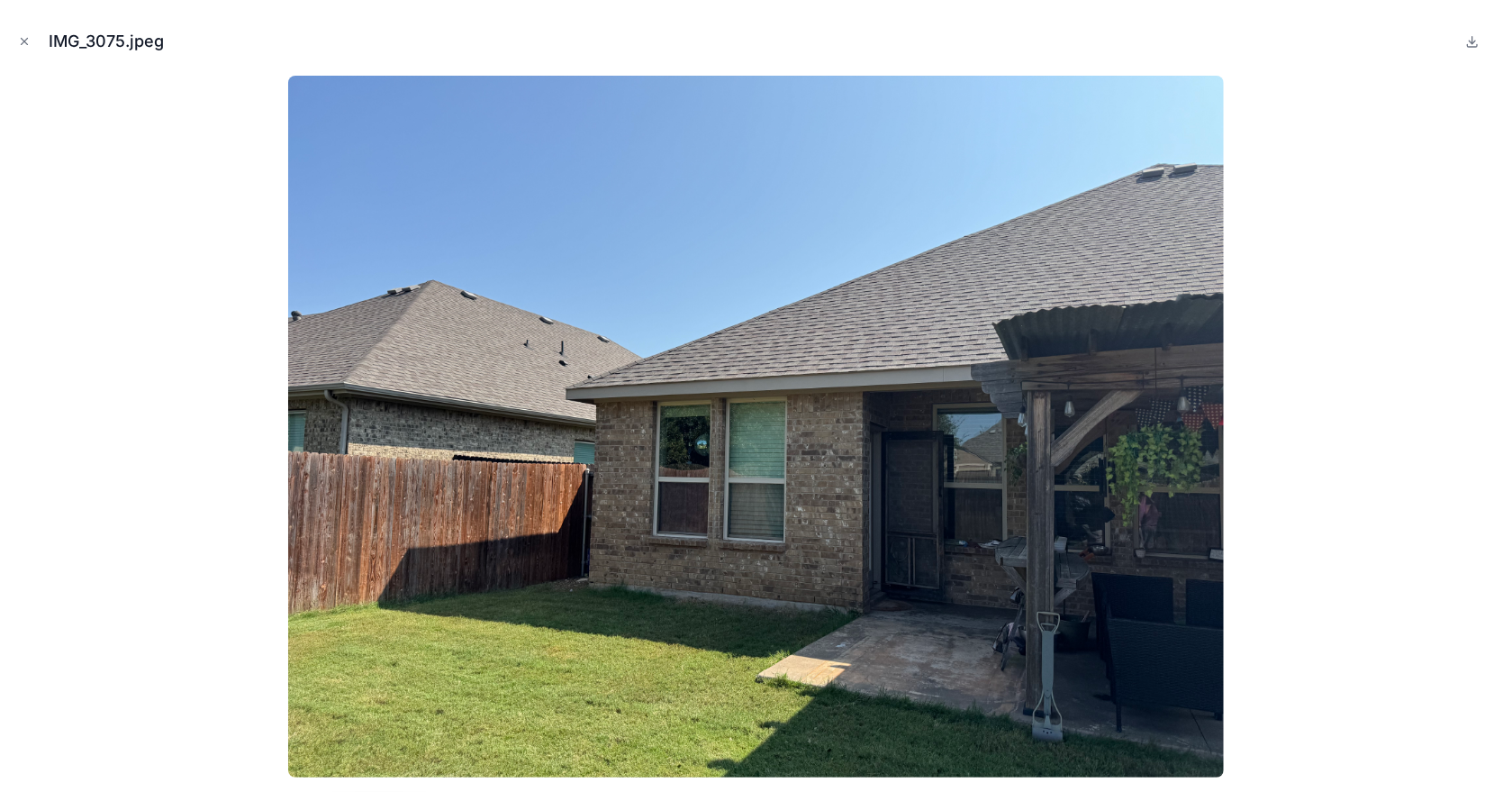
click at [26, 41] on icon "Close modal" at bounding box center [25, 42] width 13 height 13
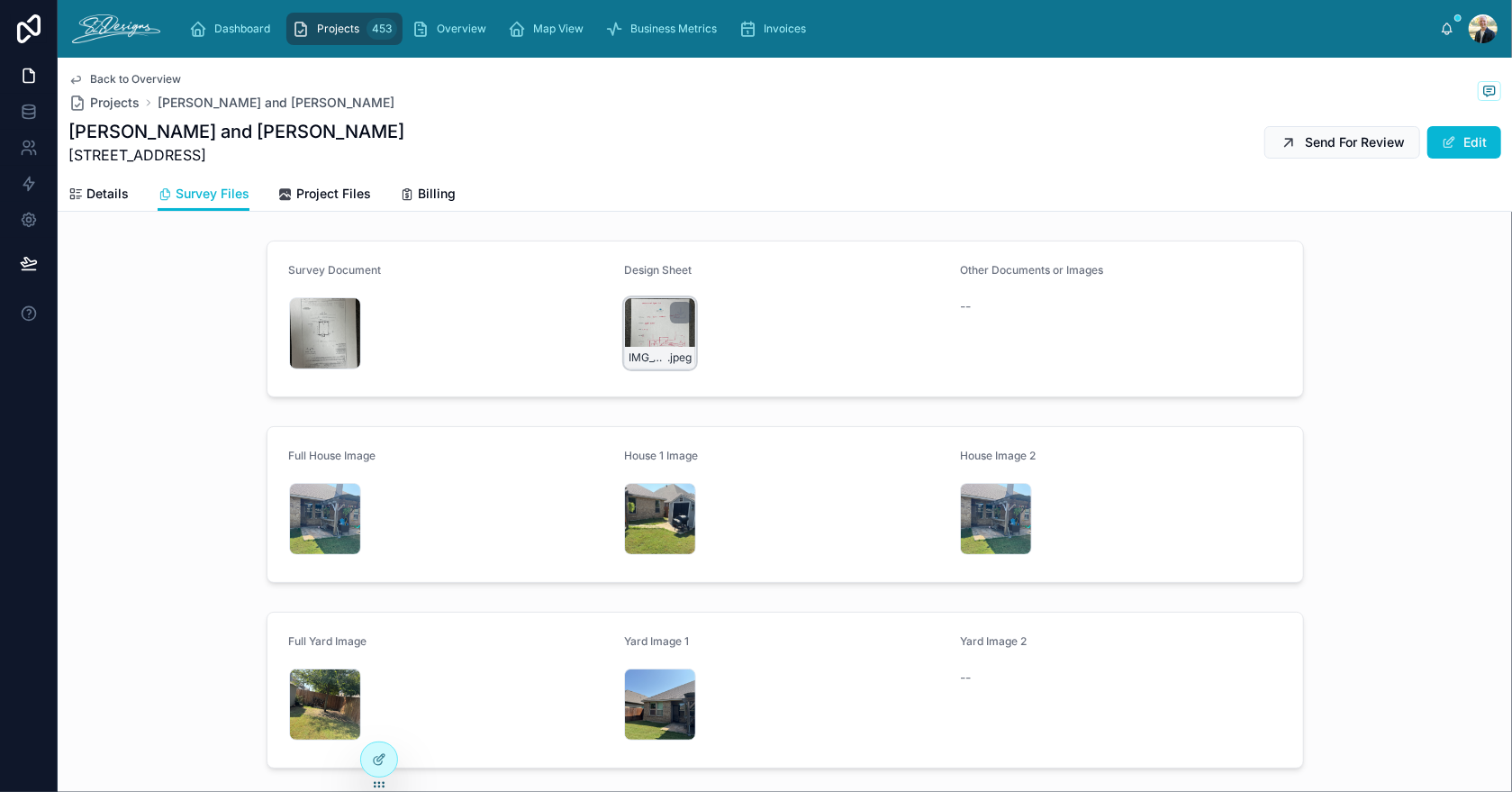
click at [634, 328] on div "IMG_3097 .jpeg" at bounding box center [659, 333] width 72 height 72
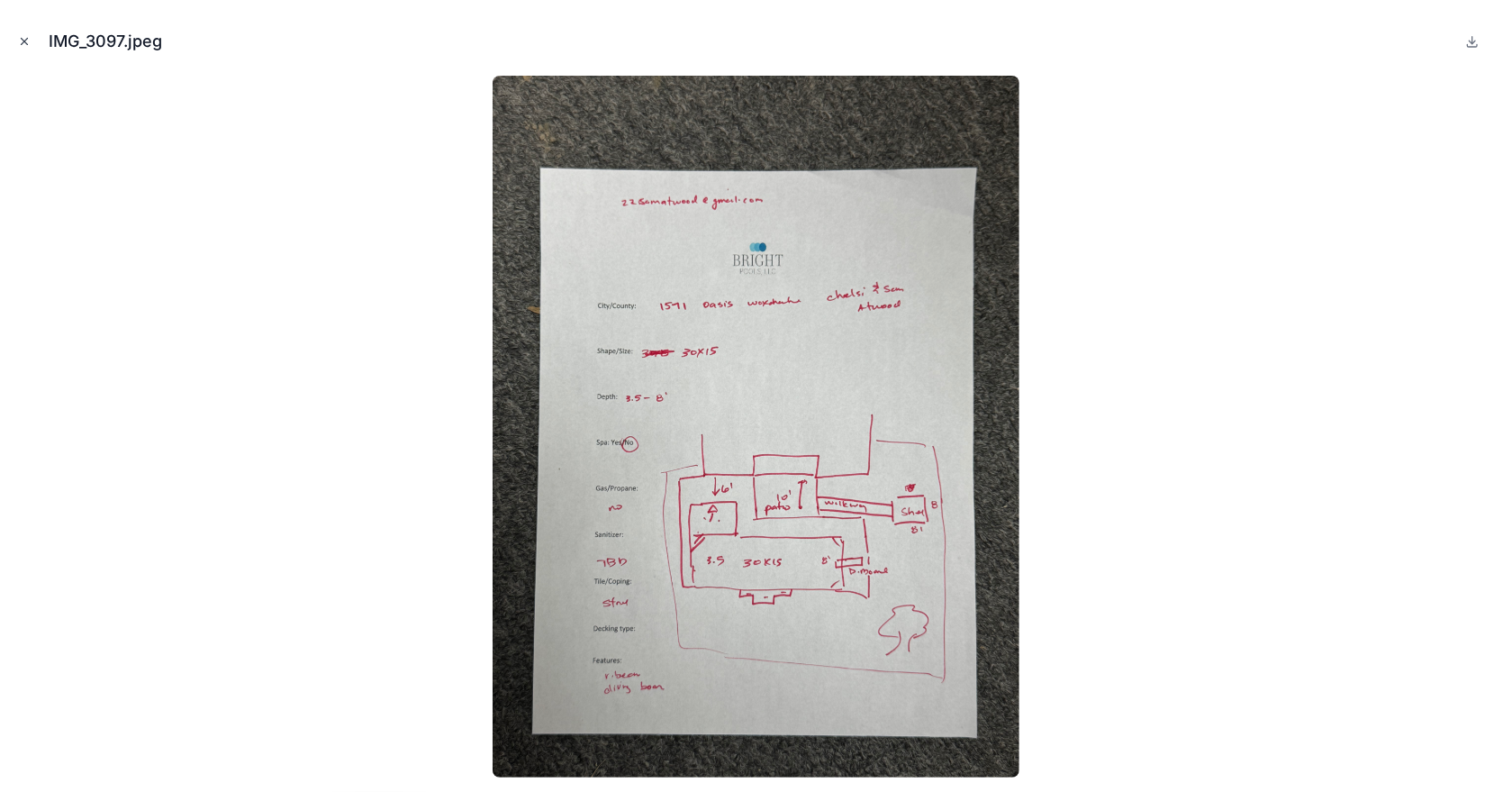
click at [24, 36] on icon "Close modal" at bounding box center [25, 42] width 13 height 13
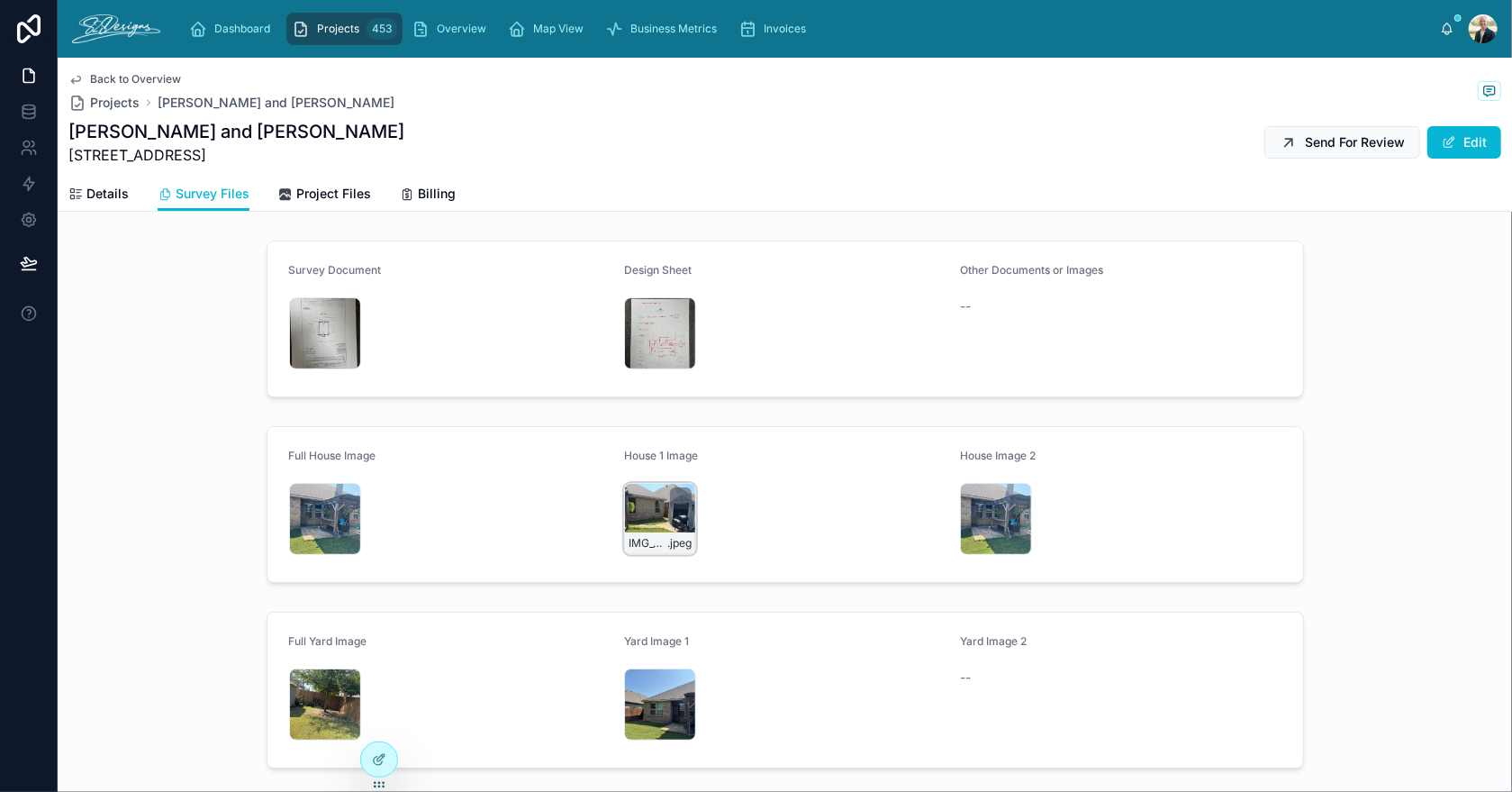
click at [636, 495] on div "IMG_3078 .jpeg" at bounding box center [659, 519] width 72 height 72
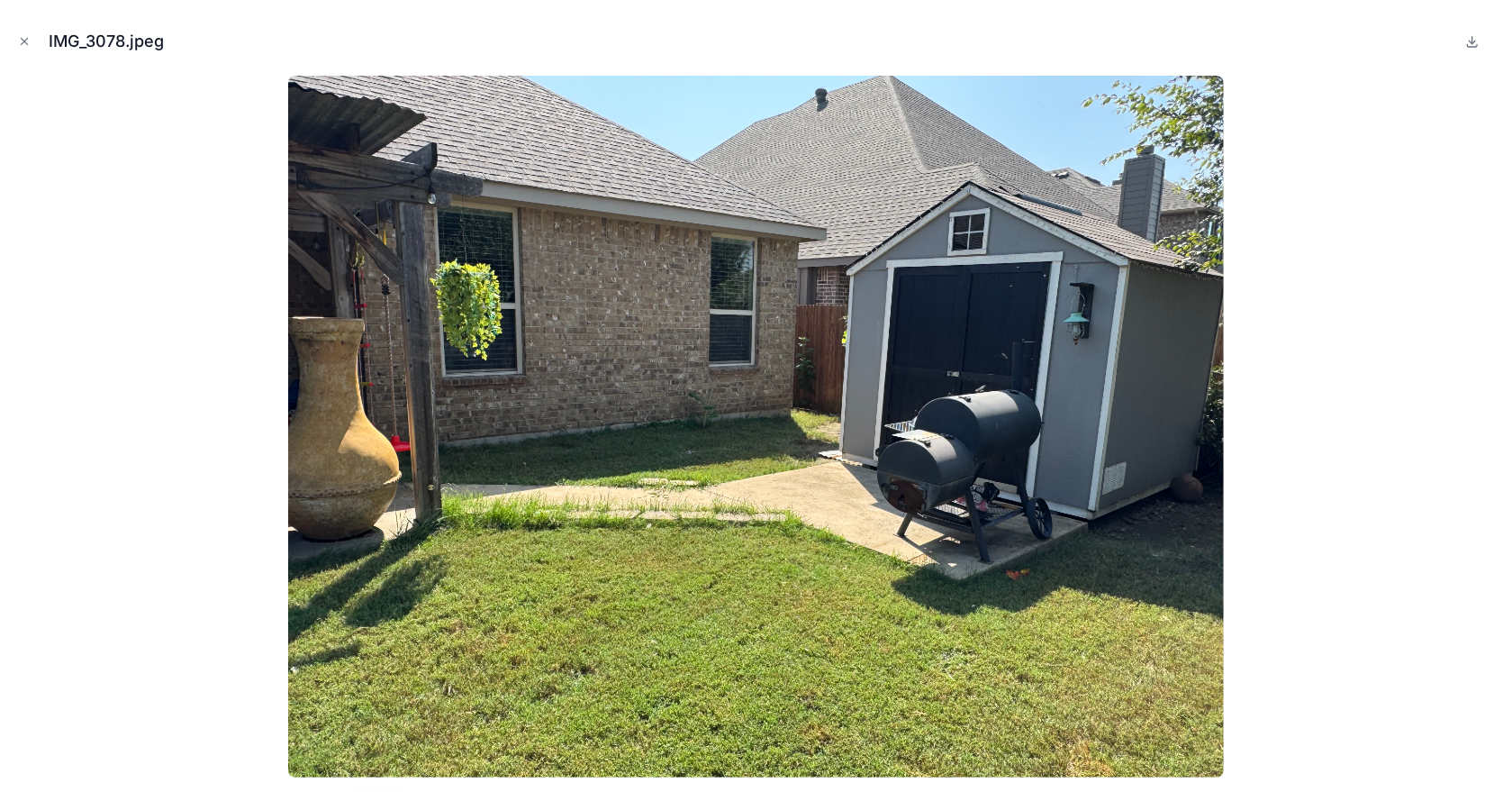
click at [20, 36] on icon "Close modal" at bounding box center [25, 42] width 13 height 13
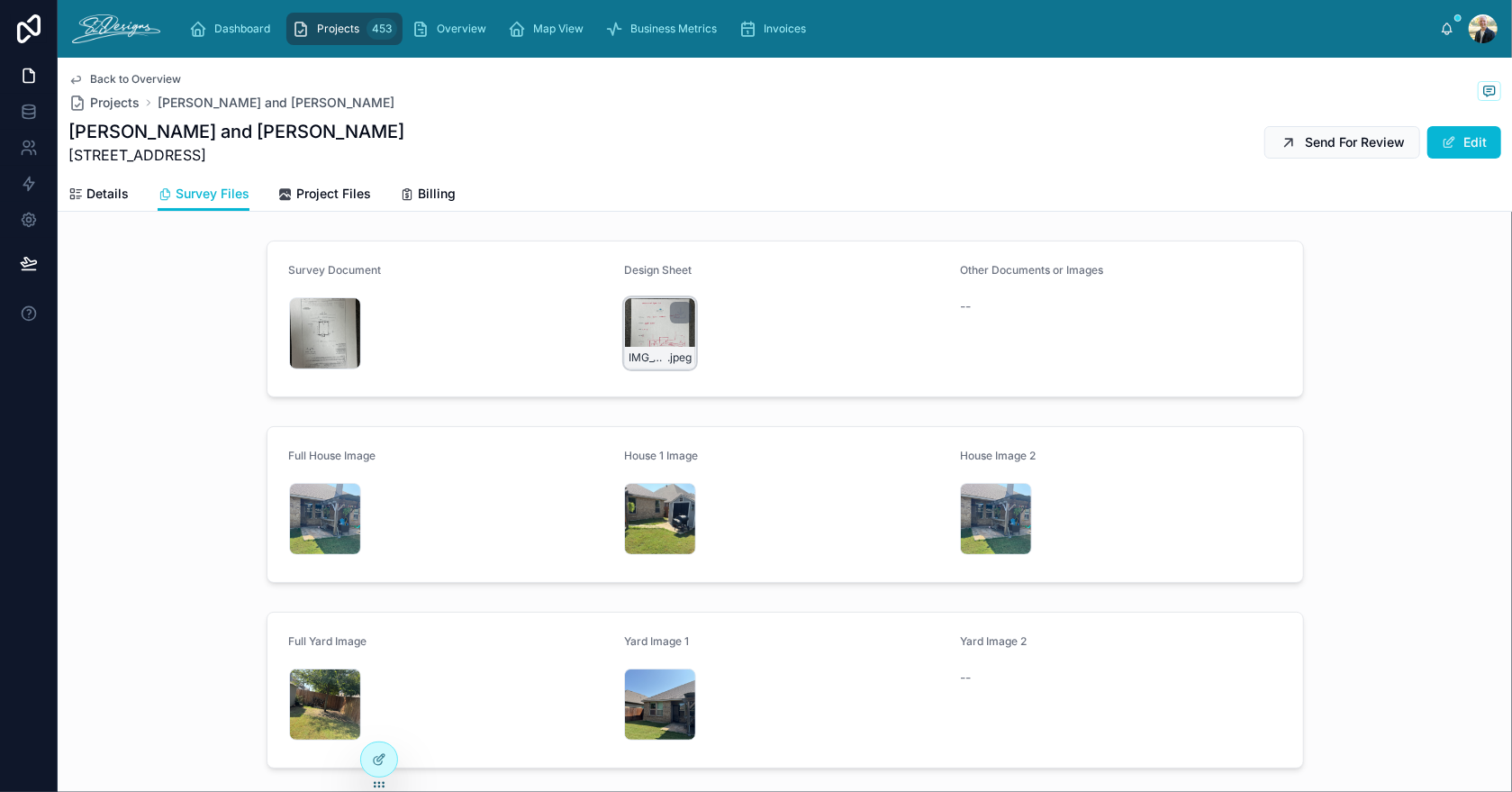
click at [631, 324] on div "IMG_3097 .jpeg" at bounding box center [659, 333] width 72 height 72
